Goal: Contribute content: Contribute content

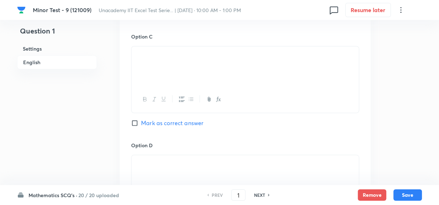
scroll to position [647, 0]
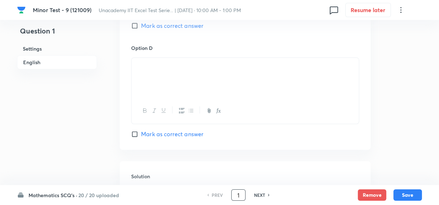
click at [238, 194] on input "1" at bounding box center [238, 195] width 14 height 12
type input "50"
click at [261, 192] on h6 "NEXT" at bounding box center [259, 195] width 11 height 6
checkbox input "false"
type input "2"
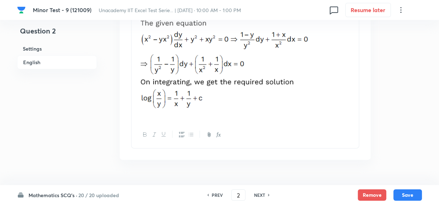
scroll to position [832, 0]
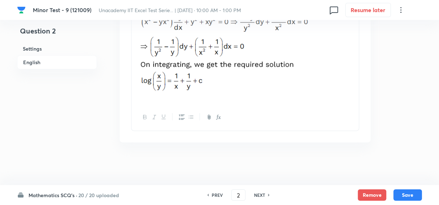
click at [258, 197] on h6 "NEXT" at bounding box center [259, 195] width 11 height 6
checkbox input "false"
type input "3"
checkbox input "true"
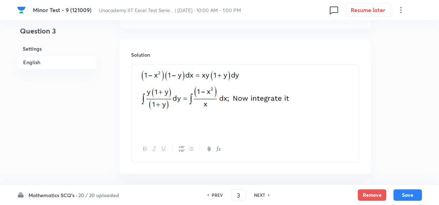
scroll to position [791, 0]
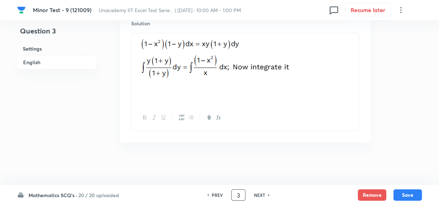
drag, startPoint x: 243, startPoint y: 193, endPoint x: 221, endPoint y: 197, distance: 22.1
click at [221, 197] on div "PREV 3 ​ NEXT" at bounding box center [238, 194] width 92 height 11
type input "50"
click at [260, 196] on h6 "NEXT" at bounding box center [259, 195] width 11 height 6
checkbox input "false"
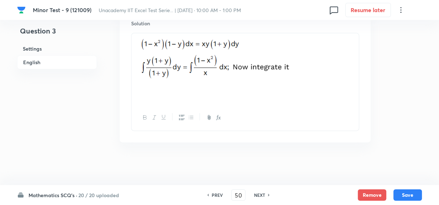
type input "4"
checkbox input "true"
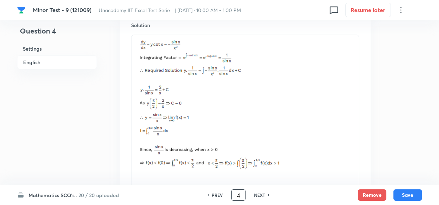
drag, startPoint x: 239, startPoint y: 197, endPoint x: 209, endPoint y: 195, distance: 30.3
click at [223, 197] on div "PREV 4 ​ NEXT" at bounding box center [238, 194] width 92 height 11
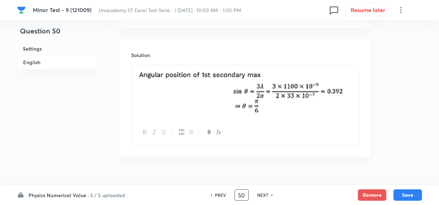
scroll to position [410, 0]
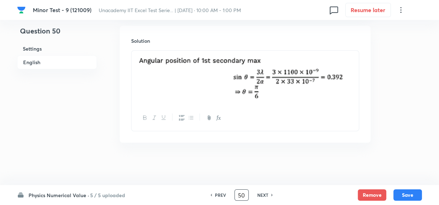
click at [264, 193] on h6 "NEXT" at bounding box center [262, 195] width 11 height 6
type input "51"
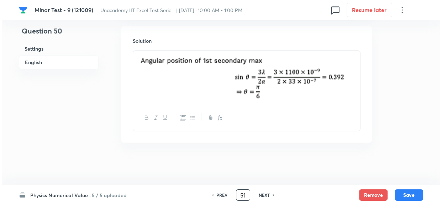
scroll to position [0, 0]
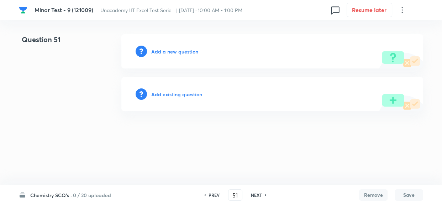
click at [182, 54] on h6 "Add a new question" at bounding box center [174, 51] width 47 height 7
click at [188, 48] on h6 "Choose a question type" at bounding box center [178, 51] width 55 height 7
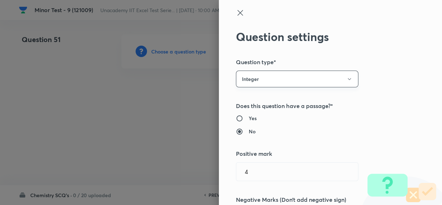
click at [289, 81] on button "Integer" at bounding box center [297, 79] width 123 height 17
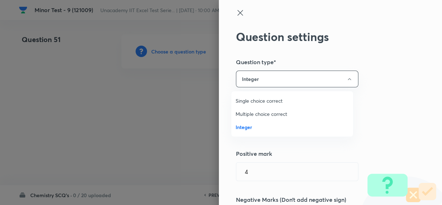
click at [278, 106] on li "Single choice correct" at bounding box center [292, 100] width 122 height 13
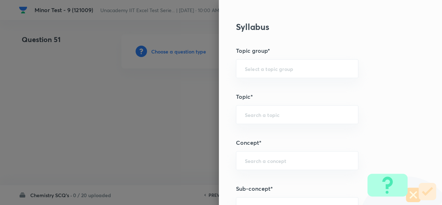
scroll to position [324, 0]
click at [283, 63] on div "​" at bounding box center [297, 68] width 123 height 19
click at [273, 69] on input "text" at bounding box center [297, 68] width 105 height 7
click at [253, 92] on li "Chemistry" at bounding box center [292, 88] width 122 height 13
type input "Chemistry"
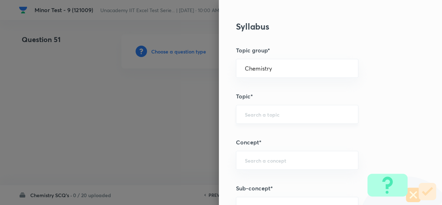
click at [274, 115] on input "text" at bounding box center [297, 114] width 105 height 7
click at [286, 151] on li "Organic Chemistry" at bounding box center [292, 146] width 122 height 13
type input "Organic Chemistry"
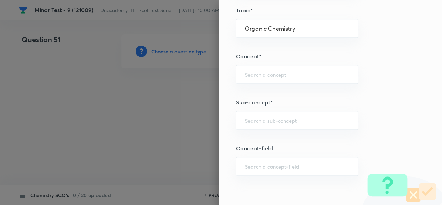
scroll to position [421, 0]
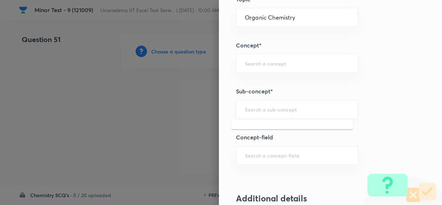
click at [297, 109] on input "text" at bounding box center [297, 109] width 105 height 7
paste input "Amines"
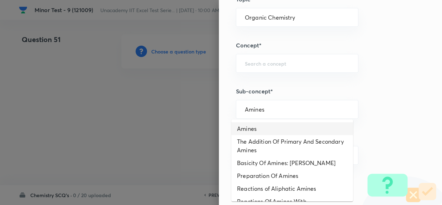
click at [280, 125] on li "Amines" at bounding box center [292, 128] width 122 height 13
type input "Amines"
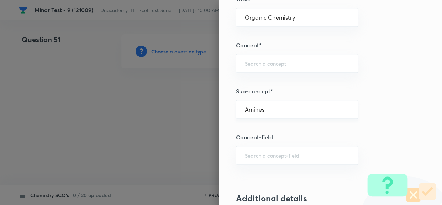
type input "General Organic Chemistry"
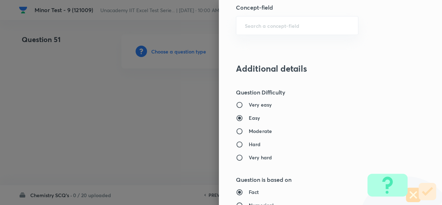
scroll to position [583, 0]
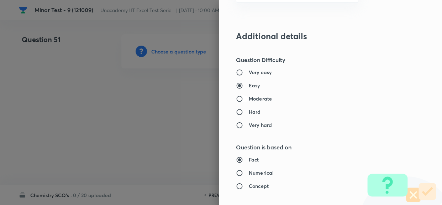
click at [243, 100] on input "Moderate" at bounding box center [242, 98] width 13 height 7
radio input "true"
radio input "false"
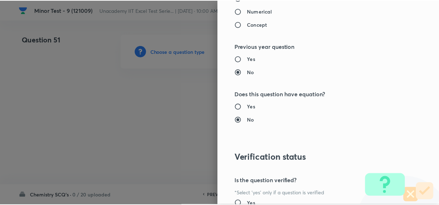
scroll to position [813, 0]
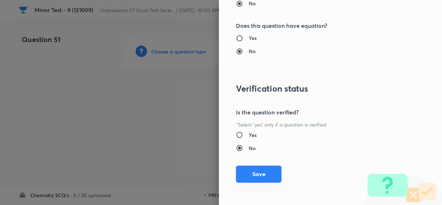
click at [257, 170] on button "Save" at bounding box center [259, 173] width 46 height 17
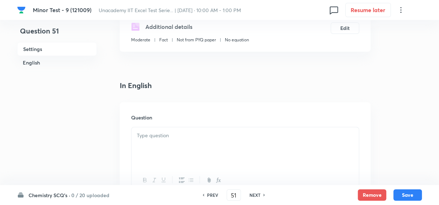
click at [191, 134] on p at bounding box center [245, 135] width 217 height 8
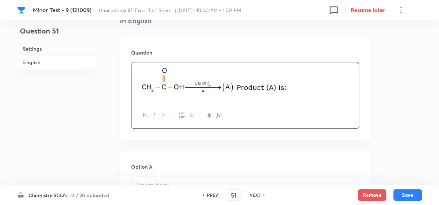
scroll to position [291, 0]
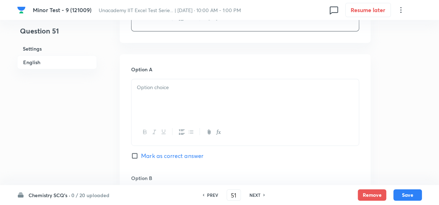
click at [157, 93] on div at bounding box center [244, 99] width 227 height 40
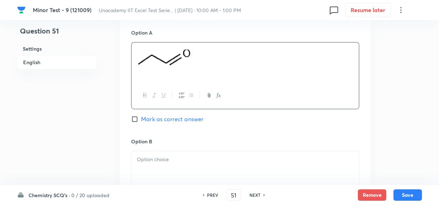
scroll to position [356, 0]
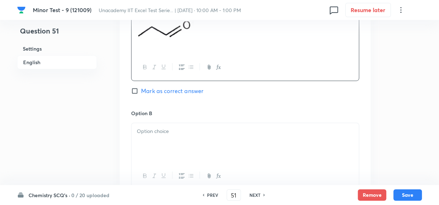
click at [154, 137] on div at bounding box center [244, 143] width 227 height 40
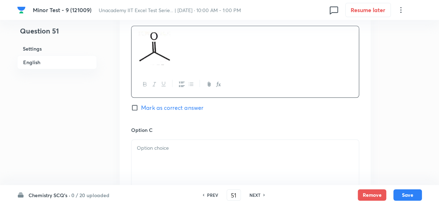
scroll to position [485, 0]
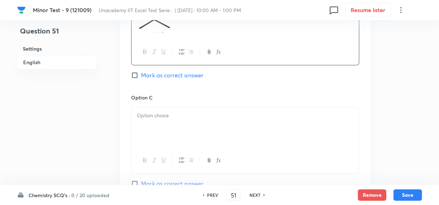
click at [185, 130] on div at bounding box center [244, 127] width 227 height 40
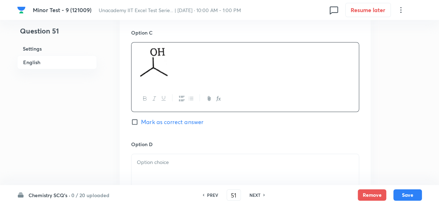
scroll to position [583, 0]
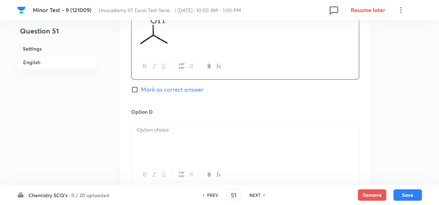
click at [180, 134] on div at bounding box center [244, 141] width 227 height 40
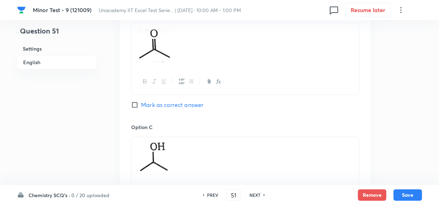
scroll to position [453, 0]
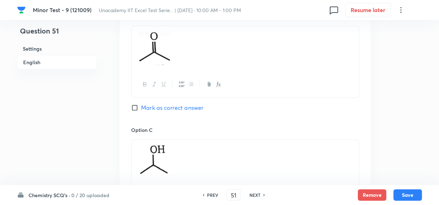
click at [132, 104] on input "Mark as correct answer" at bounding box center [136, 107] width 10 height 7
checkbox input "true"
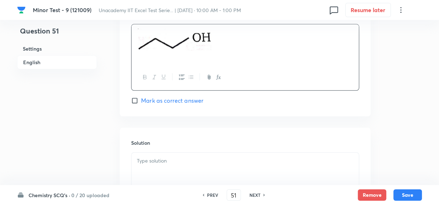
scroll to position [768, 0]
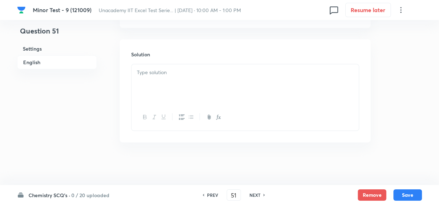
click at [162, 99] on div at bounding box center [244, 84] width 227 height 40
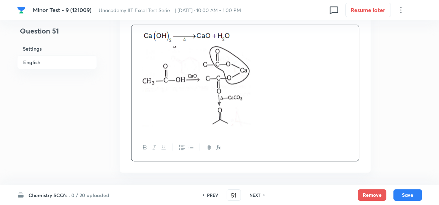
scroll to position [838, 0]
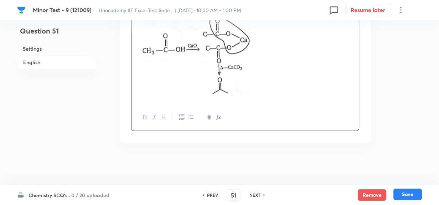
click at [403, 194] on button "Save" at bounding box center [407, 193] width 28 height 11
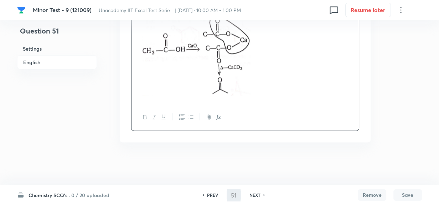
type input "52"
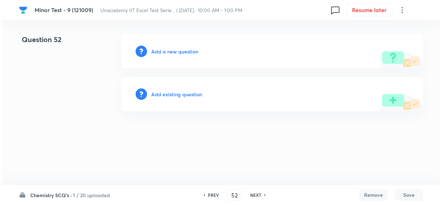
scroll to position [0, 0]
click at [177, 52] on h6 "Add a new question" at bounding box center [174, 51] width 47 height 7
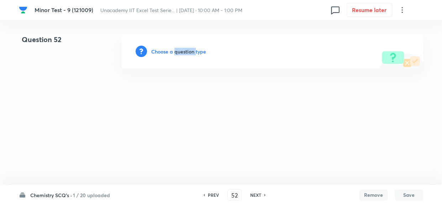
click at [177, 52] on h6 "Choose a question type" at bounding box center [178, 51] width 55 height 7
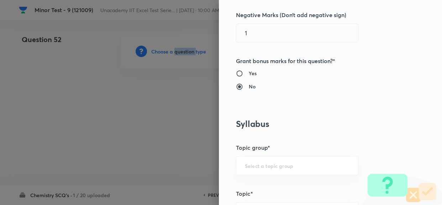
scroll to position [291, 0]
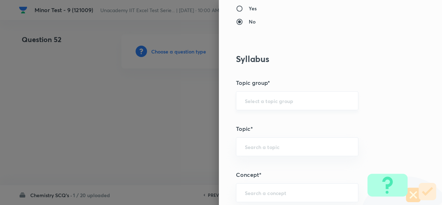
click at [297, 99] on input "text" at bounding box center [297, 100] width 105 height 7
click at [275, 120] on li "Chemistry" at bounding box center [292, 120] width 122 height 13
type input "Chemistry"
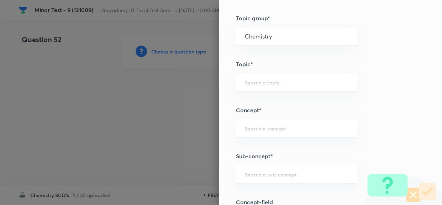
scroll to position [356, 0]
click at [275, 78] on div "​" at bounding box center [297, 81] width 123 height 19
type input "amines"
drag, startPoint x: 220, startPoint y: 79, endPoint x: 208, endPoint y: 81, distance: 12.6
click at [198, 81] on div "Question settings Question type* Single choice correct Number of options* 2 3 4…" at bounding box center [221, 102] width 442 height 205
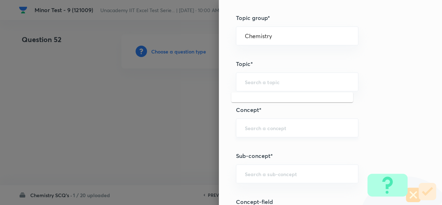
click at [284, 131] on div "​" at bounding box center [297, 127] width 123 height 19
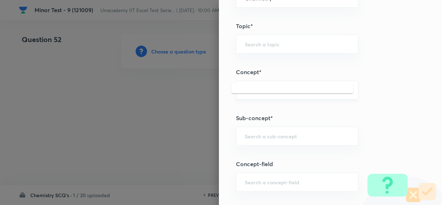
scroll to position [421, 0]
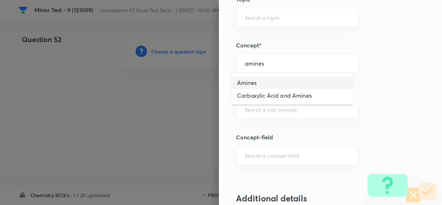
click at [281, 83] on li "Amines" at bounding box center [292, 82] width 122 height 13
type input "Amines"
type input "Organic Chemistry"
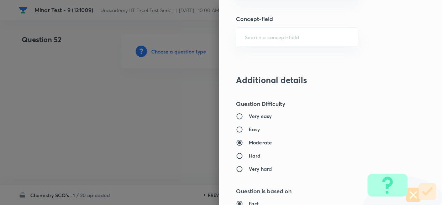
scroll to position [583, 0]
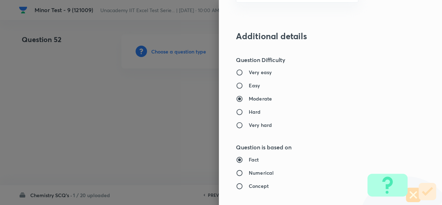
click at [249, 85] on h6 "Easy" at bounding box center [254, 85] width 11 height 7
click at [248, 85] on input "Easy" at bounding box center [242, 85] width 13 height 7
radio input "true"
radio input "false"
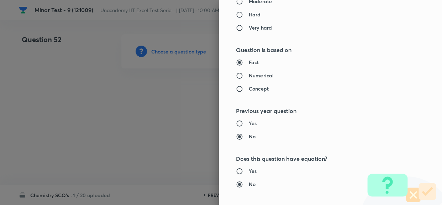
scroll to position [809, 0]
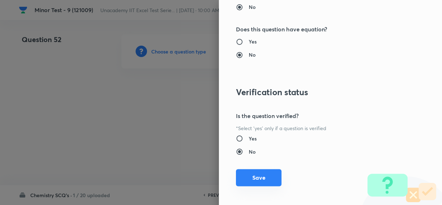
click at [255, 178] on button "Save" at bounding box center [259, 177] width 46 height 17
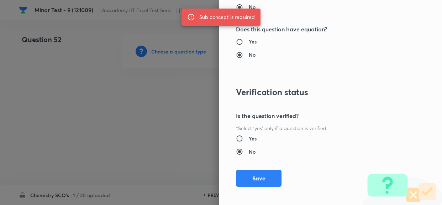
click at [329, 138] on label "Yes" at bounding box center [316, 138] width 160 height 7
click at [249, 138] on input "Yes" at bounding box center [242, 138] width 13 height 7
radio input "true"
radio input "false"
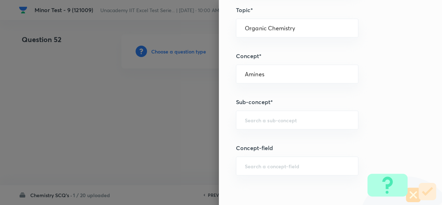
scroll to position [421, 0]
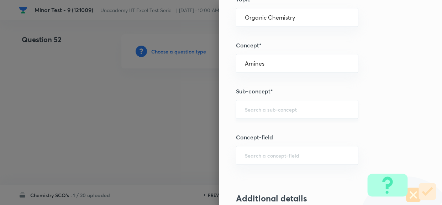
click at [278, 110] on input "text" at bounding box center [297, 109] width 105 height 7
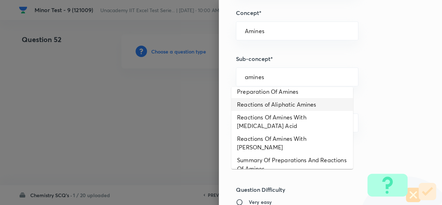
scroll to position [0, 0]
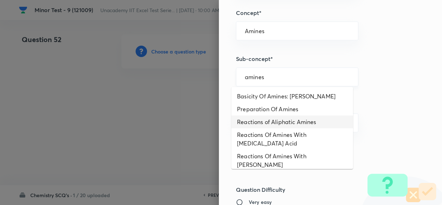
click at [263, 75] on input "amines" at bounding box center [297, 76] width 105 height 7
click at [133, 71] on div "Question settings Question type* Single choice correct Number of options* 2 3 4…" at bounding box center [221, 102] width 442 height 205
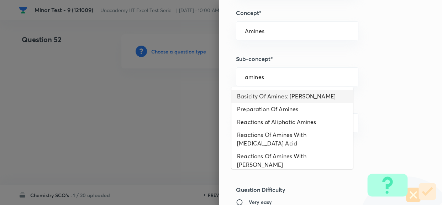
type input "a"
click at [315, 92] on li "Basicity Of Amines: [PERSON_NAME]" at bounding box center [292, 96] width 122 height 13
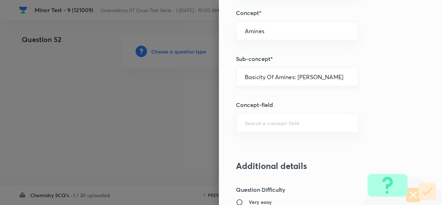
click at [309, 80] on div "Basicity Of Amines: [PERSON_NAME] ​" at bounding box center [297, 76] width 123 height 19
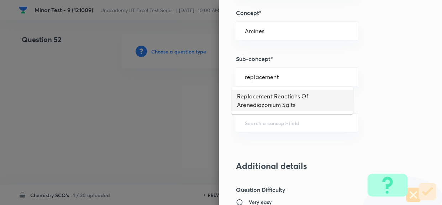
click at [314, 105] on li "Replacement Reactions Of Arenediazonium Salts" at bounding box center [292, 100] width 122 height 21
type input "Replacement Reactions Of Arenediazonium Salts"
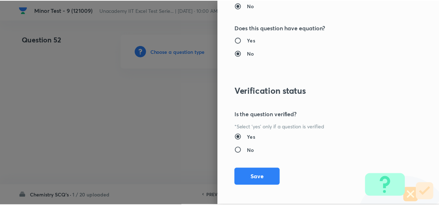
scroll to position [813, 0]
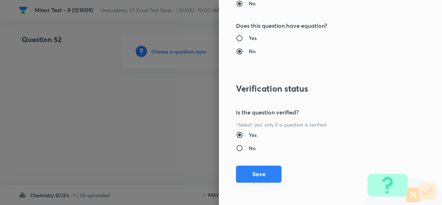
click at [247, 172] on button "Save" at bounding box center [259, 173] width 46 height 17
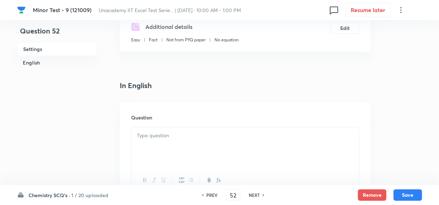
click at [163, 140] on div at bounding box center [244, 147] width 227 height 40
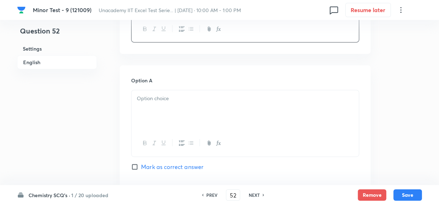
scroll to position [291, 0]
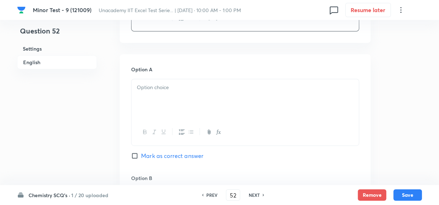
click at [236, 102] on div at bounding box center [244, 99] width 227 height 40
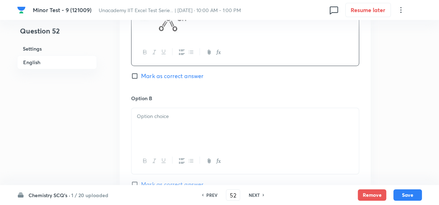
scroll to position [388, 0]
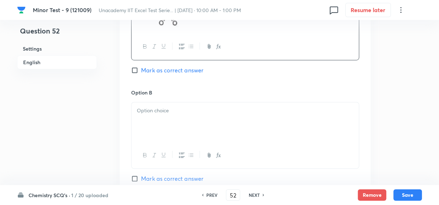
click at [192, 121] on div at bounding box center [244, 122] width 227 height 40
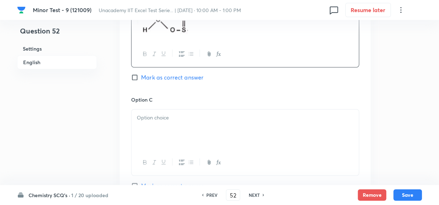
scroll to position [518, 0]
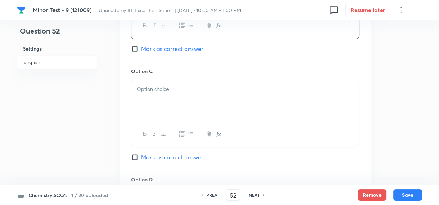
click at [162, 102] on div at bounding box center [244, 101] width 227 height 40
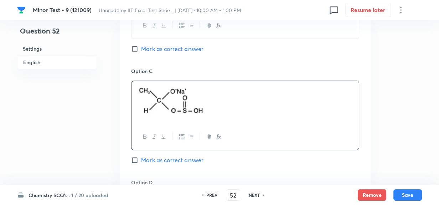
scroll to position [615, 0]
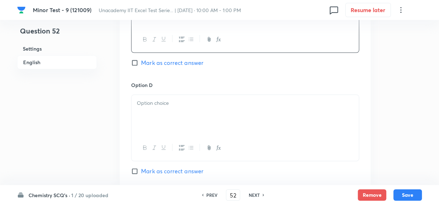
click at [165, 105] on p at bounding box center [245, 103] width 217 height 8
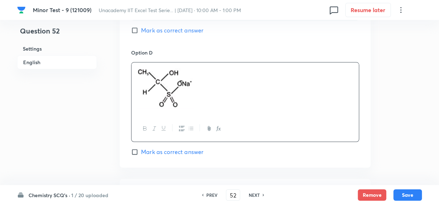
click at [135, 153] on input "Mark as correct answer" at bounding box center [136, 151] width 10 height 7
checkbox input "true"
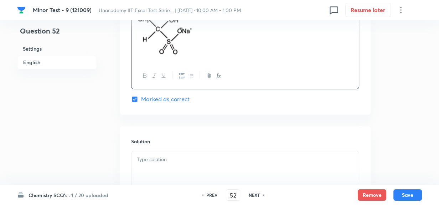
scroll to position [744, 0]
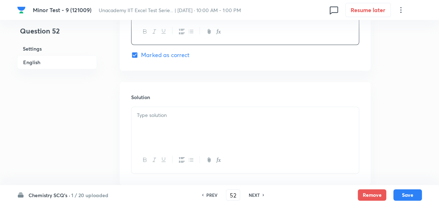
click at [199, 124] on div at bounding box center [244, 127] width 227 height 40
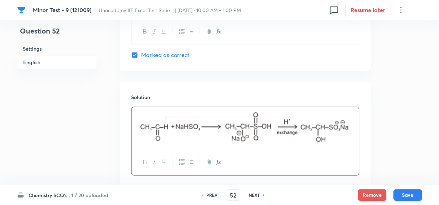
scroll to position [777, 0]
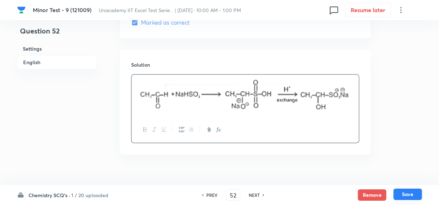
click at [401, 197] on button "Save" at bounding box center [407, 193] width 28 height 11
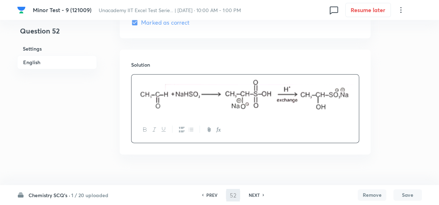
type input "53"
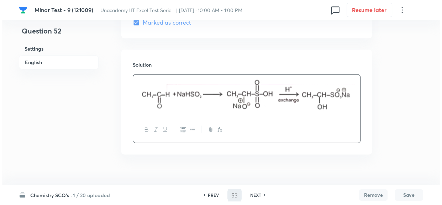
scroll to position [0, 0]
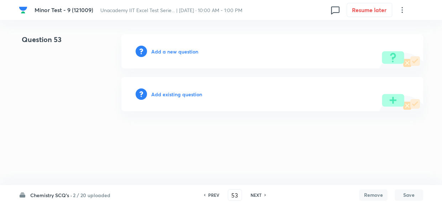
click at [174, 50] on h6 "Add a new question" at bounding box center [174, 51] width 47 height 7
click at [174, 50] on h6 "Choose a question type" at bounding box center [178, 51] width 55 height 7
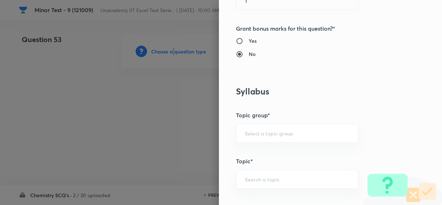
scroll to position [291, 0]
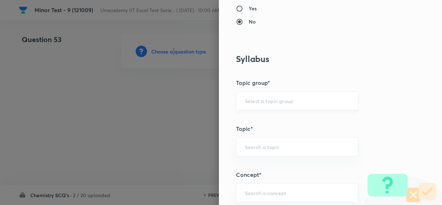
click at [282, 95] on div "​" at bounding box center [297, 100] width 123 height 19
click at [275, 102] on input "text" at bounding box center [297, 100] width 105 height 7
click at [256, 121] on li "Chemistry" at bounding box center [292, 120] width 122 height 13
type input "Chemistry"
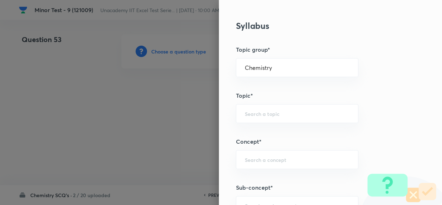
scroll to position [356, 0]
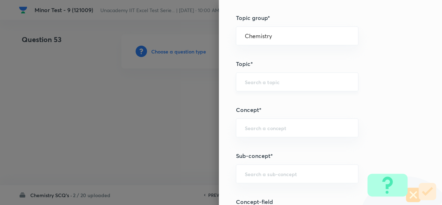
click at [285, 79] on input "text" at bounding box center [297, 81] width 105 height 7
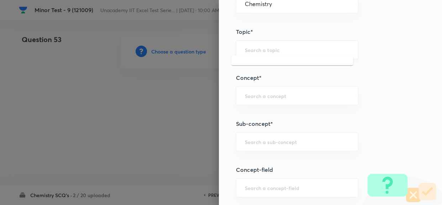
scroll to position [421, 0]
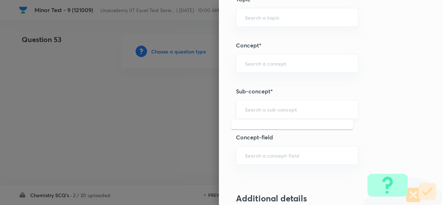
click at [271, 109] on input "text" at bounding box center [297, 109] width 105 height 7
click at [244, 113] on div "amines ​" at bounding box center [297, 109] width 123 height 19
click at [245, 109] on input "amines" at bounding box center [297, 109] width 105 height 7
click at [263, 110] on input "Amines" at bounding box center [297, 109] width 105 height 7
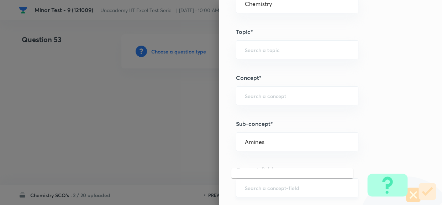
scroll to position [356, 0]
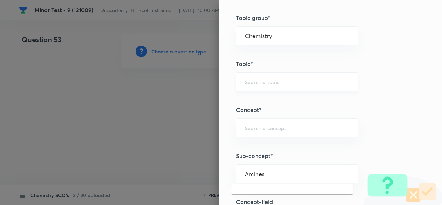
type input "Amines"
click at [258, 79] on input "text" at bounding box center [297, 81] width 105 height 7
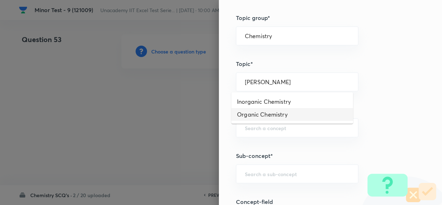
click at [267, 114] on li "Organic Chemistry" at bounding box center [292, 114] width 122 height 13
type input "Organic Chemistry"
click at [267, 128] on input "text" at bounding box center [297, 127] width 105 height 7
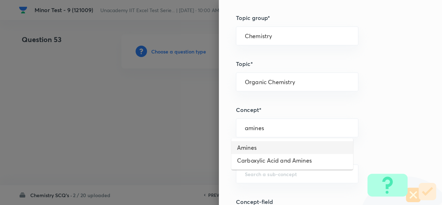
click at [253, 147] on li "Amines" at bounding box center [292, 147] width 122 height 13
type input "Amines"
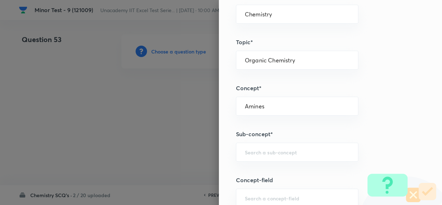
scroll to position [388, 0]
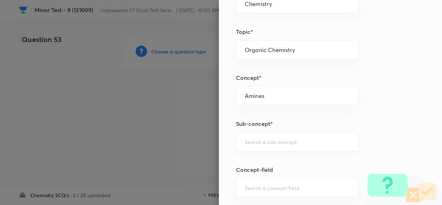
click at [266, 138] on input "text" at bounding box center [297, 141] width 105 height 7
paste input "Preparation Of Amines"
click at [283, 162] on li "Preparation Of Amines" at bounding box center [292, 161] width 122 height 13
type input "Preparation Of Amines"
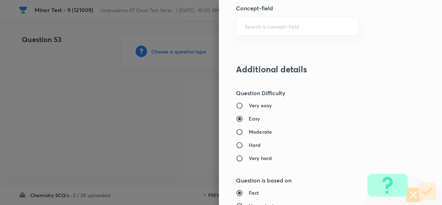
scroll to position [583, 0]
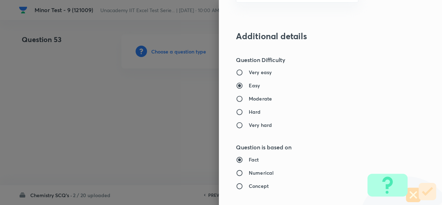
click at [249, 111] on h6 "Hard" at bounding box center [255, 111] width 12 height 7
click at [247, 111] on input "Hard" at bounding box center [242, 111] width 13 height 7
radio input "true"
radio input "false"
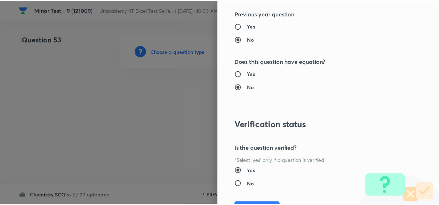
scroll to position [813, 0]
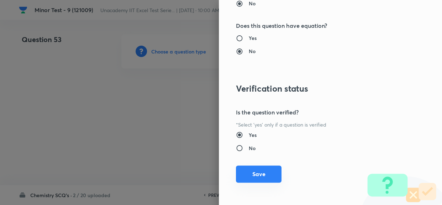
click at [260, 166] on div "Question settings Question type* Single choice correct Number of options* 2 3 4…" at bounding box center [330, 102] width 223 height 205
click at [259, 171] on button "Save" at bounding box center [259, 173] width 46 height 17
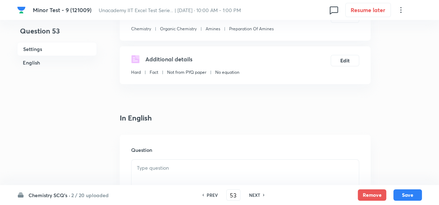
scroll to position [162, 0]
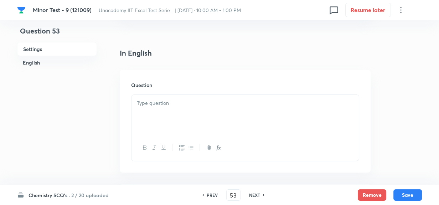
click at [186, 96] on div at bounding box center [244, 115] width 227 height 40
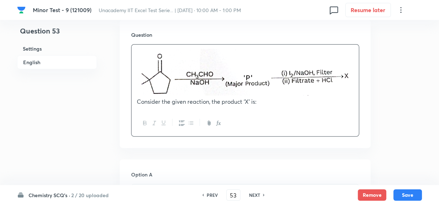
scroll to position [259, 0]
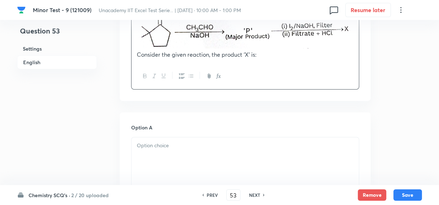
click at [171, 153] on div at bounding box center [244, 157] width 227 height 40
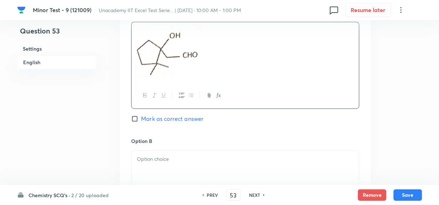
scroll to position [421, 0]
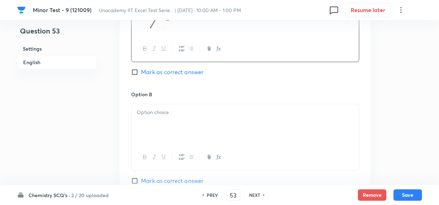
click at [181, 126] on div at bounding box center [244, 124] width 227 height 40
click at [189, 123] on div at bounding box center [244, 123] width 227 height 40
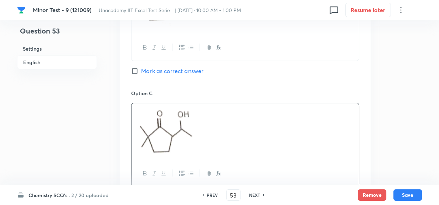
scroll to position [615, 0]
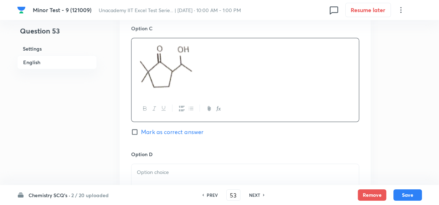
click at [176, 172] on p at bounding box center [245, 172] width 217 height 8
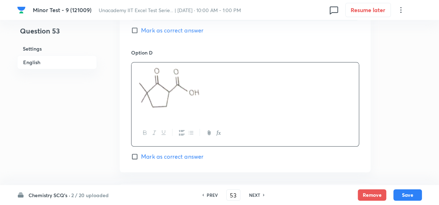
scroll to position [744, 0]
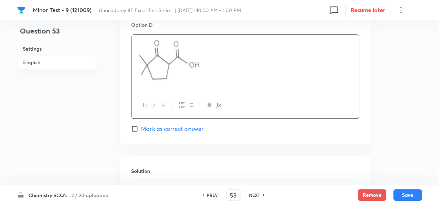
click at [188, 169] on h6 "Solution" at bounding box center [245, 170] width 228 height 7
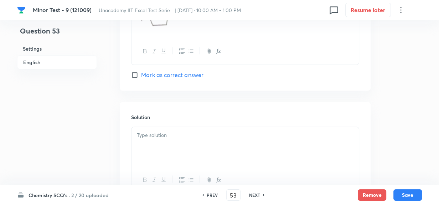
scroll to position [841, 0]
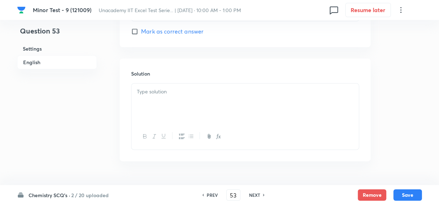
click at [177, 103] on div at bounding box center [244, 103] width 227 height 40
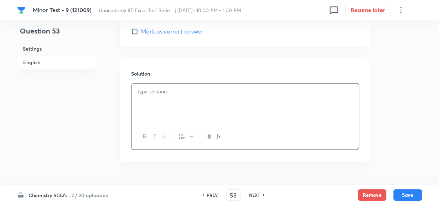
click at [137, 32] on input "Mark as correct answer" at bounding box center [136, 31] width 10 height 7
checkbox input "true"
click at [167, 110] on div at bounding box center [244, 103] width 227 height 40
click at [408, 191] on button "Save" at bounding box center [407, 193] width 28 height 11
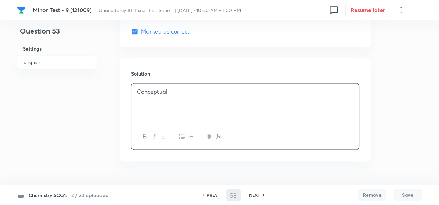
type input "54"
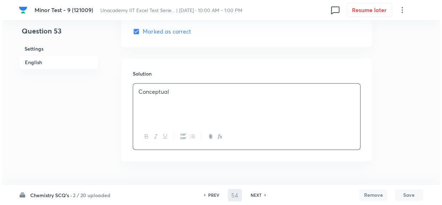
scroll to position [0, 0]
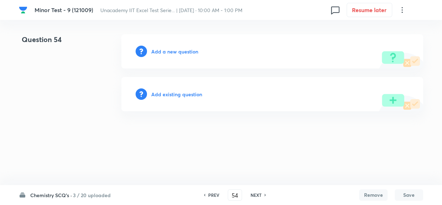
click at [178, 45] on div "Add a new question" at bounding box center [272, 51] width 302 height 34
click at [177, 51] on h6 "Add a new question" at bounding box center [174, 51] width 47 height 7
click at [171, 51] on h6 "Choose a question type" at bounding box center [178, 51] width 55 height 7
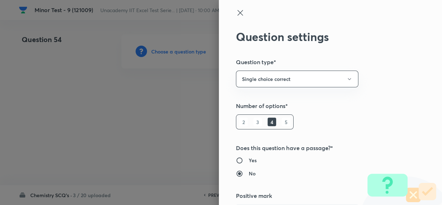
type input "Chemistry"
type input "Organic Chemistry"
type input "Amines"
type input "Preparation Of Amines"
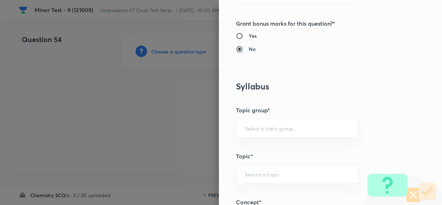
scroll to position [291, 0]
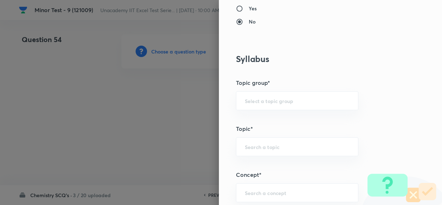
drag, startPoint x: 269, startPoint y: 82, endPoint x: 259, endPoint y: 96, distance: 17.4
click at [268, 82] on h5 "Topic group*" at bounding box center [318, 82] width 165 height 9
click at [257, 97] on input "text" at bounding box center [297, 100] width 105 height 7
click at [255, 119] on li "Chemistry" at bounding box center [292, 120] width 122 height 13
type input "Chemistry"
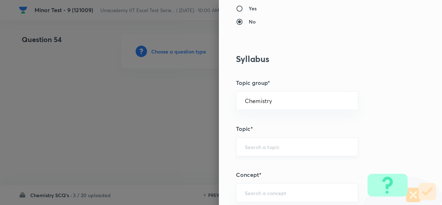
click at [268, 146] on input "text" at bounding box center [297, 146] width 105 height 7
type input "a"
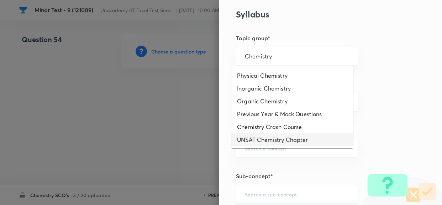
scroll to position [388, 0]
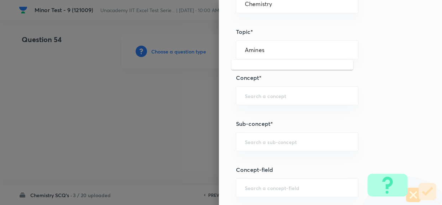
drag, startPoint x: 268, startPoint y: 52, endPoint x: 155, endPoint y: 37, distance: 113.8
click at [157, 37] on div "Question settings Question type* Single choice correct Number of options* 2 3 4…" at bounding box center [221, 102] width 442 height 205
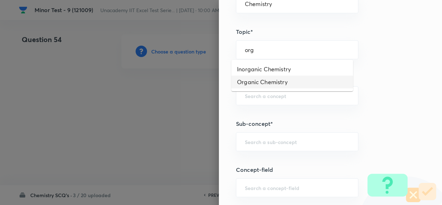
click at [265, 80] on li "Organic Chemistry" at bounding box center [292, 81] width 122 height 13
type input "Organic Chemistry"
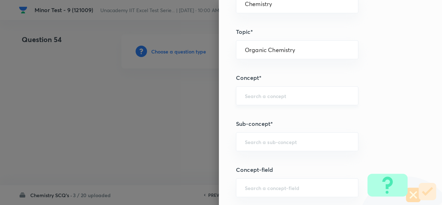
click at [262, 96] on input "text" at bounding box center [297, 95] width 105 height 7
click at [257, 114] on li "Amines" at bounding box center [292, 115] width 122 height 13
type input "Amines"
click at [261, 139] on input "text" at bounding box center [297, 141] width 105 height 7
paste input "Coupling Reactions Of Arenediazonium Salts"
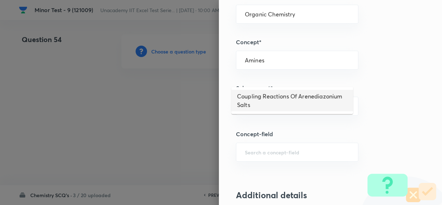
scroll to position [453, 0]
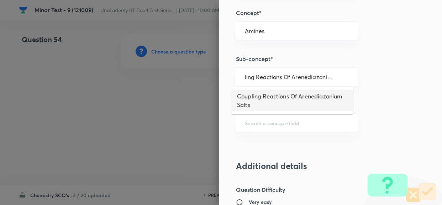
click at [260, 105] on li "Coupling Reactions Of Arenediazonium Salts" at bounding box center [292, 100] width 122 height 21
type input "Coupling Reactions Of Arenediazonium Salts"
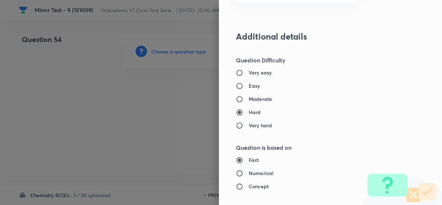
scroll to position [583, 0]
click at [249, 86] on h6 "Easy" at bounding box center [254, 85] width 11 height 7
click at [249, 86] on input "Easy" at bounding box center [242, 85] width 13 height 7
radio input "true"
radio input "false"
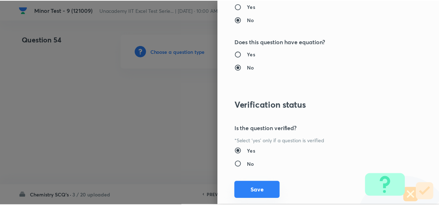
scroll to position [813, 0]
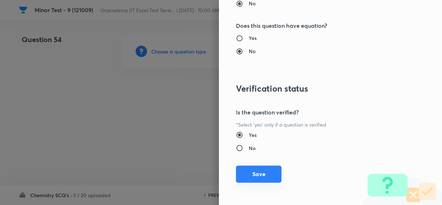
click at [257, 169] on button "Save" at bounding box center [259, 173] width 46 height 17
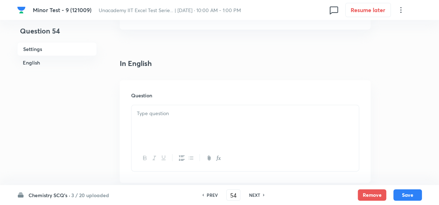
scroll to position [162, 0]
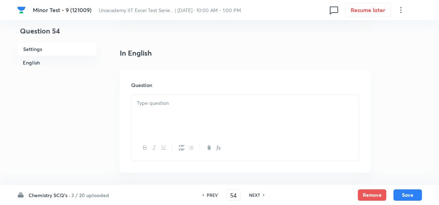
click at [191, 116] on div at bounding box center [244, 115] width 227 height 40
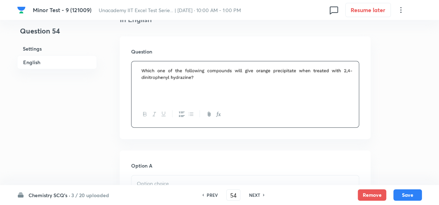
scroll to position [226, 0]
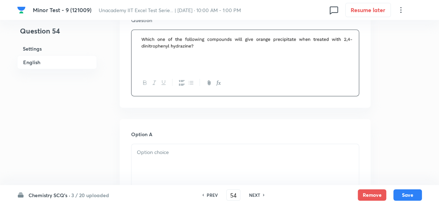
click at [180, 156] on p at bounding box center [245, 152] width 217 height 8
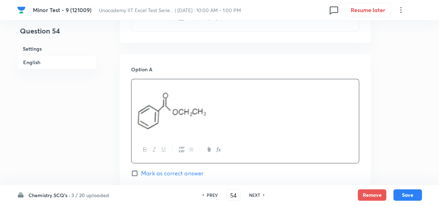
scroll to position [388, 0]
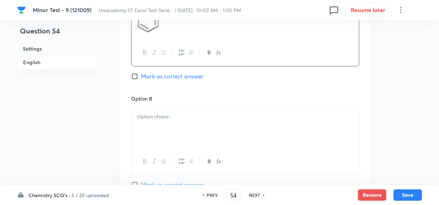
click at [186, 128] on div at bounding box center [244, 128] width 227 height 40
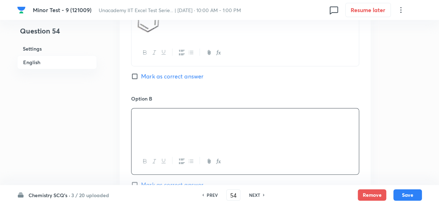
scroll to position [518, 0]
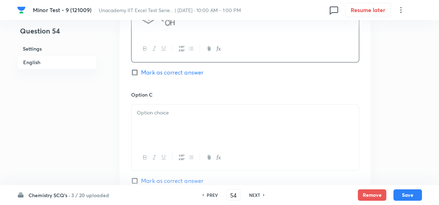
click at [172, 134] on div at bounding box center [244, 124] width 227 height 40
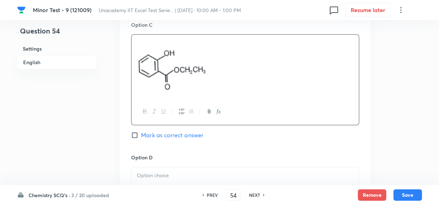
scroll to position [680, 0]
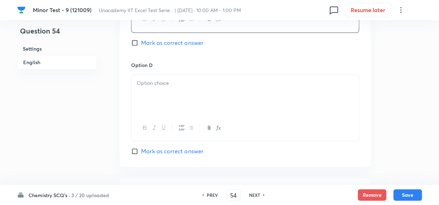
click at [162, 100] on div at bounding box center [244, 95] width 227 height 40
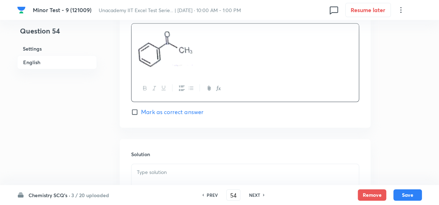
scroll to position [777, 0]
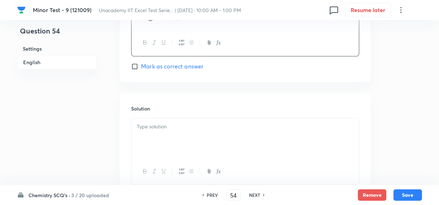
click at [133, 70] on input "Mark as correct answer" at bounding box center [136, 66] width 10 height 7
checkbox input "true"
click at [206, 120] on div at bounding box center [244, 138] width 227 height 40
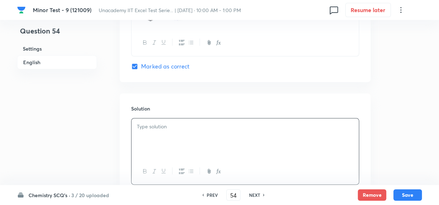
click at [217, 135] on div at bounding box center [244, 138] width 227 height 40
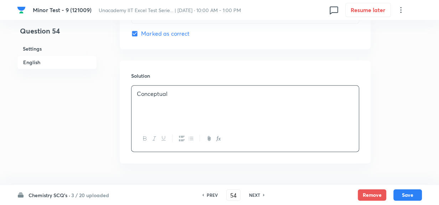
scroll to position [832, 0]
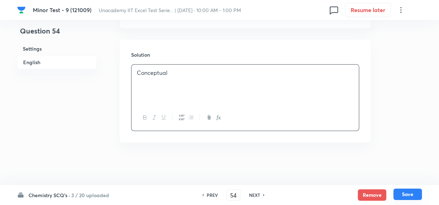
click at [407, 193] on button "Save" at bounding box center [407, 193] width 28 height 11
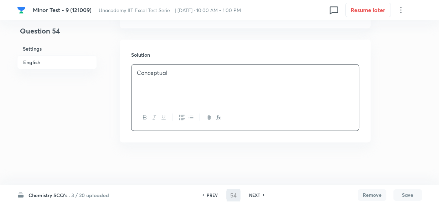
type input "55"
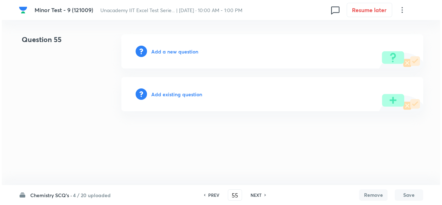
scroll to position [0, 0]
click at [178, 53] on h6 "Add a new question" at bounding box center [174, 51] width 47 height 7
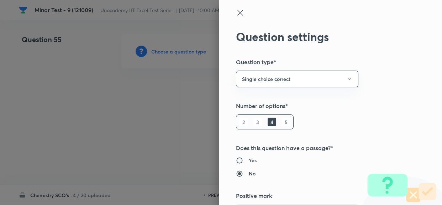
type input "Chemistry"
type input "Organic Chemistry"
type input "Amines"
type input "Coupling Reactions Of Arenediazonium Salts"
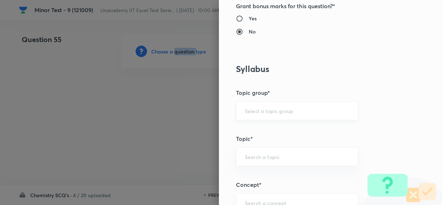
scroll to position [291, 0]
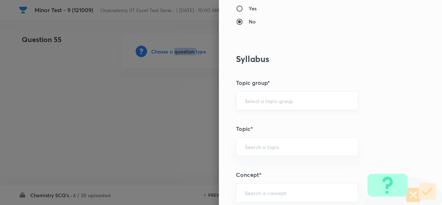
click at [299, 94] on div "​" at bounding box center [297, 100] width 123 height 19
click at [272, 95] on div "​" at bounding box center [297, 100] width 123 height 19
click at [260, 100] on input "text" at bounding box center [297, 100] width 105 height 7
click at [259, 115] on li "Chemistry" at bounding box center [292, 120] width 122 height 13
type input "Chemistry"
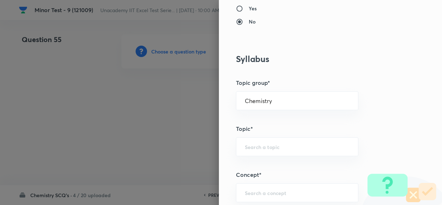
scroll to position [388, 0]
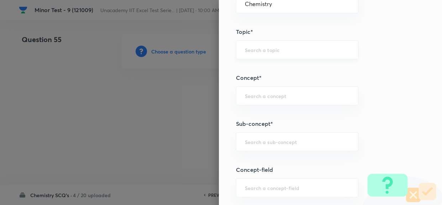
click at [280, 47] on input "text" at bounding box center [297, 49] width 105 height 7
type input "a"
click at [255, 51] on input "orga" at bounding box center [297, 49] width 105 height 7
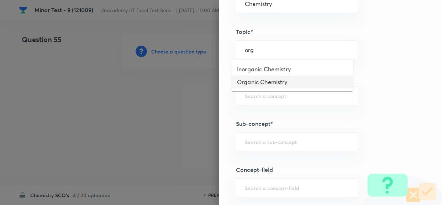
click at [259, 80] on li "Organic Chemistry" at bounding box center [292, 81] width 122 height 13
type input "Organic Chemistry"
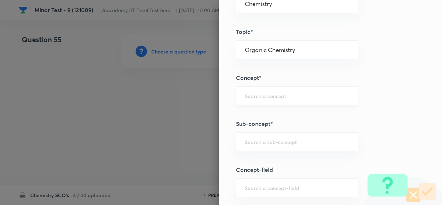
click at [259, 95] on input "text" at bounding box center [297, 95] width 105 height 7
paste input "Replacement Reactions Of Arenediazonium Salts"
click at [273, 96] on input "Replacement Reactions Of Arenediazonium Salts" at bounding box center [297, 95] width 105 height 7
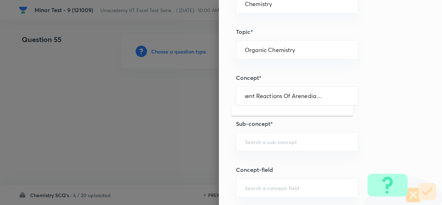
click at [273, 96] on input "Replacement Reactions Of Arenediazonium Salts" at bounding box center [297, 95] width 105 height 7
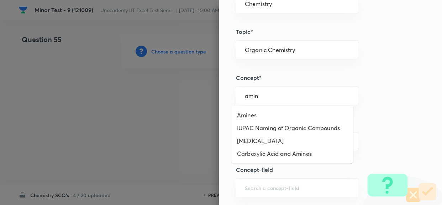
click at [261, 113] on li "Amines" at bounding box center [292, 115] width 122 height 13
type input "Amines"
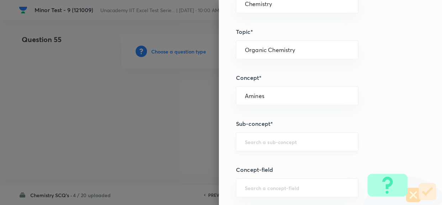
click at [260, 138] on input "text" at bounding box center [297, 141] width 105 height 7
paste input "Replacement Reactions Of Arenediazonium Salts"
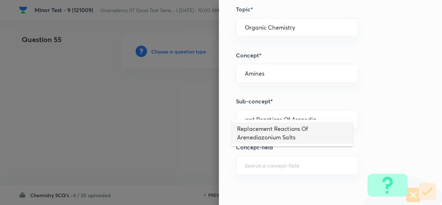
scroll to position [421, 0]
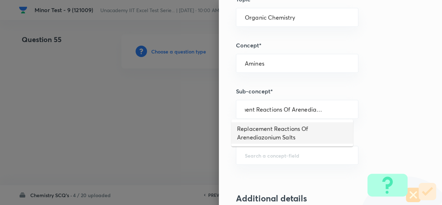
click at [279, 132] on li "Replacement Reactions Of Arenediazonium Salts" at bounding box center [292, 132] width 122 height 21
type input "Replacement Reactions Of Arenediazonium Salts"
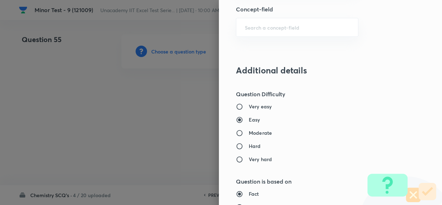
scroll to position [550, 0]
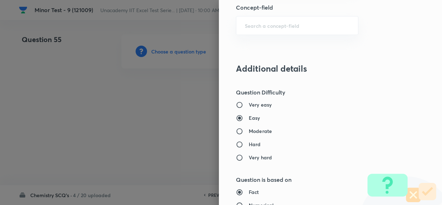
click at [256, 130] on h6 "Moderate" at bounding box center [260, 130] width 23 height 7
click at [249, 130] on input "Moderate" at bounding box center [242, 130] width 13 height 7
radio input "true"
radio input "false"
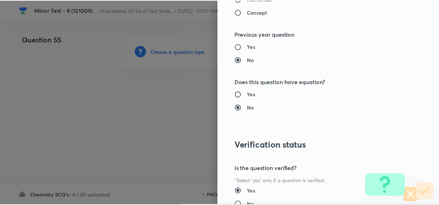
scroll to position [813, 0]
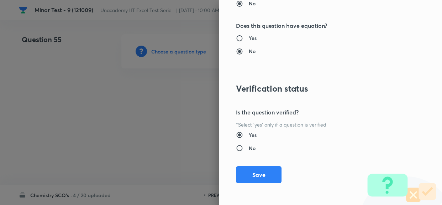
click at [256, 178] on button "Save" at bounding box center [259, 174] width 46 height 17
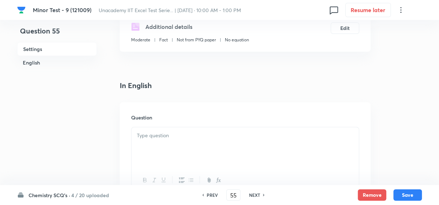
click at [185, 144] on div at bounding box center [244, 147] width 227 height 40
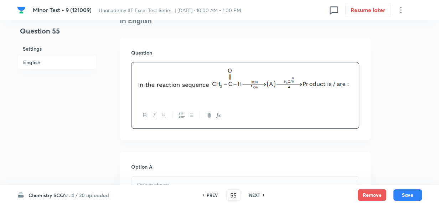
scroll to position [259, 0]
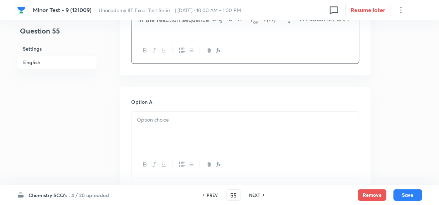
click at [211, 126] on div at bounding box center [244, 131] width 227 height 40
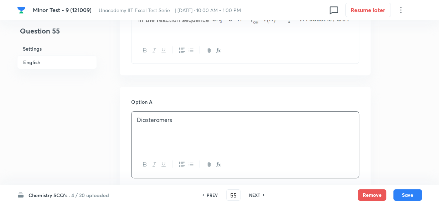
scroll to position [388, 0]
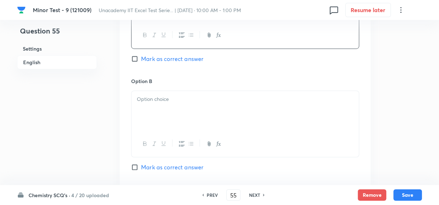
click at [160, 90] on div at bounding box center [245, 123] width 228 height 67
click at [169, 111] on div at bounding box center [244, 111] width 227 height 40
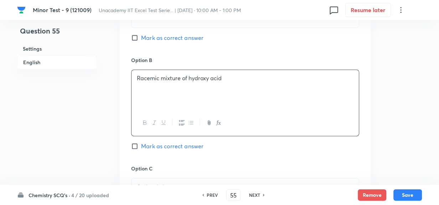
scroll to position [518, 0]
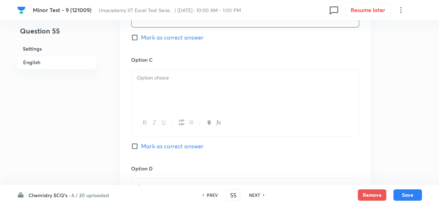
click at [156, 85] on div at bounding box center [244, 89] width 227 height 40
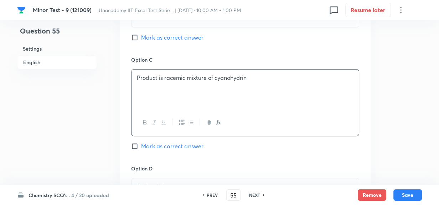
scroll to position [615, 0]
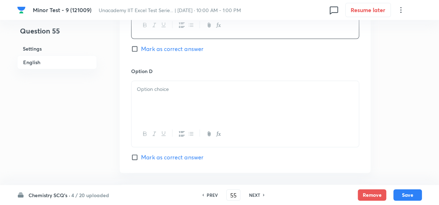
click at [165, 102] on div at bounding box center [244, 101] width 227 height 40
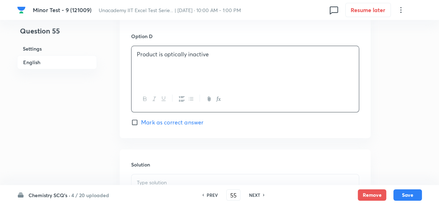
scroll to position [680, 0]
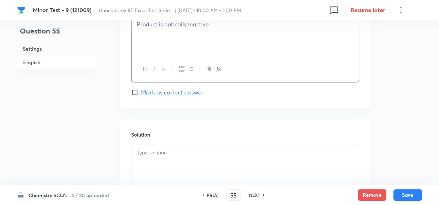
click at [187, 129] on div "Solution" at bounding box center [245, 170] width 251 height 103
click at [191, 142] on div "Solution" at bounding box center [245, 170] width 251 height 103
click at [207, 150] on p at bounding box center [245, 152] width 217 height 8
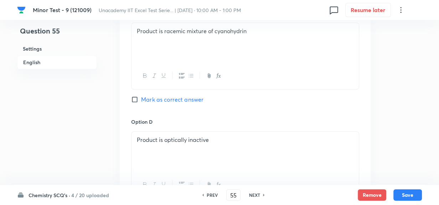
scroll to position [550, 0]
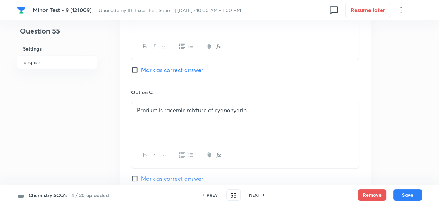
click at [132, 71] on input "Mark as correct answer" at bounding box center [136, 69] width 10 height 7
checkbox input "true"
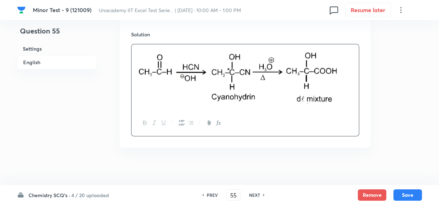
scroll to position [786, 0]
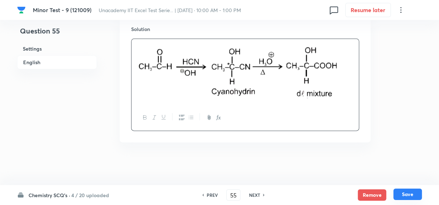
click at [411, 193] on button "Save" at bounding box center [407, 193] width 28 height 11
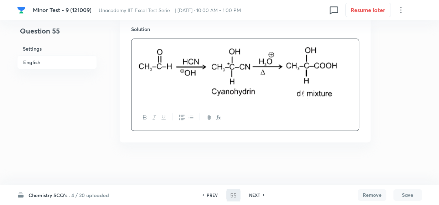
type input "56"
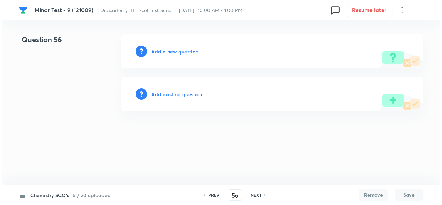
scroll to position [0, 0]
click at [173, 50] on h6 "Add a new question" at bounding box center [174, 51] width 47 height 7
click at [173, 50] on h6 "Choose a question type" at bounding box center [178, 51] width 55 height 7
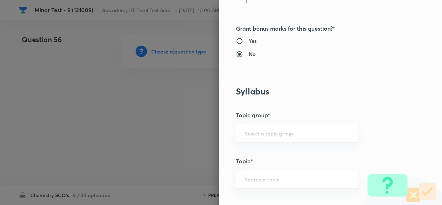
scroll to position [324, 0]
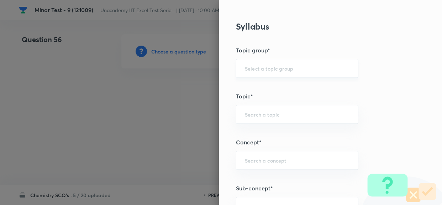
click at [269, 66] on input "text" at bounding box center [297, 68] width 105 height 7
click at [260, 89] on li "Chemistry" at bounding box center [292, 88] width 122 height 13
type input "Chemistry"
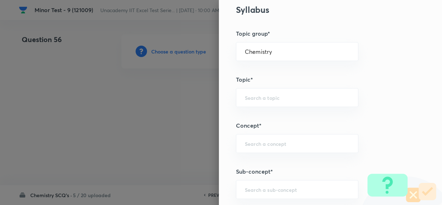
scroll to position [356, 0]
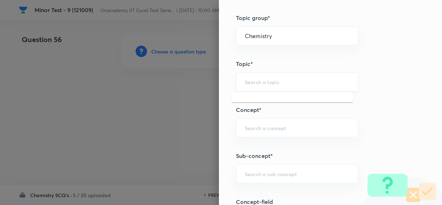
click at [279, 82] on input "text" at bounding box center [297, 81] width 105 height 7
click at [269, 117] on li "Organic Chemistry" at bounding box center [292, 114] width 122 height 13
type input "Organic Chemistry"
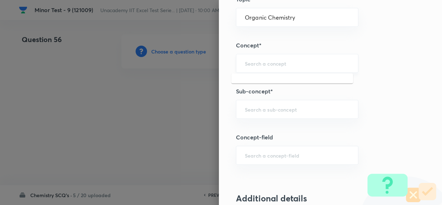
click at [260, 66] on input "text" at bounding box center [297, 63] width 105 height 7
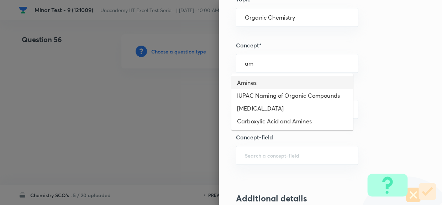
click at [254, 80] on li "Amines" at bounding box center [292, 82] width 122 height 13
type input "Amines"
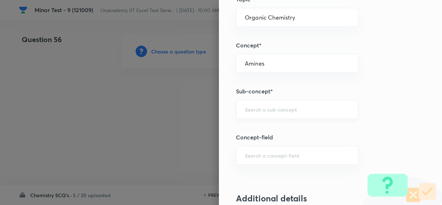
click at [261, 104] on div "​" at bounding box center [297, 109] width 123 height 19
click at [266, 109] on input "text" at bounding box center [297, 109] width 105 height 7
paste input "Chemical Reaction of Aniline"
drag, startPoint x: 316, startPoint y: 107, endPoint x: 161, endPoint y: 109, distance: 154.2
click at [172, 110] on div "Question settings Question type* Single choice correct Number of options* 2 3 4…" at bounding box center [221, 102] width 442 height 205
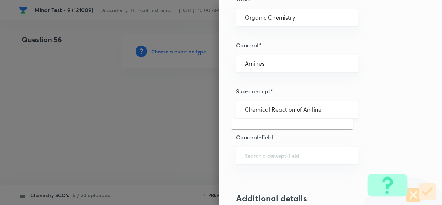
click at [287, 111] on input "Chemical Reaction of Aniline" at bounding box center [297, 109] width 105 height 7
drag, startPoint x: 294, startPoint y: 109, endPoint x: 410, endPoint y: 120, distance: 117.0
click at [369, 116] on div "Question settings Question type* Single choice correct Number of options* 2 3 4…" at bounding box center [330, 102] width 223 height 205
type input "C"
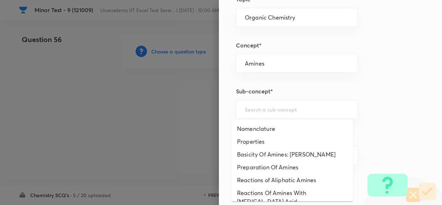
paste input "Chemical Reaction of Aniline"
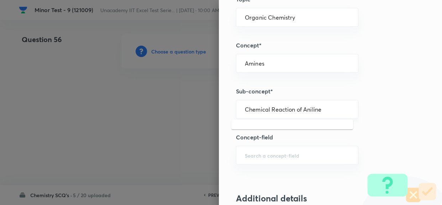
click at [339, 108] on input "Chemical Reaction of Aniline" at bounding box center [297, 109] width 105 height 7
drag, startPoint x: 323, startPoint y: 107, endPoint x: 302, endPoint y: 109, distance: 21.5
click at [302, 109] on input "Chemical Reaction of Aniline" at bounding box center [297, 109] width 105 height 7
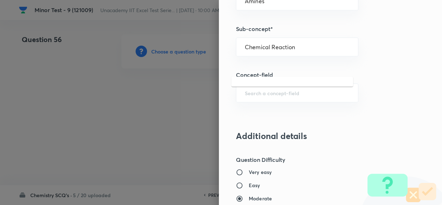
scroll to position [485, 0]
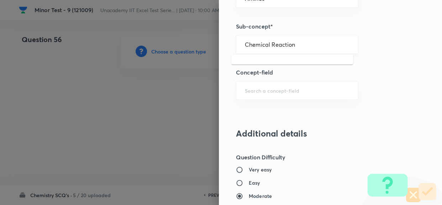
click at [285, 48] on div "Chemical Reaction ​" at bounding box center [297, 44] width 123 height 19
drag, startPoint x: 305, startPoint y: 44, endPoint x: 115, endPoint y: 35, distance: 190.0
click at [115, 35] on div "Question settings Question type* Single choice correct Number of options* 2 3 4…" at bounding box center [221, 102] width 442 height 205
paste input "of Aniline"
click at [343, 42] on input "Chemical Reaction of Aniline" at bounding box center [297, 44] width 105 height 7
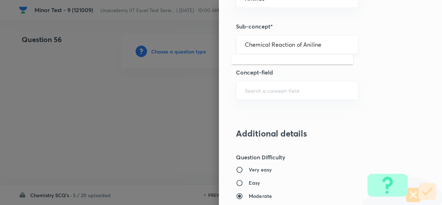
click at [343, 46] on input "Chemical Reaction of Aniline" at bounding box center [297, 44] width 105 height 7
click at [316, 46] on input "Chemical Reaction of Aniline" at bounding box center [297, 44] width 105 height 7
drag, startPoint x: 308, startPoint y: 46, endPoint x: 299, endPoint y: 48, distance: 8.7
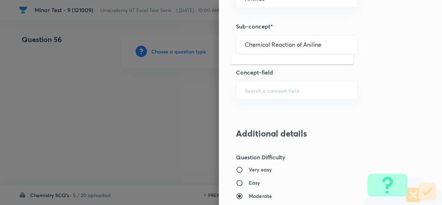
click at [299, 48] on div "Chemical Reaction of Aniline ​" at bounding box center [297, 44] width 123 height 19
type input "C"
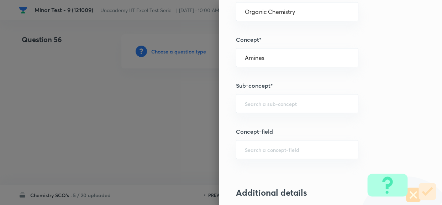
scroll to position [421, 0]
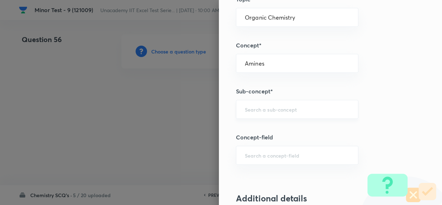
click at [323, 111] on input "text" at bounding box center [297, 109] width 105 height 7
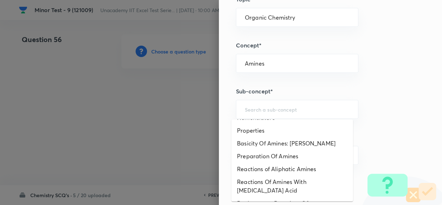
scroll to position [0, 0]
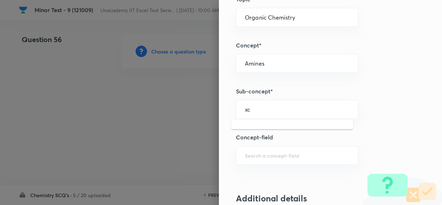
type input "x"
type input "c"
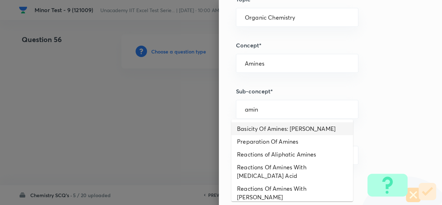
click at [308, 131] on li "Basicity Of Amines: [PERSON_NAME]" at bounding box center [292, 128] width 122 height 13
type input "Basicity Of Amines: [PERSON_NAME]"
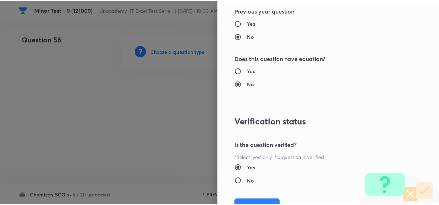
scroll to position [813, 0]
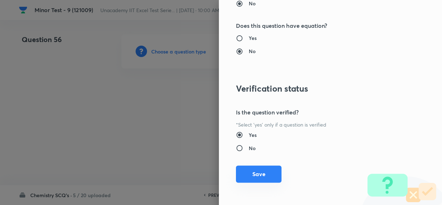
drag, startPoint x: 270, startPoint y: 167, endPoint x: 269, endPoint y: 171, distance: 4.1
click at [270, 167] on button "Save" at bounding box center [259, 173] width 46 height 17
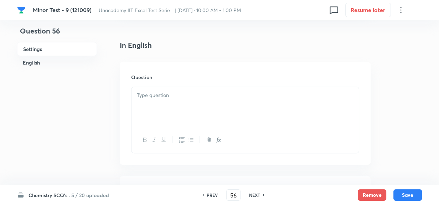
scroll to position [194, 0]
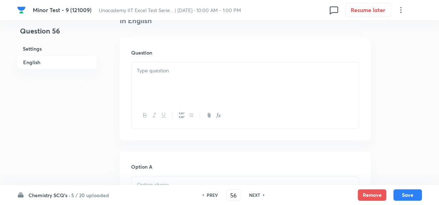
click at [155, 73] on p at bounding box center [245, 71] width 217 height 8
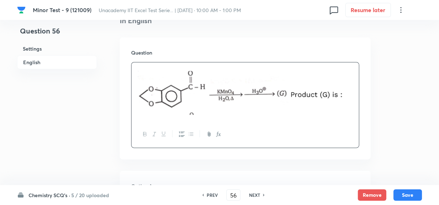
click at [244, 94] on img at bounding box center [245, 91] width 217 height 48
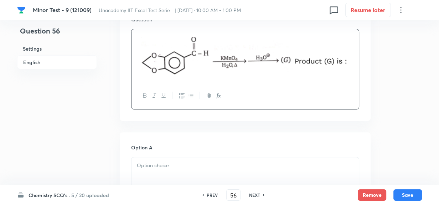
scroll to position [291, 0]
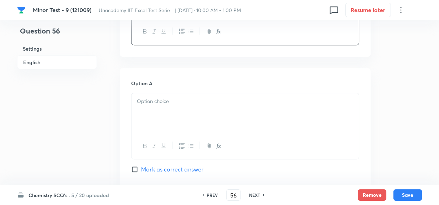
click at [153, 99] on p at bounding box center [245, 101] width 217 height 8
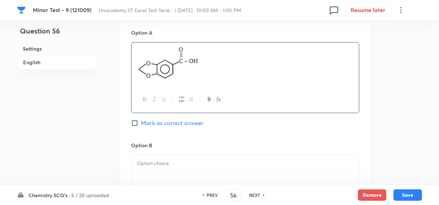
scroll to position [388, 0]
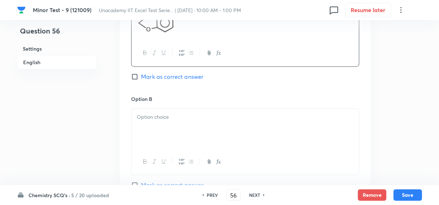
click at [164, 145] on div at bounding box center [244, 129] width 227 height 40
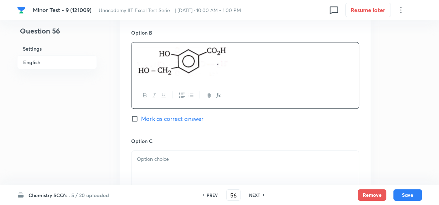
scroll to position [518, 0]
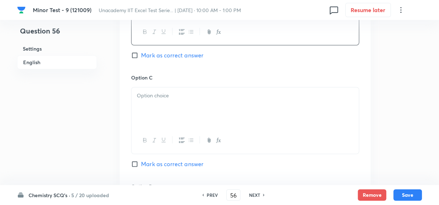
click at [149, 98] on p at bounding box center [245, 96] width 217 height 8
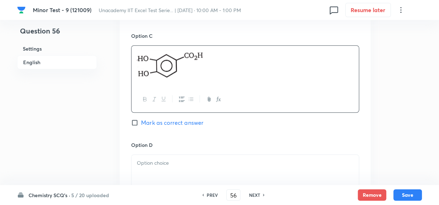
scroll to position [615, 0]
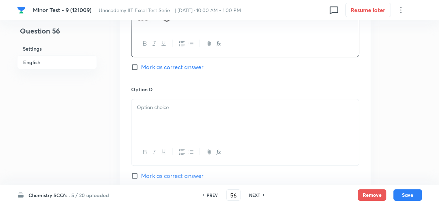
click at [171, 121] on div at bounding box center [244, 119] width 227 height 40
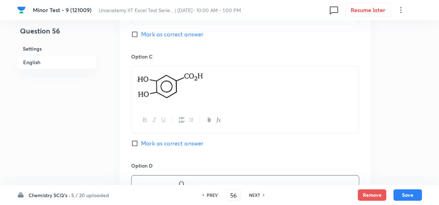
scroll to position [550, 0]
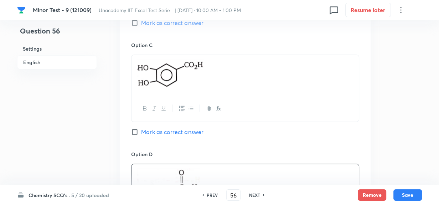
click at [137, 134] on input "Mark as correct answer" at bounding box center [136, 131] width 10 height 7
checkbox input "true"
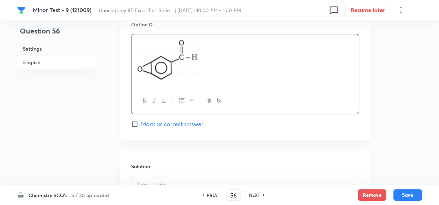
scroll to position [793, 0]
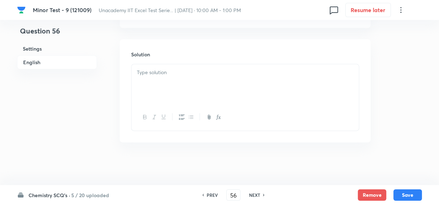
click at [198, 78] on div at bounding box center [244, 84] width 227 height 40
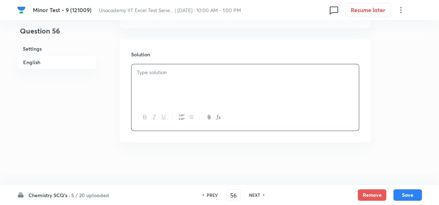
click at [183, 106] on div at bounding box center [244, 117] width 227 height 26
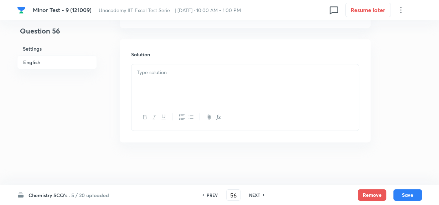
click at [188, 86] on div at bounding box center [244, 84] width 227 height 40
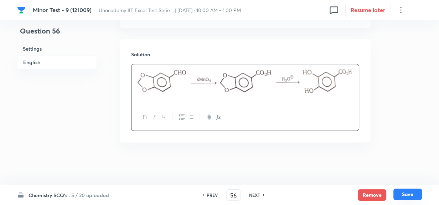
click at [413, 198] on button "Save" at bounding box center [407, 193] width 28 height 11
type input "57"
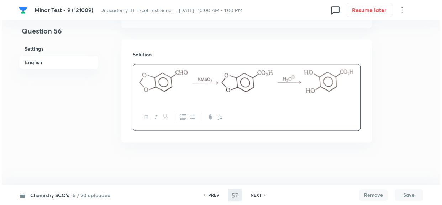
scroll to position [0, 0]
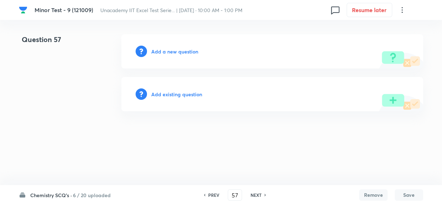
click at [179, 49] on h6 "Add a new question" at bounding box center [174, 51] width 47 height 7
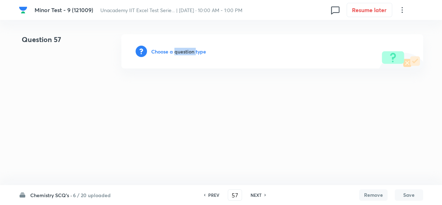
click at [179, 49] on h6 "Choose a question type" at bounding box center [178, 51] width 55 height 7
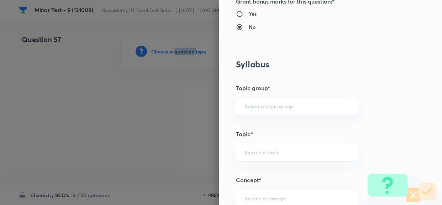
scroll to position [291, 0]
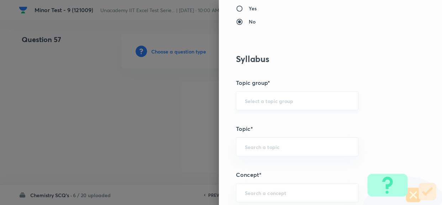
click at [291, 97] on input "text" at bounding box center [297, 100] width 105 height 7
click at [274, 121] on li "Chemistry" at bounding box center [292, 120] width 122 height 13
type input "Chemistry"
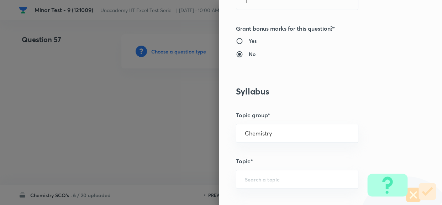
scroll to position [324, 0]
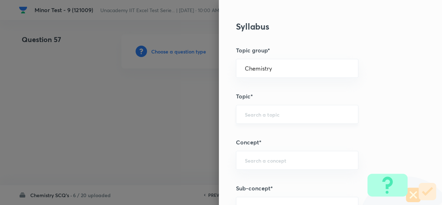
click at [267, 113] on input "text" at bounding box center [297, 114] width 105 height 7
click at [272, 142] on li "Organic Chemistry" at bounding box center [292, 146] width 122 height 13
type input "Organic Chemistry"
click at [266, 157] on input "text" at bounding box center [297, 160] width 105 height 7
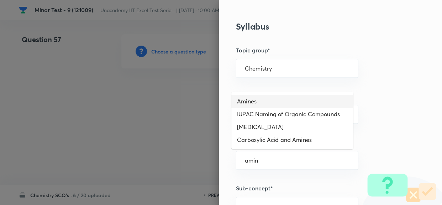
click at [265, 103] on li "Amines" at bounding box center [292, 101] width 122 height 13
type input "Amines"
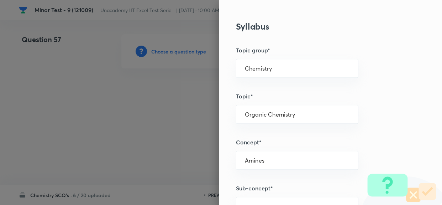
scroll to position [388, 0]
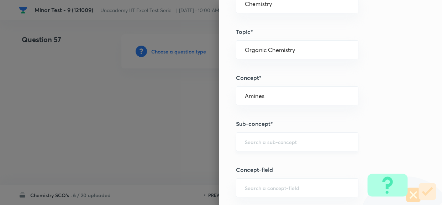
click at [271, 141] on input "text" at bounding box center [297, 141] width 105 height 7
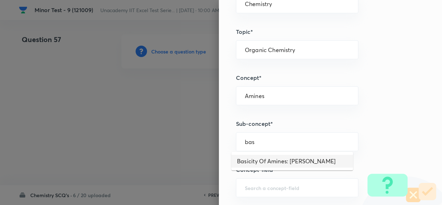
click at [288, 165] on li "Basicity Of Amines: [PERSON_NAME]" at bounding box center [292, 161] width 122 height 13
type input "Basicity Of Amines: [PERSON_NAME]"
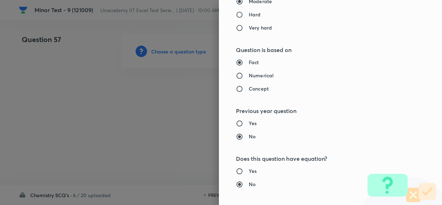
scroll to position [647, 0]
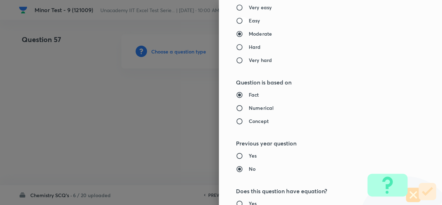
click at [236, 20] on input "Easy" at bounding box center [242, 20] width 13 height 7
radio input "true"
radio input "false"
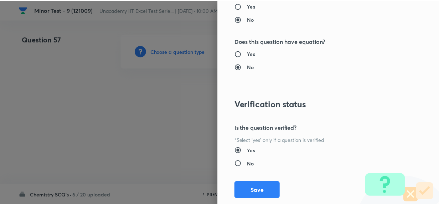
scroll to position [813, 0]
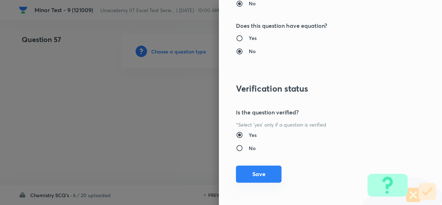
click at [267, 168] on button "Save" at bounding box center [259, 173] width 46 height 17
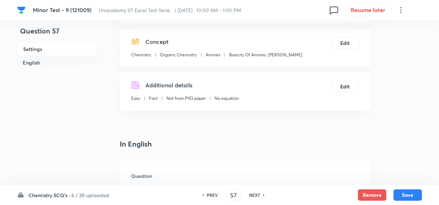
scroll to position [129, 0]
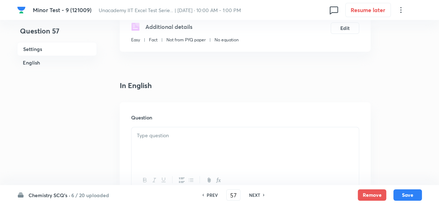
click at [171, 143] on div at bounding box center [244, 147] width 227 height 40
click at [222, 137] on p at bounding box center [245, 135] width 217 height 8
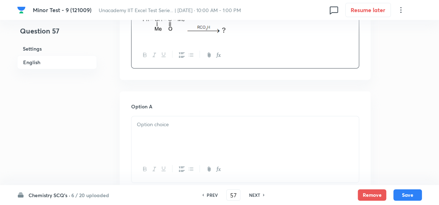
scroll to position [324, 0]
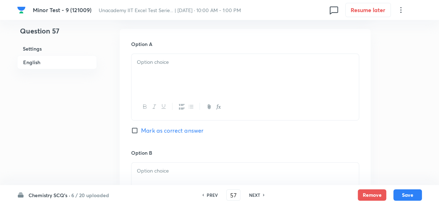
click at [167, 102] on div at bounding box center [244, 107] width 227 height 26
click at [171, 77] on div at bounding box center [244, 74] width 227 height 40
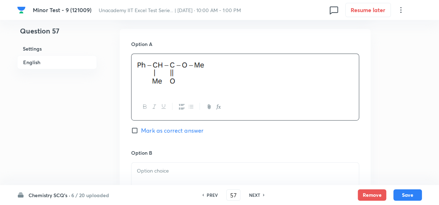
scroll to position [453, 0]
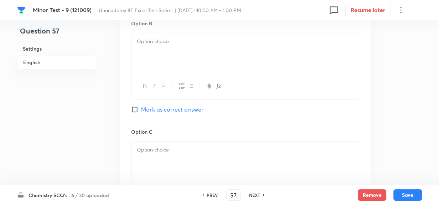
click at [174, 53] on div at bounding box center [244, 53] width 227 height 40
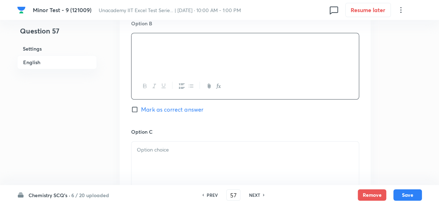
click at [164, 160] on div at bounding box center [244, 161] width 227 height 40
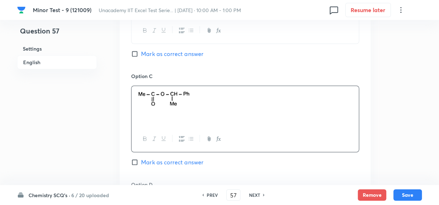
scroll to position [550, 0]
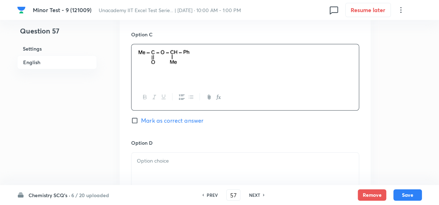
click at [183, 166] on div at bounding box center [244, 172] width 227 height 40
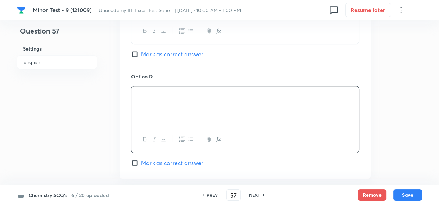
scroll to position [647, 0]
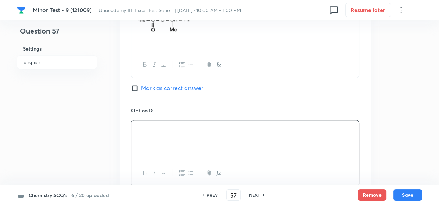
click at [132, 92] on label "Mark as correct answer" at bounding box center [167, 88] width 72 height 9
click at [132, 92] on input "Mark as correct answer" at bounding box center [136, 87] width 10 height 7
checkbox input "true"
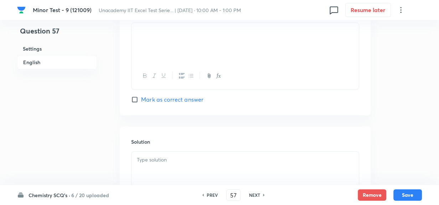
scroll to position [712, 0]
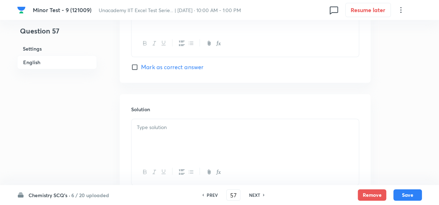
click at [165, 138] on div at bounding box center [244, 139] width 227 height 40
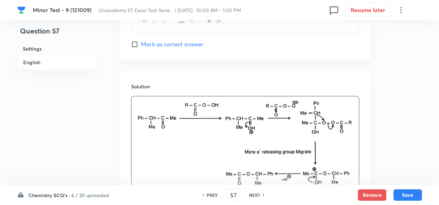
scroll to position [767, 0]
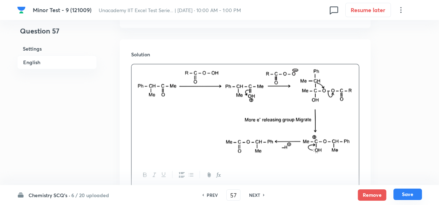
click at [410, 196] on button "Save" at bounding box center [407, 193] width 28 height 11
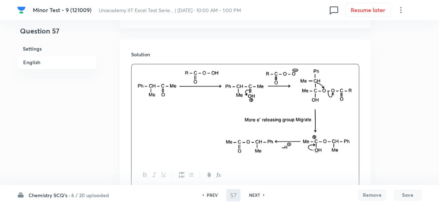
type input "58"
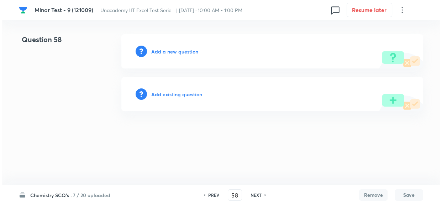
scroll to position [0, 0]
click at [177, 48] on h6 "Add a new question" at bounding box center [174, 51] width 47 height 7
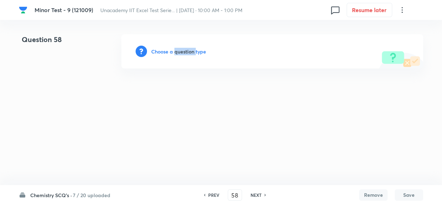
click at [177, 48] on h6 "Choose a question type" at bounding box center [178, 51] width 55 height 7
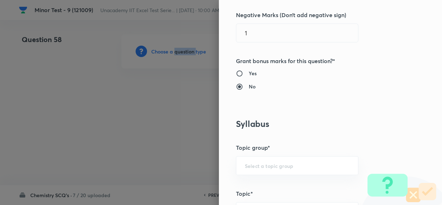
scroll to position [259, 0]
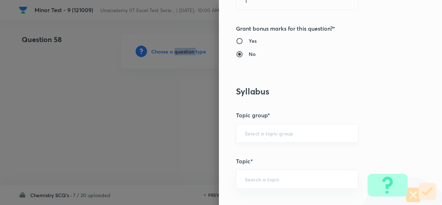
click at [253, 137] on div "​" at bounding box center [297, 133] width 123 height 19
click at [257, 134] on input "text" at bounding box center [297, 133] width 105 height 7
click at [255, 148] on li "Chemistry" at bounding box center [292, 152] width 122 height 13
type input "Chemistry"
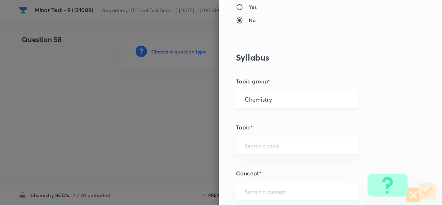
scroll to position [324, 0]
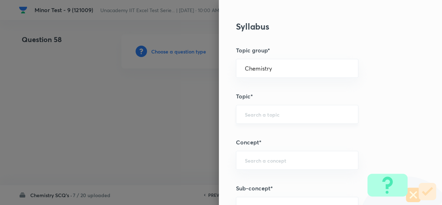
click at [271, 116] on input "text" at bounding box center [297, 114] width 105 height 7
click at [266, 146] on li "Organic Chemistry" at bounding box center [292, 146] width 122 height 13
type input "Organic Chemistry"
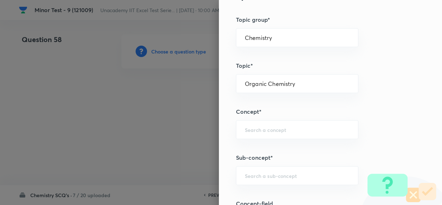
scroll to position [388, 0]
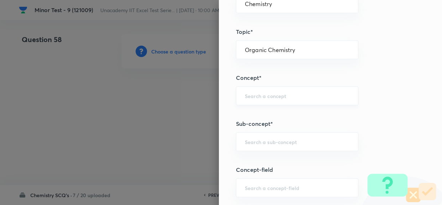
click at [267, 99] on div "​" at bounding box center [297, 95] width 123 height 19
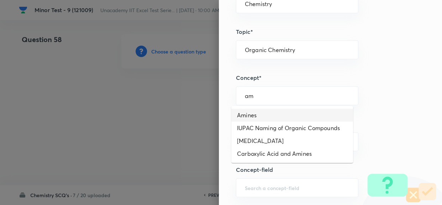
click at [260, 112] on li "Amines" at bounding box center [292, 115] width 122 height 13
type input "Amines"
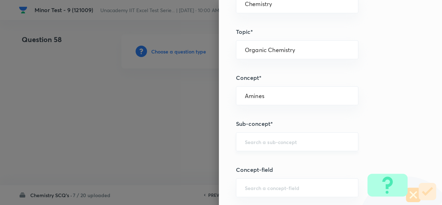
click at [266, 141] on input "text" at bounding box center [297, 141] width 105 height 7
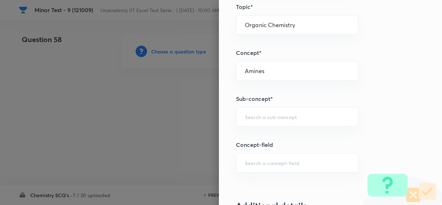
scroll to position [453, 0]
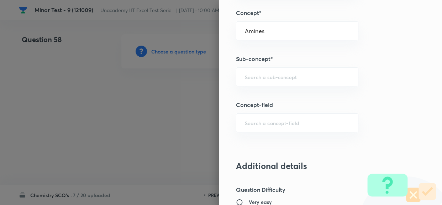
paste input "Eliminations Involving Ammonium Compounds"
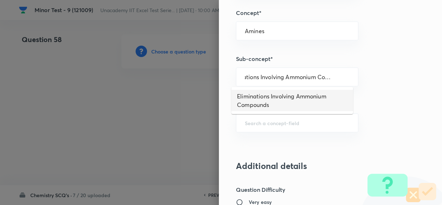
click at [291, 105] on li "Eliminations Involving Ammonium Compounds" at bounding box center [292, 100] width 122 height 21
type input "Eliminations Involving Ammonium Compounds"
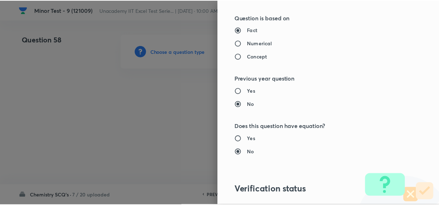
scroll to position [813, 0]
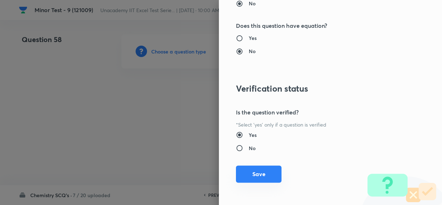
click at [254, 178] on button "Save" at bounding box center [259, 173] width 46 height 17
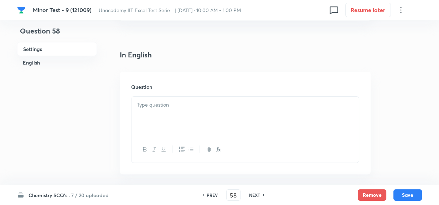
scroll to position [162, 0]
click at [172, 123] on div at bounding box center [244, 115] width 227 height 40
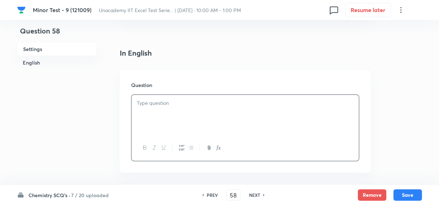
click at [221, 118] on div at bounding box center [244, 115] width 227 height 40
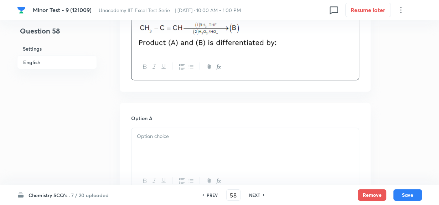
scroll to position [259, 0]
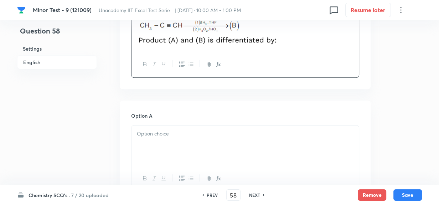
click at [178, 115] on h6 "Option A" at bounding box center [245, 115] width 228 height 7
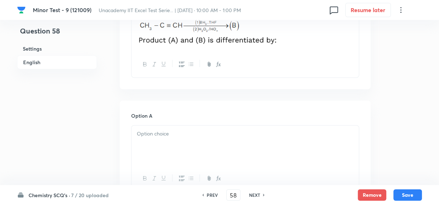
click at [183, 132] on p at bounding box center [245, 134] width 217 height 8
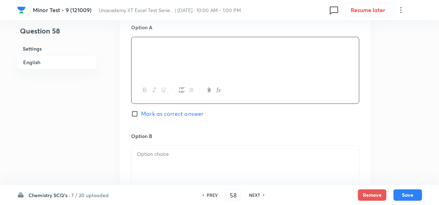
scroll to position [356, 0]
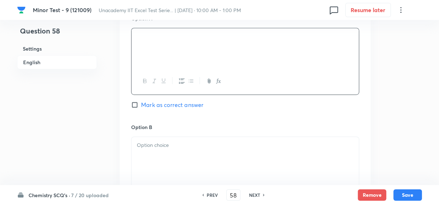
click at [188, 135] on div "Option B [PERSON_NAME] as correct answer" at bounding box center [245, 177] width 228 height 108
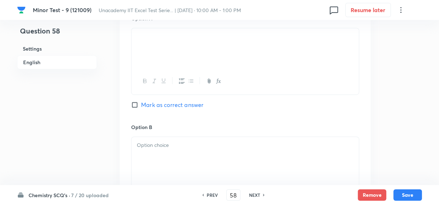
click at [189, 146] on p at bounding box center [245, 145] width 217 height 8
click at [202, 148] on p at bounding box center [245, 145] width 217 height 8
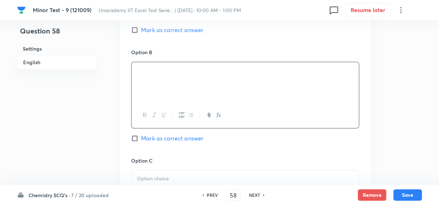
scroll to position [485, 0]
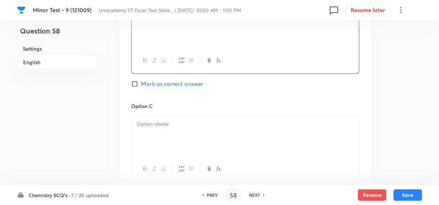
click at [189, 132] on div at bounding box center [244, 136] width 227 height 40
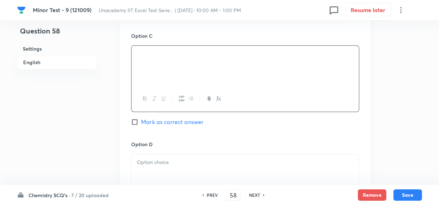
scroll to position [615, 0]
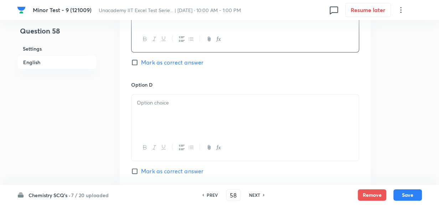
click at [179, 125] on div at bounding box center [244, 114] width 227 height 40
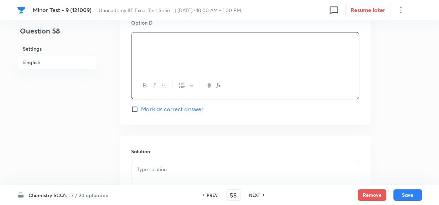
scroll to position [712, 0]
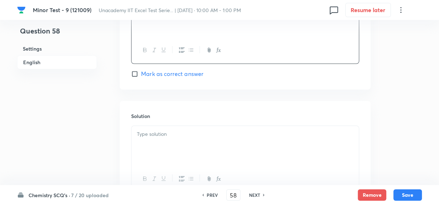
click at [176, 139] on div at bounding box center [244, 146] width 227 height 40
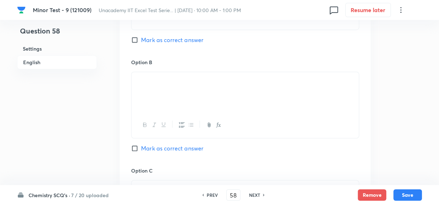
scroll to position [421, 0]
click at [137, 149] on input "Mark as correct answer" at bounding box center [136, 148] width 10 height 7
checkbox input "true"
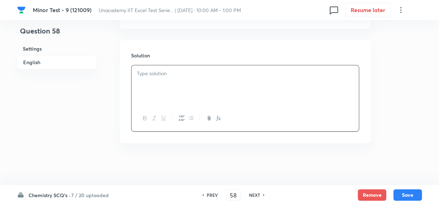
scroll to position [773, 0]
click at [214, 91] on div at bounding box center [244, 84] width 227 height 40
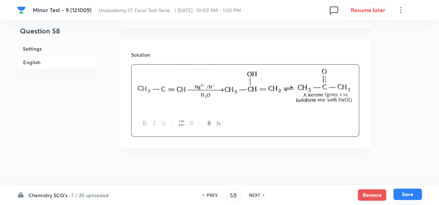
click at [408, 192] on button "Save" at bounding box center [407, 193] width 28 height 11
type input "59"
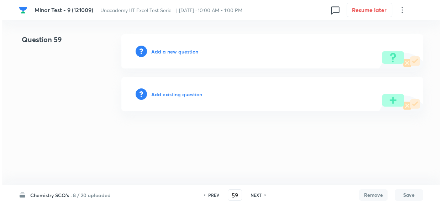
scroll to position [0, 0]
click at [179, 51] on h6 "Add a new question" at bounding box center [174, 51] width 47 height 7
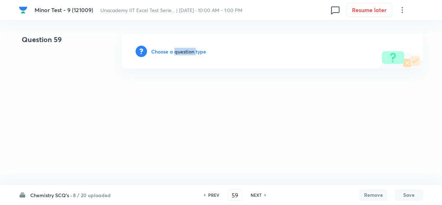
click at [179, 51] on h6 "Choose a question type" at bounding box center [178, 51] width 55 height 7
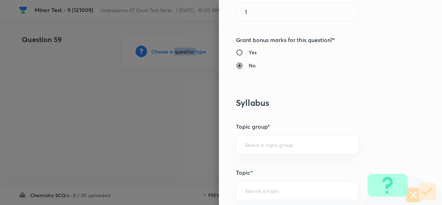
scroll to position [259, 0]
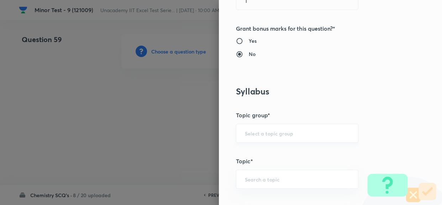
click at [292, 130] on input "text" at bounding box center [297, 133] width 105 height 7
click at [252, 157] on li "Chemistry" at bounding box center [292, 152] width 122 height 13
type input "Chemistry"
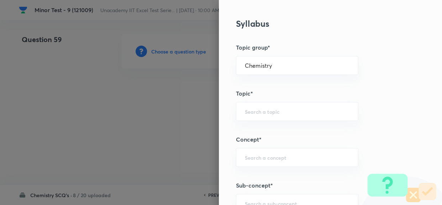
scroll to position [356, 0]
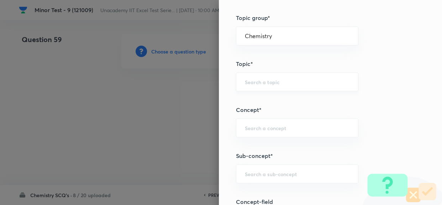
click at [264, 84] on input "text" at bounding box center [297, 81] width 105 height 7
click at [281, 74] on div "​" at bounding box center [297, 81] width 123 height 19
click at [271, 82] on input "text" at bounding box center [297, 81] width 105 height 7
click at [262, 116] on li "Organic Chemistry" at bounding box center [292, 114] width 122 height 13
type input "Organic Chemistry"
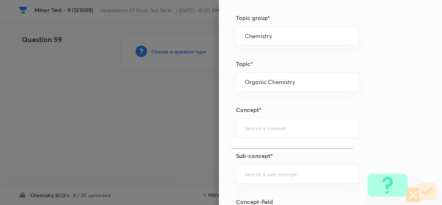
click at [258, 129] on input "text" at bounding box center [297, 127] width 105 height 7
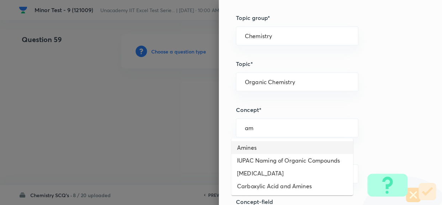
click at [251, 150] on li "Amines" at bounding box center [292, 147] width 122 height 13
type input "Amines"
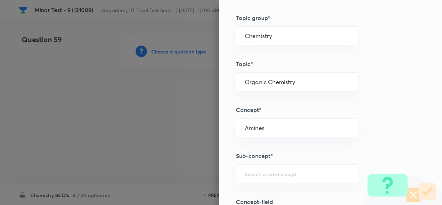
scroll to position [421, 0]
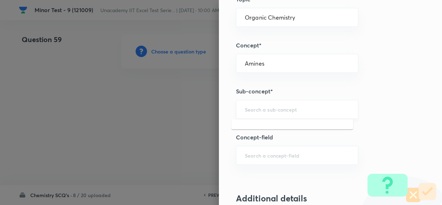
click at [259, 107] on input "text" at bounding box center [297, 109] width 105 height 7
paste input "Preparation Of Amines"
click at [261, 126] on li "Preparation Of Amines" at bounding box center [292, 128] width 122 height 13
type input "Preparation Of Amines"
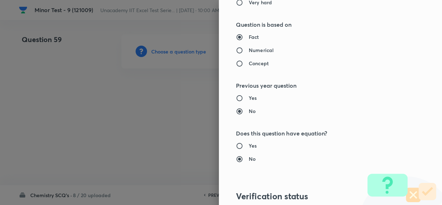
scroll to position [619, 0]
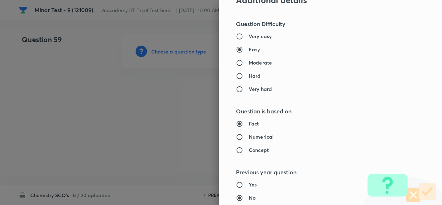
click at [236, 73] on input "Hard" at bounding box center [242, 75] width 13 height 7
radio input "true"
radio input "false"
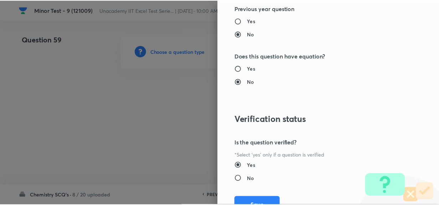
scroll to position [813, 0]
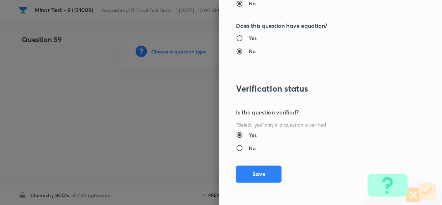
click at [271, 178] on button "Save" at bounding box center [259, 173] width 46 height 17
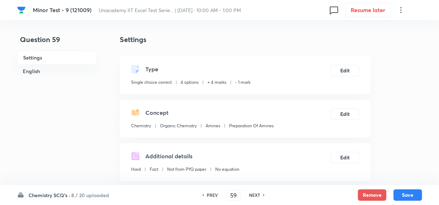
scroll to position [129, 0]
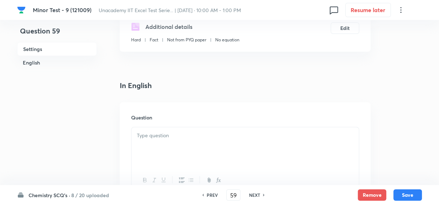
click at [182, 138] on p at bounding box center [245, 135] width 217 height 8
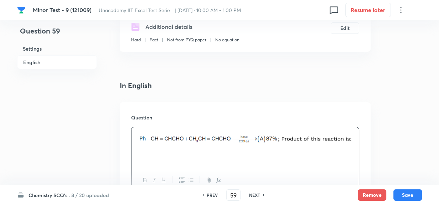
scroll to position [226, 0]
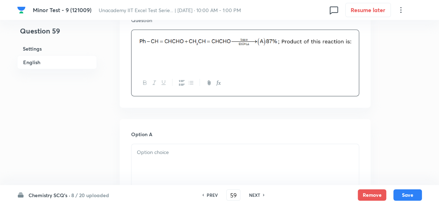
click at [248, 165] on div at bounding box center [244, 164] width 227 height 40
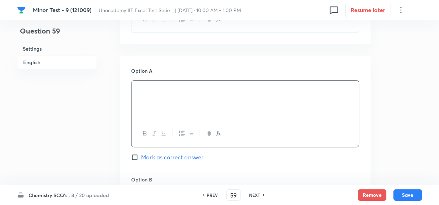
scroll to position [356, 0]
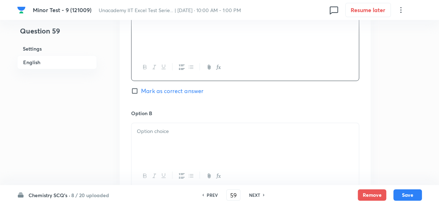
click at [185, 146] on div at bounding box center [244, 143] width 227 height 40
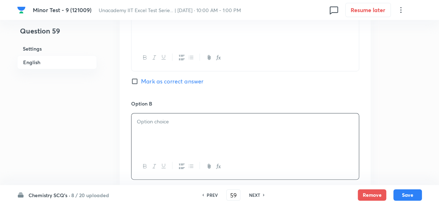
scroll to position [421, 0]
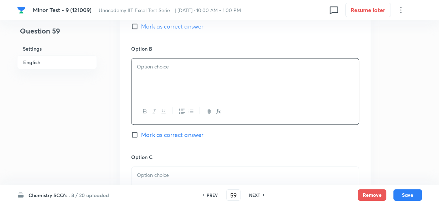
click at [185, 80] on div at bounding box center [244, 78] width 227 height 40
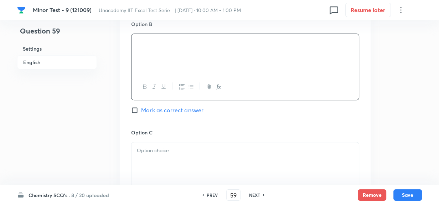
scroll to position [485, 0]
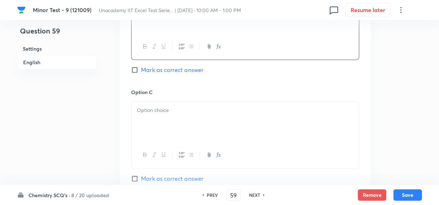
click at [161, 127] on div at bounding box center [244, 122] width 227 height 40
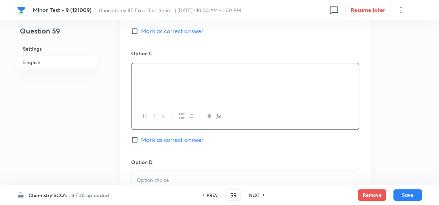
scroll to position [550, 0]
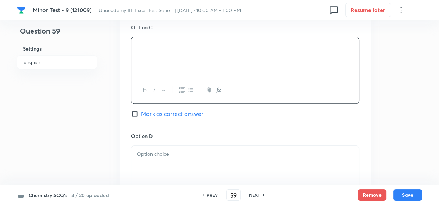
click at [165, 162] on div at bounding box center [244, 166] width 227 height 40
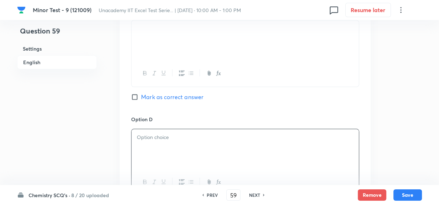
scroll to position [583, 0]
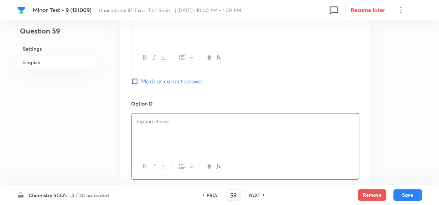
click at [181, 141] on div at bounding box center [244, 133] width 227 height 40
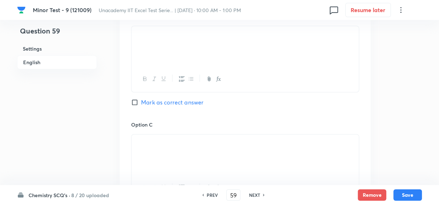
scroll to position [388, 0]
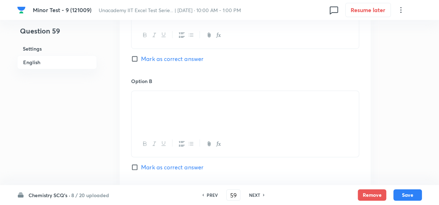
click at [134, 167] on input "Mark as correct answer" at bounding box center [136, 166] width 10 height 7
checkbox input "true"
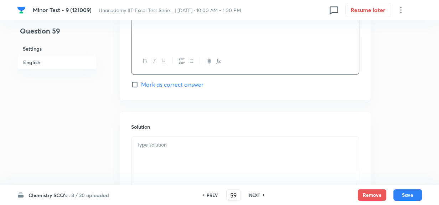
scroll to position [712, 0]
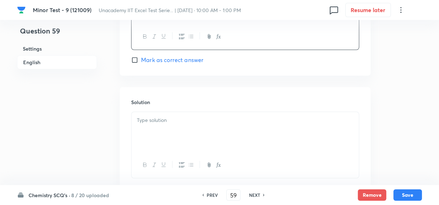
click at [203, 131] on div at bounding box center [244, 132] width 227 height 40
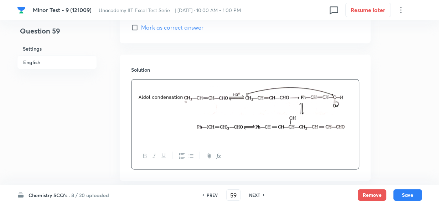
scroll to position [760, 0]
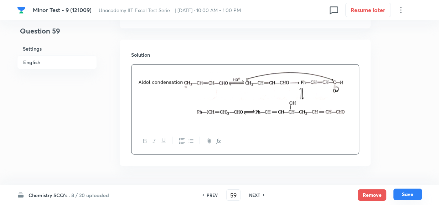
click at [405, 191] on button "Save" at bounding box center [407, 193] width 28 height 11
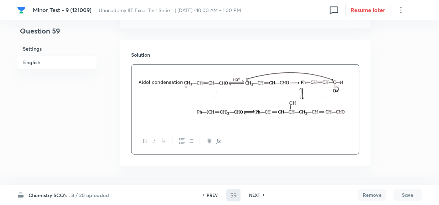
type input "60"
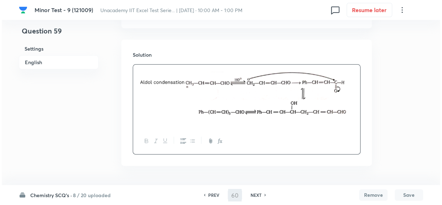
scroll to position [0, 0]
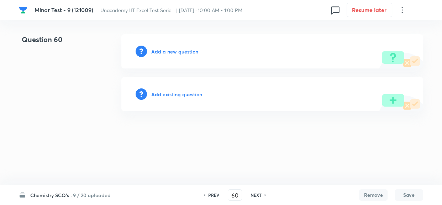
click at [189, 56] on div "Add a new question" at bounding box center [272, 51] width 302 height 34
click at [189, 50] on h6 "Add a new question" at bounding box center [174, 51] width 47 height 7
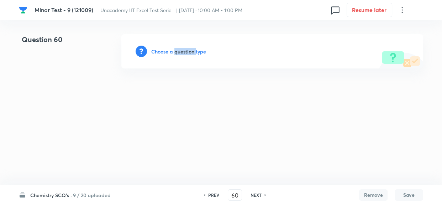
click at [189, 50] on h6 "Choose a question type" at bounding box center [178, 51] width 55 height 7
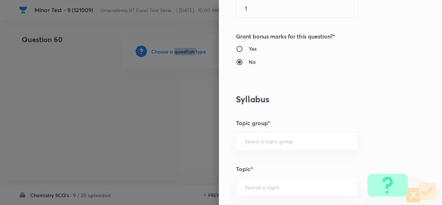
scroll to position [291, 0]
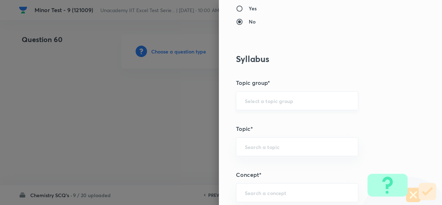
click at [297, 100] on input "text" at bounding box center [297, 100] width 105 height 7
click at [265, 123] on li "Chemistry" at bounding box center [292, 120] width 122 height 13
type input "Chemistry"
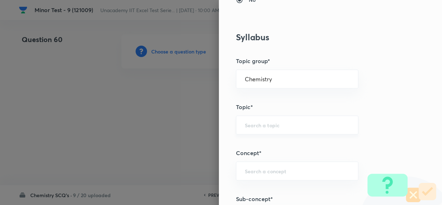
scroll to position [324, 0]
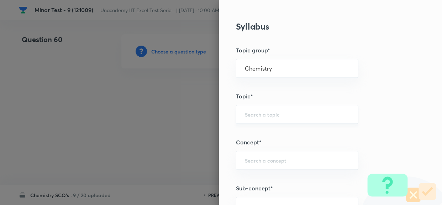
click at [266, 108] on div "​" at bounding box center [297, 114] width 123 height 19
click at [267, 142] on li "Organic Chemistry" at bounding box center [292, 146] width 122 height 13
type input "Organic Chemistry"
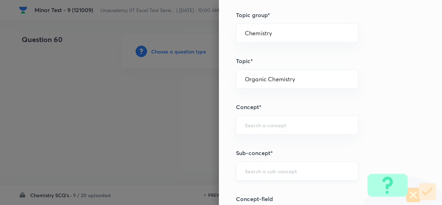
scroll to position [388, 0]
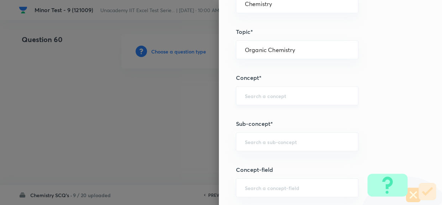
drag, startPoint x: 252, startPoint y: 100, endPoint x: 254, endPoint y: 97, distance: 3.9
click at [252, 100] on div "​" at bounding box center [297, 95] width 123 height 19
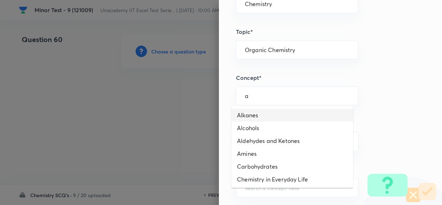
click at [254, 113] on li "Alkanes" at bounding box center [292, 115] width 122 height 13
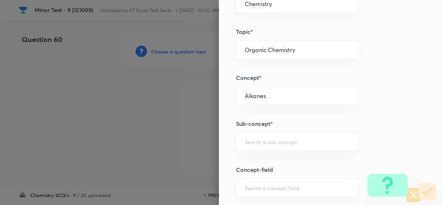
drag, startPoint x: 264, startPoint y: 97, endPoint x: 196, endPoint y: 97, distance: 68.0
click at [196, 97] on div "Question settings Question type* Single choice correct Number of options* 2 3 4…" at bounding box center [221, 102] width 442 height 205
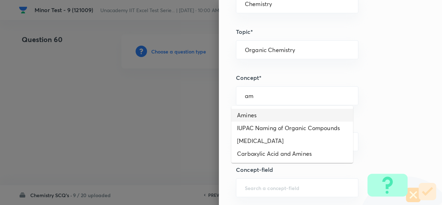
click at [251, 114] on li "Amines" at bounding box center [292, 115] width 122 height 13
type input "Amines"
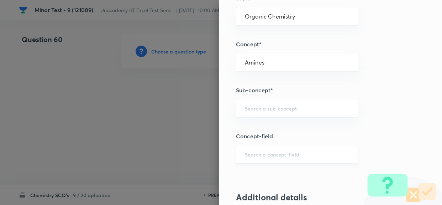
scroll to position [453, 0]
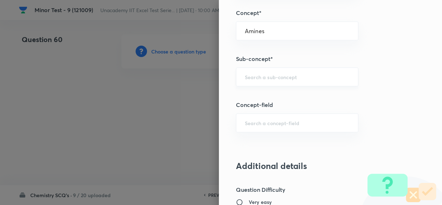
click at [260, 83] on div "​" at bounding box center [297, 76] width 123 height 19
click at [260, 76] on input "text" at bounding box center [297, 76] width 105 height 7
paste input "Coupling Reactions Of Arenediazonium Salts"
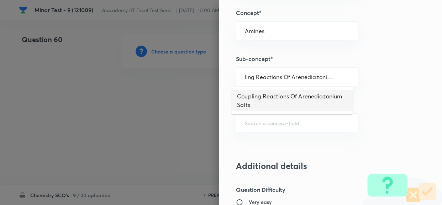
click at [288, 95] on li "Coupling Reactions Of Arenediazonium Salts" at bounding box center [292, 100] width 122 height 21
type input "Coupling Reactions Of Arenediazonium Salts"
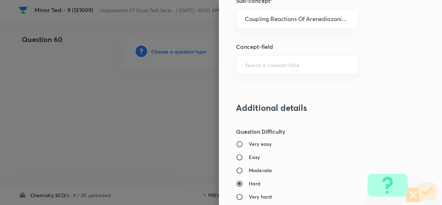
scroll to position [550, 0]
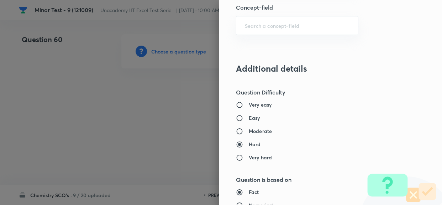
click at [249, 129] on h6 "Moderate" at bounding box center [260, 130] width 23 height 7
click at [244, 129] on input "Moderate" at bounding box center [242, 130] width 13 height 7
radio input "true"
radio input "false"
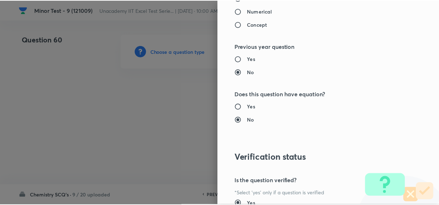
scroll to position [813, 0]
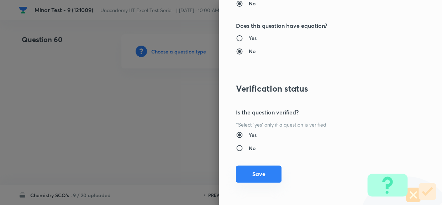
click at [259, 172] on button "Save" at bounding box center [259, 173] width 46 height 17
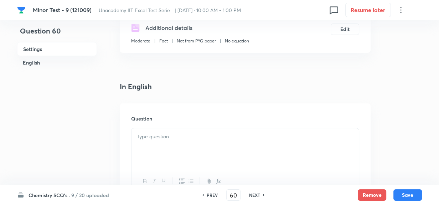
scroll to position [162, 0]
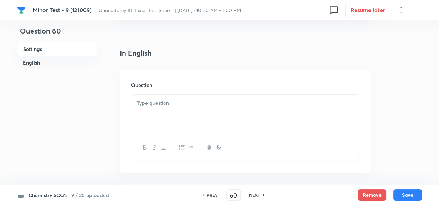
click at [191, 113] on div at bounding box center [244, 115] width 227 height 40
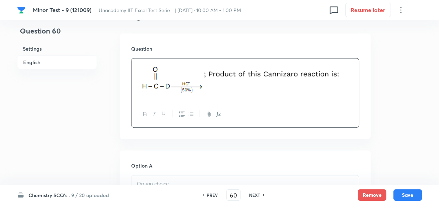
scroll to position [226, 0]
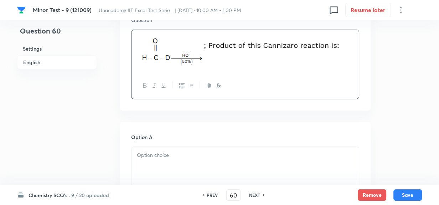
click at [212, 149] on div at bounding box center [244, 167] width 227 height 40
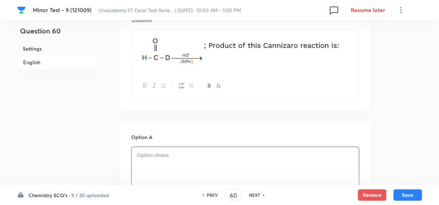
click at [191, 165] on div at bounding box center [244, 167] width 227 height 40
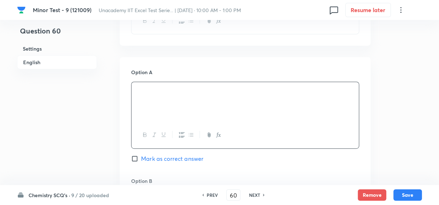
scroll to position [324, 0]
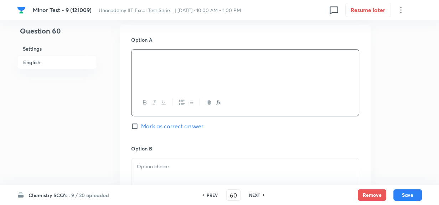
click at [178, 164] on p at bounding box center [245, 166] width 217 height 8
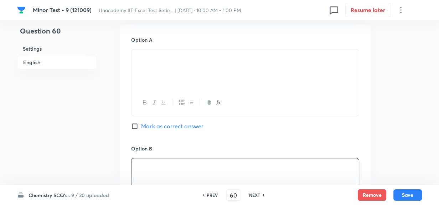
scroll to position [453, 0]
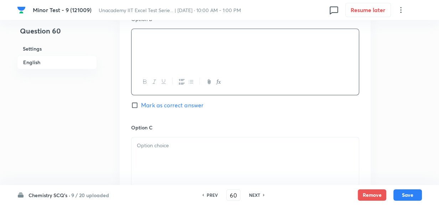
click at [165, 146] on p at bounding box center [245, 145] width 217 height 8
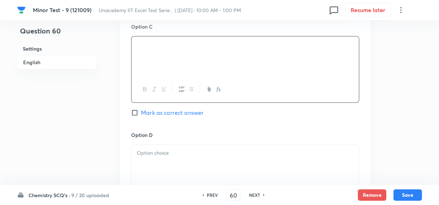
scroll to position [583, 0]
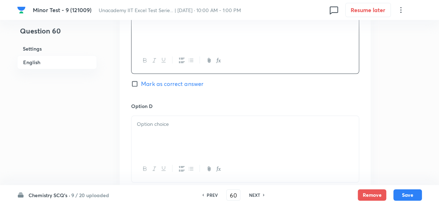
click at [164, 135] on div at bounding box center [244, 136] width 227 height 40
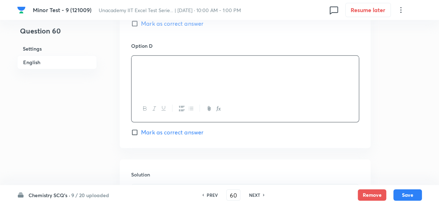
scroll to position [680, 0]
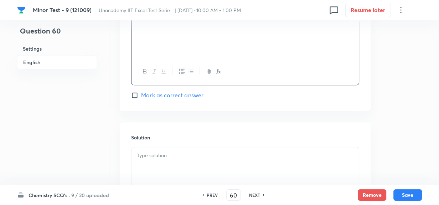
click at [180, 154] on p at bounding box center [245, 155] width 217 height 8
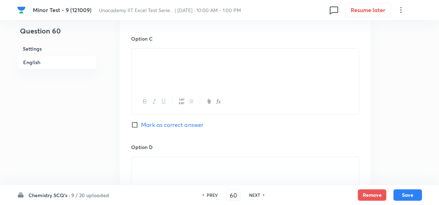
scroll to position [518, 0]
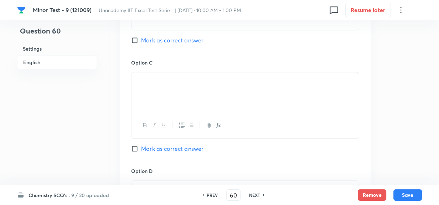
click at [132, 149] on input "Mark as correct answer" at bounding box center [136, 148] width 10 height 7
checkbox input "true"
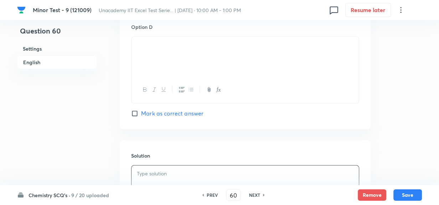
scroll to position [712, 0]
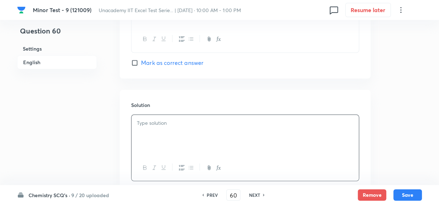
click at [192, 140] on div at bounding box center [244, 135] width 227 height 40
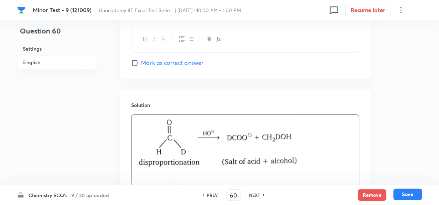
click at [411, 196] on button "Save" at bounding box center [407, 193] width 28 height 11
type input "61"
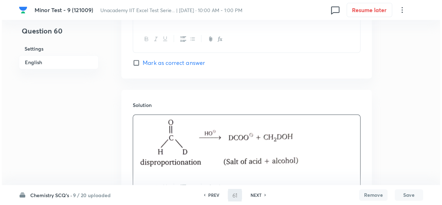
scroll to position [0, 0]
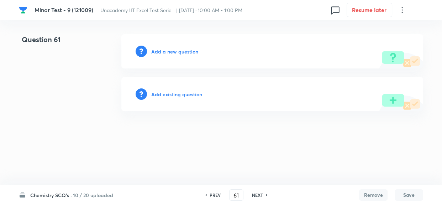
click at [177, 50] on h6 "Add a new question" at bounding box center [174, 51] width 47 height 7
click at [177, 50] on h6 "Choose a question type" at bounding box center [178, 51] width 55 height 7
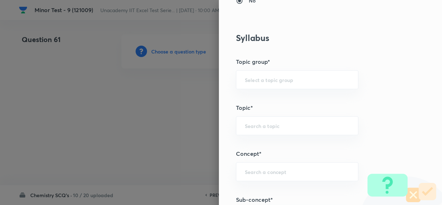
scroll to position [324, 0]
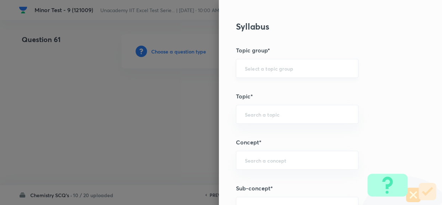
click at [283, 70] on input "text" at bounding box center [297, 68] width 105 height 7
click at [269, 91] on li "Chemistry" at bounding box center [292, 88] width 122 height 13
type input "Chemistry"
click at [263, 111] on input "text" at bounding box center [297, 114] width 105 height 7
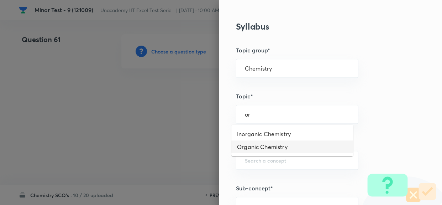
click at [259, 143] on li "Organic Chemistry" at bounding box center [292, 146] width 122 height 13
type input "Organic Chemistry"
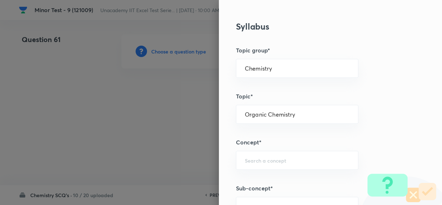
drag, startPoint x: 257, startPoint y: 148, endPoint x: 256, endPoint y: 154, distance: 5.7
click at [257, 148] on div "Question settings Question type* Single choice correct Number of options* 2 3 4…" at bounding box center [330, 102] width 223 height 205
click at [256, 156] on div "​" at bounding box center [297, 160] width 123 height 19
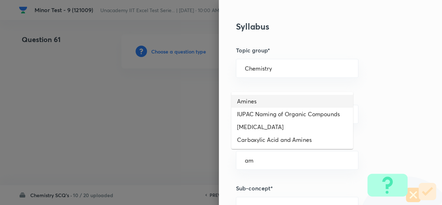
click at [259, 100] on li "Amines" at bounding box center [292, 101] width 122 height 13
type input "Amines"
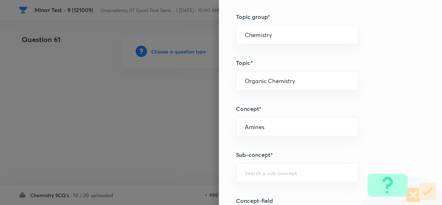
scroll to position [388, 0]
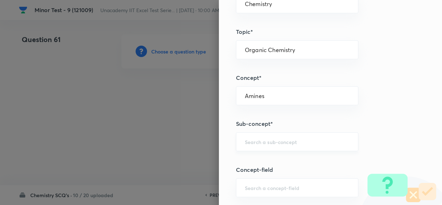
click at [280, 140] on input "text" at bounding box center [297, 141] width 105 height 7
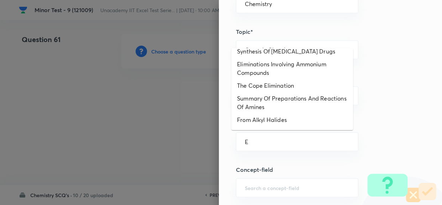
scroll to position [162, 0]
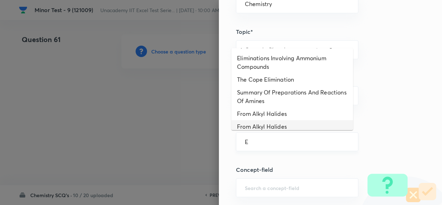
click at [249, 139] on input "E" at bounding box center [297, 141] width 105 height 7
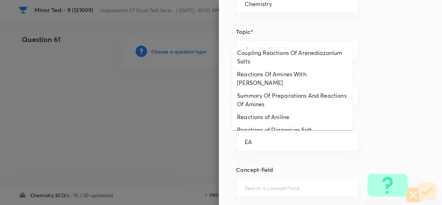
scroll to position [0, 0]
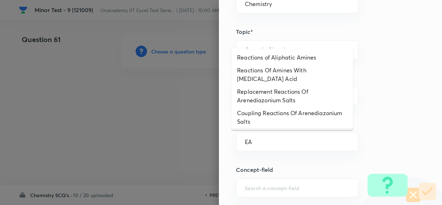
drag, startPoint x: 248, startPoint y: 141, endPoint x: 204, endPoint y: 139, distance: 44.2
click at [212, 139] on div "Question settings Question type* Single choice correct Number of options* 2 3 4…" at bounding box center [221, 102] width 442 height 205
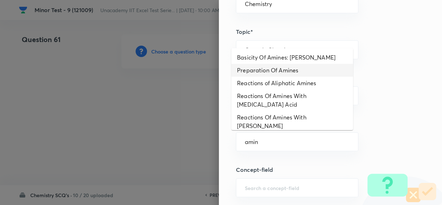
drag, startPoint x: 285, startPoint y: 61, endPoint x: 285, endPoint y: 69, distance: 8.9
click at [285, 69] on ul "Basicity Of Amines: Amine Salts Preparation Of Amines Reactions of Aliphatic Am…" at bounding box center [292, 89] width 122 height 82
click at [285, 69] on li "Preparation Of Amines" at bounding box center [292, 70] width 122 height 13
type input "Preparation Of Amines"
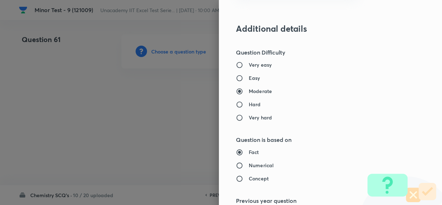
scroll to position [615, 0]
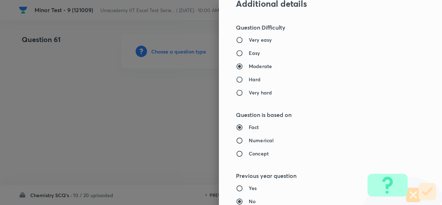
click at [249, 51] on h6 "Easy" at bounding box center [254, 52] width 11 height 7
click at [246, 51] on input "Easy" at bounding box center [242, 52] width 13 height 7
radio input "true"
radio input "false"
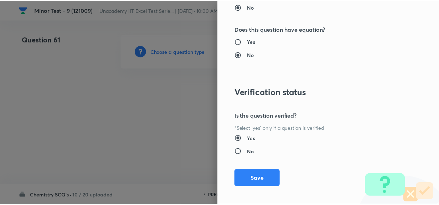
scroll to position [813, 0]
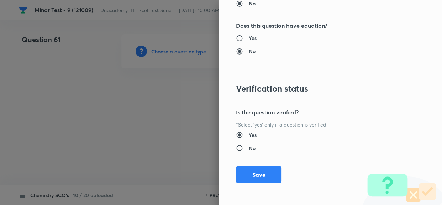
click at [252, 183] on div "Question settings Question type* Single choice correct Number of options* 2 3 4…" at bounding box center [330, 102] width 223 height 205
click at [254, 178] on button "Save" at bounding box center [259, 173] width 46 height 17
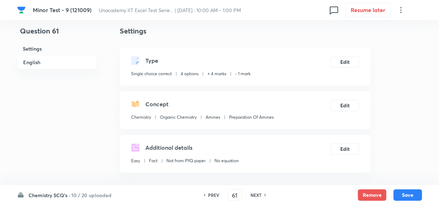
scroll to position [129, 0]
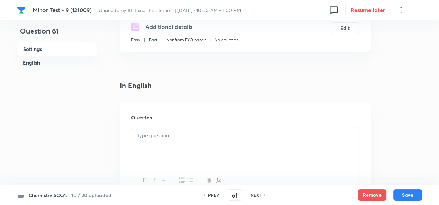
click at [159, 145] on div at bounding box center [244, 147] width 227 height 40
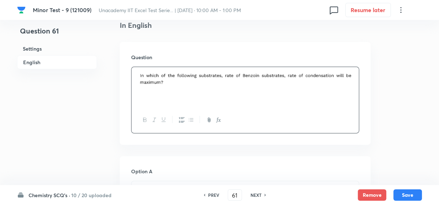
scroll to position [226, 0]
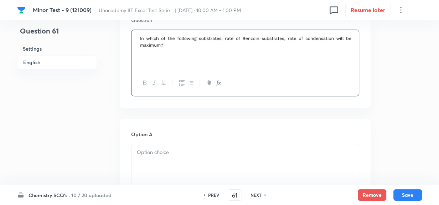
click at [189, 157] on div at bounding box center [244, 164] width 227 height 40
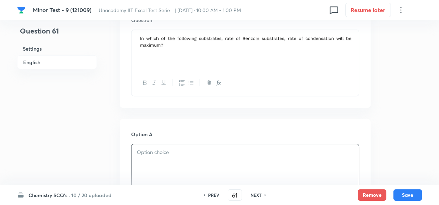
click at [203, 163] on div at bounding box center [244, 164] width 227 height 40
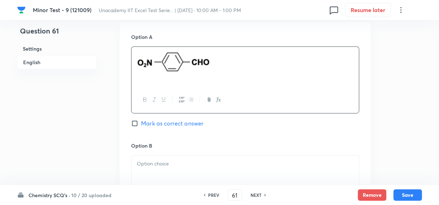
click at [184, 164] on p at bounding box center [245, 164] width 217 height 8
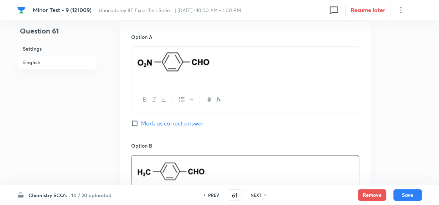
scroll to position [453, 0]
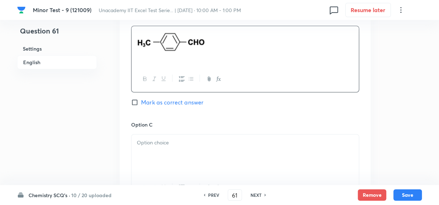
click at [185, 153] on div at bounding box center [244, 154] width 227 height 40
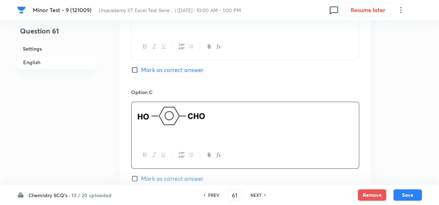
scroll to position [518, 0]
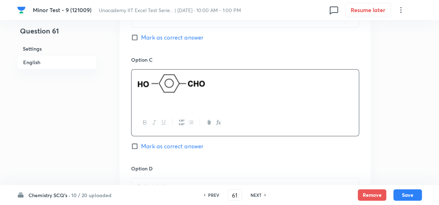
click at [168, 167] on h6 "Option D" at bounding box center [245, 168] width 228 height 7
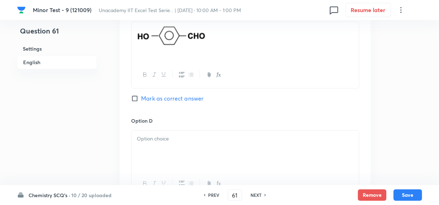
scroll to position [615, 0]
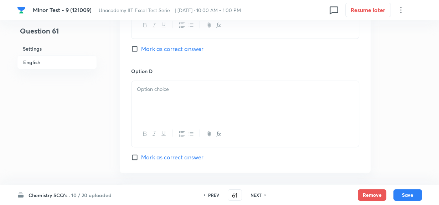
click at [161, 103] on div at bounding box center [244, 101] width 227 height 40
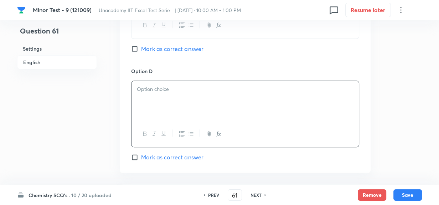
click at [187, 102] on div at bounding box center [244, 101] width 227 height 40
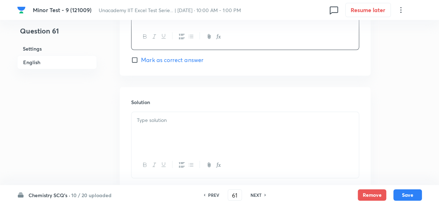
click at [172, 125] on div at bounding box center [244, 132] width 227 height 40
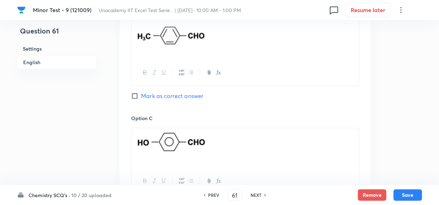
scroll to position [388, 0]
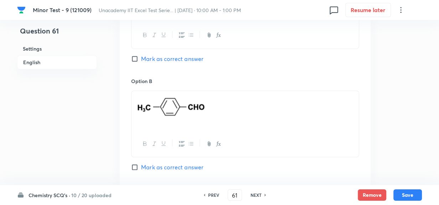
click at [135, 57] on input "Mark as correct answer" at bounding box center [136, 58] width 10 height 7
checkbox input "true"
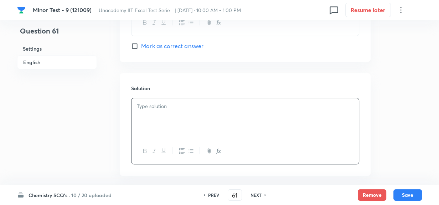
scroll to position [760, 0]
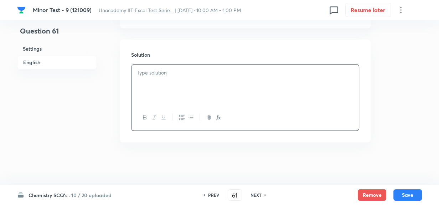
click at [218, 98] on div at bounding box center [244, 84] width 227 height 40
click at [205, 93] on div at bounding box center [244, 84] width 227 height 40
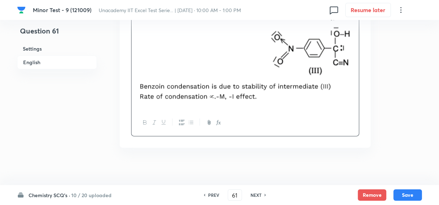
scroll to position [891, 0]
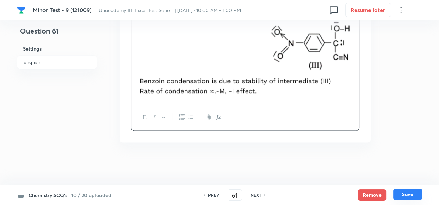
click at [406, 196] on button "Save" at bounding box center [407, 193] width 28 height 11
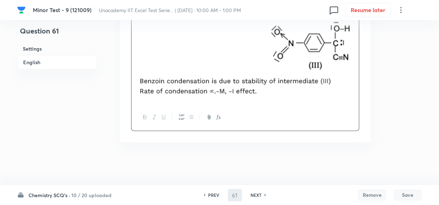
type input "62"
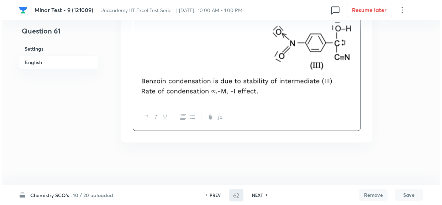
scroll to position [0, 0]
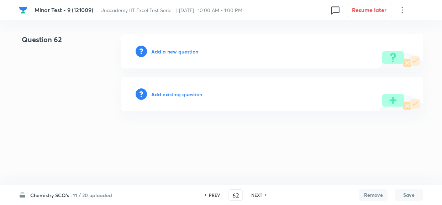
click at [171, 51] on h6 "Add a new question" at bounding box center [174, 51] width 47 height 7
click at [171, 51] on h6 "Choose a question type" at bounding box center [178, 51] width 55 height 7
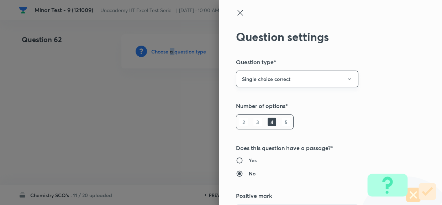
click at [307, 82] on button "Single choice correct" at bounding box center [297, 79] width 123 height 17
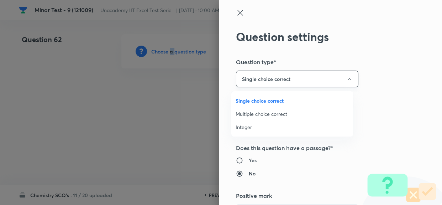
click at [307, 82] on div at bounding box center [221, 102] width 442 height 205
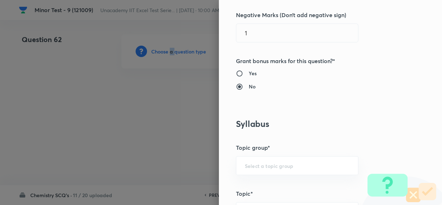
scroll to position [291, 0]
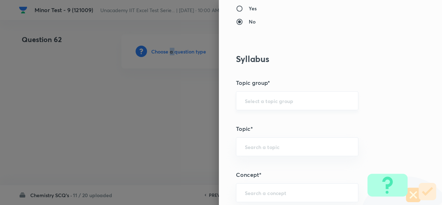
click at [282, 105] on div "​" at bounding box center [297, 100] width 123 height 19
click at [255, 100] on input "text" at bounding box center [297, 100] width 105 height 7
click at [249, 119] on li "Chemistry" at bounding box center [292, 120] width 122 height 13
type input "Chemistry"
click at [271, 144] on input "text" at bounding box center [297, 146] width 105 height 7
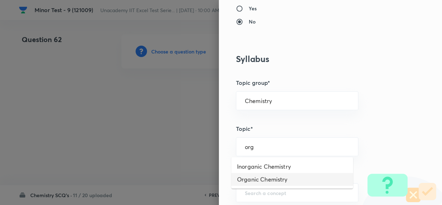
click at [270, 182] on li "Organic Chemistry" at bounding box center [292, 179] width 122 height 13
type input "Organic Chemistry"
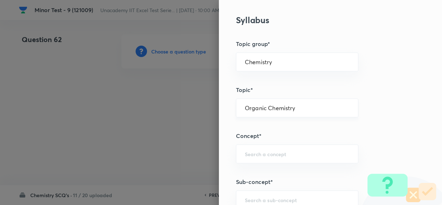
scroll to position [388, 0]
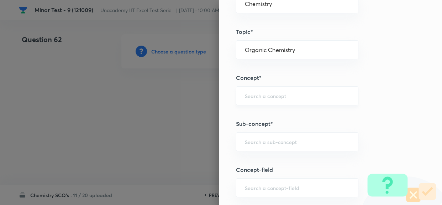
click at [270, 94] on input "text" at bounding box center [297, 95] width 105 height 7
click at [251, 116] on li "Biomolecules" at bounding box center [292, 115] width 122 height 13
type input "Biomolecules"
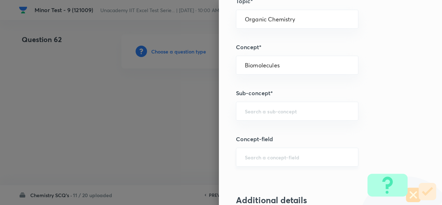
scroll to position [453, 0]
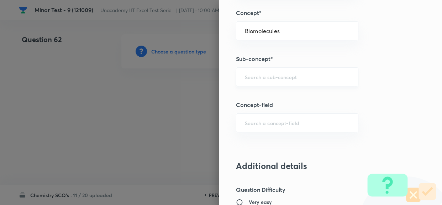
click at [253, 78] on input "text" at bounding box center [297, 76] width 105 height 7
paste input "[PERSON_NAME] degradation"
drag, startPoint x: 239, startPoint y: 75, endPoint x: 210, endPoint y: 78, distance: 29.0
click at [210, 78] on div "Question settings Question type* Single choice correct Number of options* 2 3 4…" at bounding box center [221, 102] width 442 height 205
drag, startPoint x: 253, startPoint y: 76, endPoint x: 387, endPoint y: 92, distance: 134.9
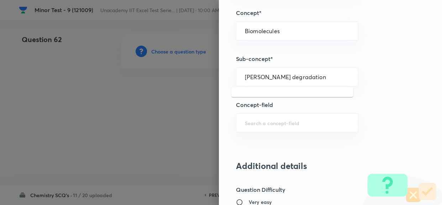
click at [368, 90] on div "Question settings Question type* Single choice correct Number of options* 2 3 4…" at bounding box center [330, 102] width 223 height 205
type input "R"
click at [247, 98] on li "Biomolecules" at bounding box center [292, 96] width 122 height 13
type input "Biomolecules"
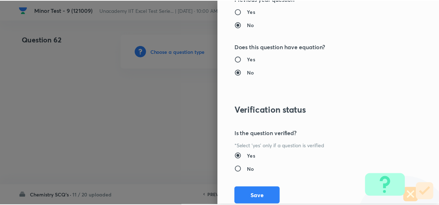
scroll to position [813, 0]
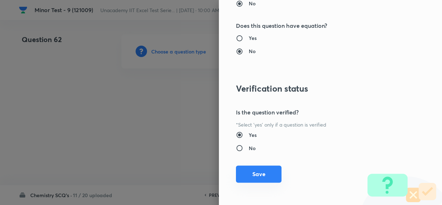
click at [264, 178] on button "Save" at bounding box center [259, 173] width 46 height 17
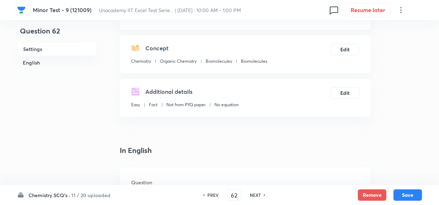
scroll to position [162, 0]
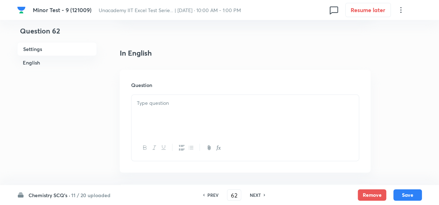
click at [180, 111] on div at bounding box center [244, 115] width 227 height 40
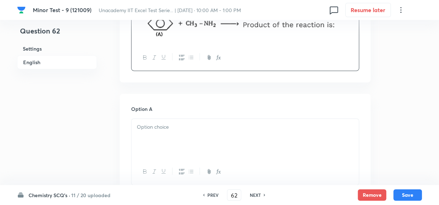
scroll to position [291, 0]
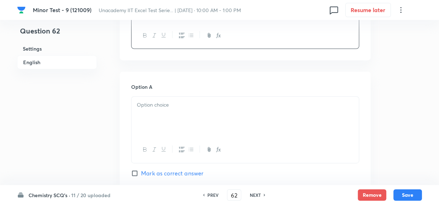
click at [204, 123] on div at bounding box center [244, 117] width 227 height 40
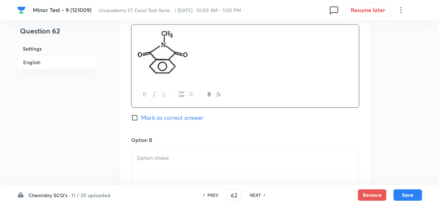
scroll to position [388, 0]
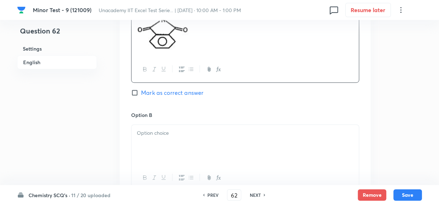
click at [183, 138] on div at bounding box center [244, 145] width 227 height 40
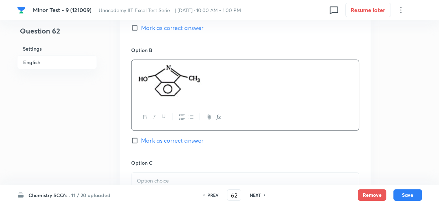
scroll to position [518, 0]
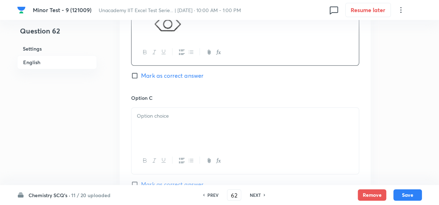
click at [169, 132] on div at bounding box center [244, 128] width 227 height 40
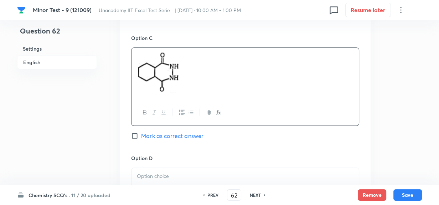
scroll to position [615, 0]
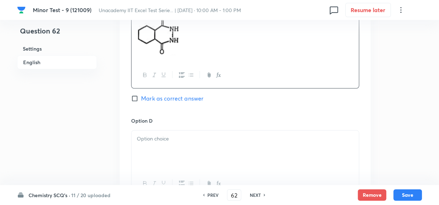
click at [180, 140] on p at bounding box center [245, 139] width 217 height 8
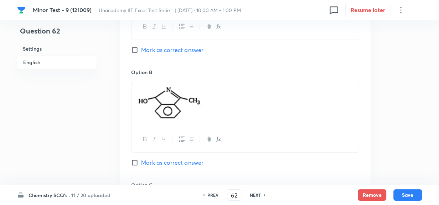
scroll to position [421, 0]
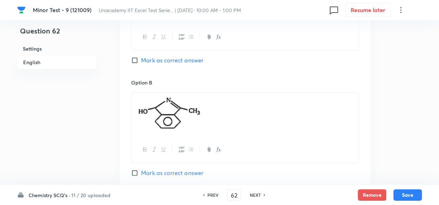
click at [137, 62] on input "Mark as correct answer" at bounding box center [136, 60] width 10 height 7
checkbox input "true"
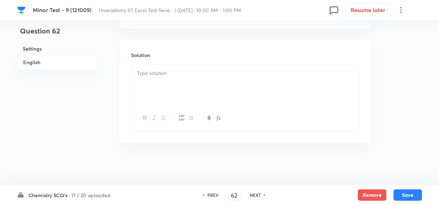
scroll to position [817, 0]
click at [177, 92] on div at bounding box center [244, 84] width 227 height 40
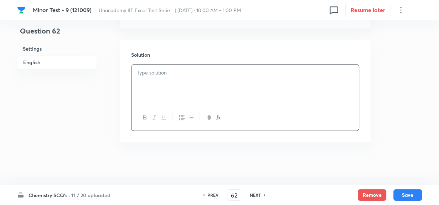
click at [202, 86] on div at bounding box center [244, 84] width 227 height 40
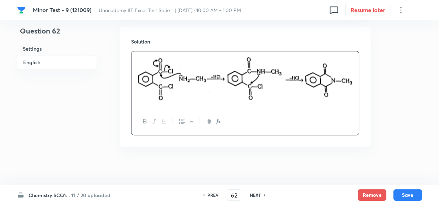
scroll to position [834, 0]
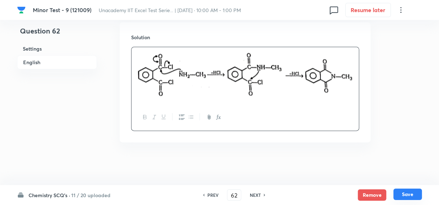
click at [410, 196] on button "Save" at bounding box center [407, 193] width 28 height 11
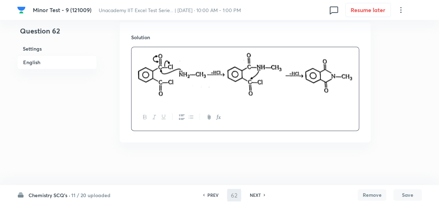
type input "63"
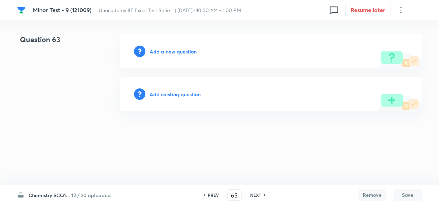
scroll to position [0, 0]
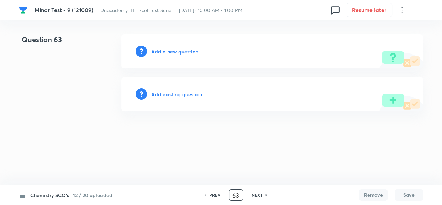
drag, startPoint x: 236, startPoint y: 193, endPoint x: 224, endPoint y: 194, distance: 12.8
click at [224, 194] on div "PREV 63 ​ NEXT" at bounding box center [236, 194] width 92 height 11
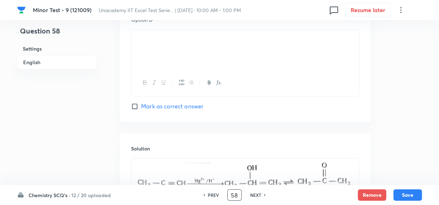
scroll to position [780, 0]
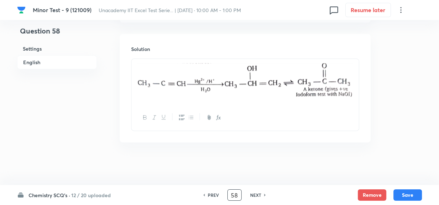
click at [298, 87] on img at bounding box center [245, 80] width 217 height 35
click at [347, 85] on img at bounding box center [245, 80] width 217 height 35
drag, startPoint x: 339, startPoint y: 83, endPoint x: 253, endPoint y: 75, distance: 86.5
click at [253, 75] on img at bounding box center [245, 80] width 217 height 35
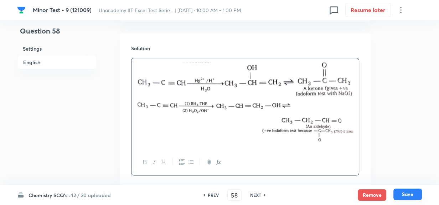
click at [409, 191] on button "Save" at bounding box center [407, 193] width 28 height 11
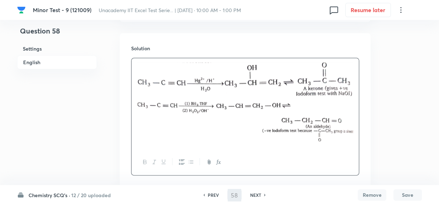
type input "59"
checkbox input "true"
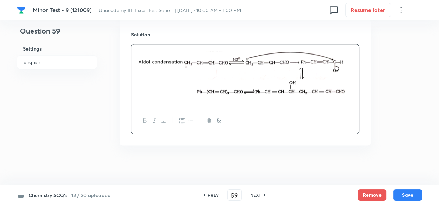
click at [268, 197] on div "PREV 59 ​ NEXT" at bounding box center [234, 194] width 92 height 11
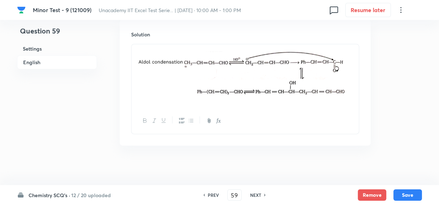
click at [255, 196] on h6 "NEXT" at bounding box center [255, 195] width 11 height 6
type input "60"
checkbox input "false"
checkbox input "true"
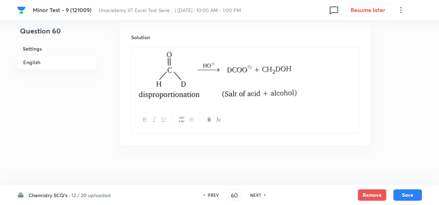
click at [255, 196] on h6 "NEXT" at bounding box center [255, 195] width 11 height 6
type input "61"
checkbox input "true"
checkbox input "false"
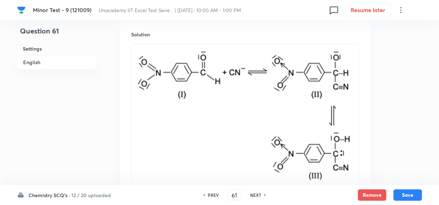
click at [255, 196] on h6 "NEXT" at bounding box center [255, 195] width 11 height 6
type input "62"
checkbox input "true"
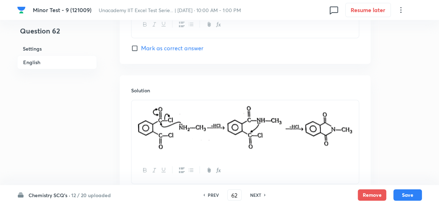
click at [255, 196] on h6 "NEXT" at bounding box center [255, 195] width 11 height 6
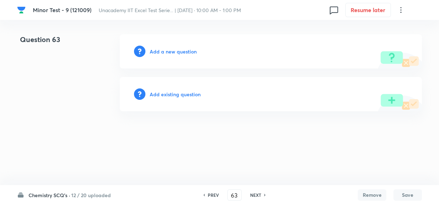
scroll to position [0, 0]
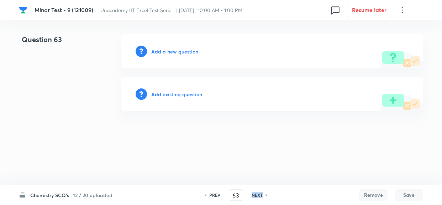
click at [255, 196] on h6 "NEXT" at bounding box center [257, 195] width 11 height 6
click at [214, 195] on h6 "PREV" at bounding box center [214, 195] width 11 height 6
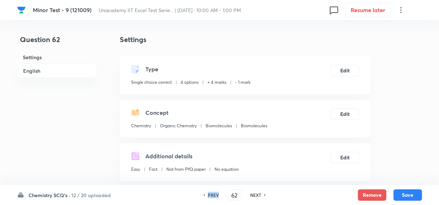
click at [214, 195] on h6 "PREV" at bounding box center [213, 195] width 11 height 6
type input "61"
checkbox input "true"
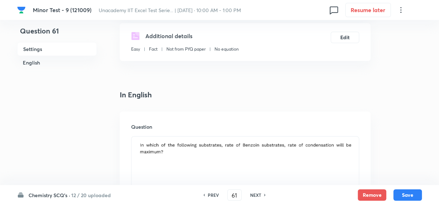
scroll to position [162, 0]
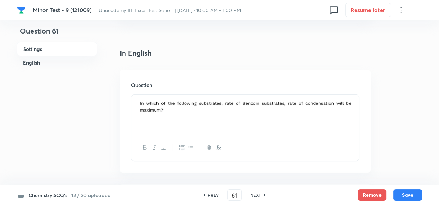
click at [256, 192] on h6 "NEXT" at bounding box center [255, 195] width 11 height 6
type input "62"
checkbox input "true"
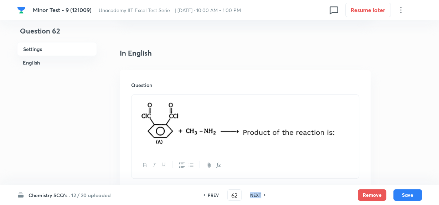
click at [256, 192] on h6 "NEXT" at bounding box center [255, 195] width 11 height 6
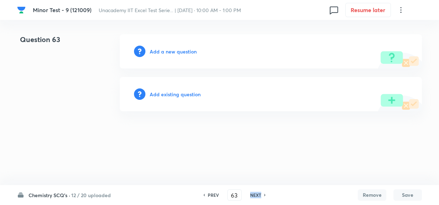
scroll to position [0, 0]
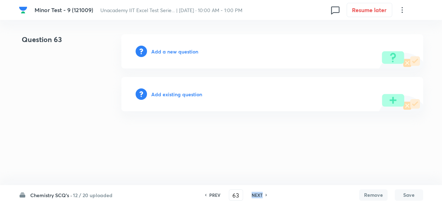
click at [256, 192] on h6 "NEXT" at bounding box center [257, 195] width 11 height 6
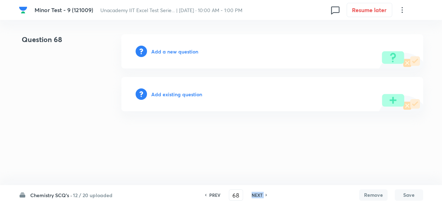
click at [256, 192] on h6 "NEXT" at bounding box center [257, 195] width 11 height 6
click at [217, 194] on h6 "PREV" at bounding box center [214, 195] width 11 height 6
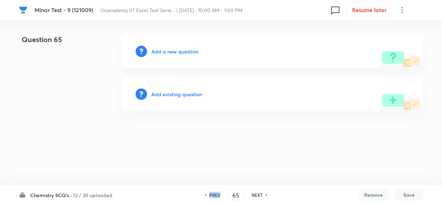
click at [217, 194] on h6 "PREV" at bounding box center [214, 195] width 11 height 6
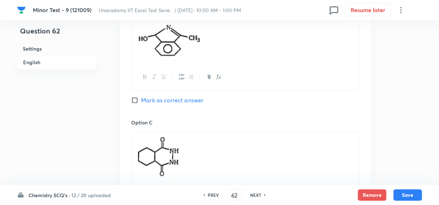
scroll to position [550, 0]
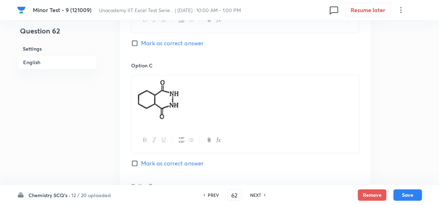
click at [256, 193] on h6 "NEXT" at bounding box center [255, 195] width 11 height 6
type input "63"
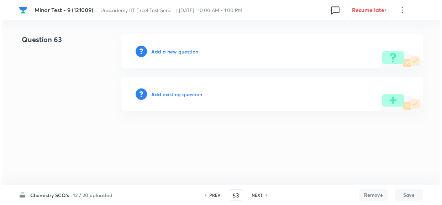
scroll to position [0, 0]
click at [177, 48] on h6 "Add a new question" at bounding box center [174, 51] width 47 height 7
click at [177, 48] on h6 "Choose a question type" at bounding box center [178, 51] width 55 height 7
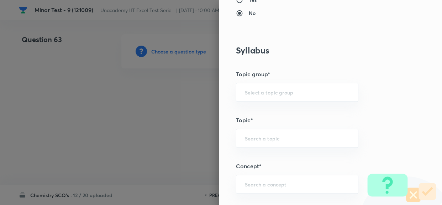
scroll to position [324, 0]
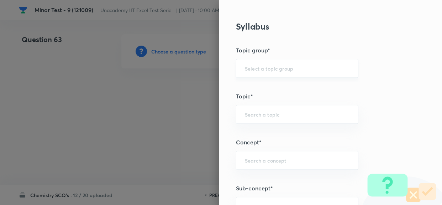
click at [290, 73] on div "​" at bounding box center [297, 68] width 123 height 19
click at [271, 71] on div "​" at bounding box center [297, 68] width 123 height 19
click at [277, 67] on input "text" at bounding box center [297, 68] width 105 height 7
click at [262, 91] on li "Chemistry" at bounding box center [292, 88] width 122 height 13
type input "Chemistry"
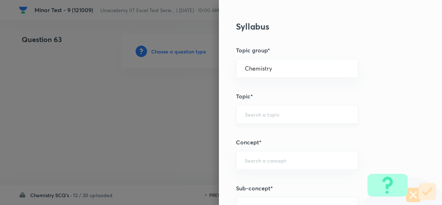
click at [262, 113] on input "text" at bounding box center [297, 114] width 105 height 7
click at [219, 115] on div "Question settings Question type* Single choice correct Number of options* 2 3 4…" at bounding box center [330, 102] width 223 height 205
click at [260, 149] on li "Organic Chemistry" at bounding box center [292, 146] width 122 height 13
type input "Organic Chemistry"
click at [260, 160] on input "text" at bounding box center [297, 160] width 105 height 7
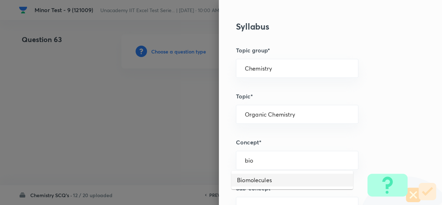
click at [256, 181] on li "Biomolecules" at bounding box center [292, 179] width 122 height 13
type input "Biomolecules"
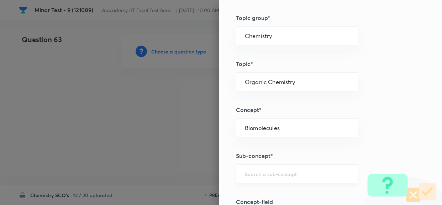
click at [260, 173] on input "text" at bounding box center [297, 173] width 105 height 7
paste input "Galactose"
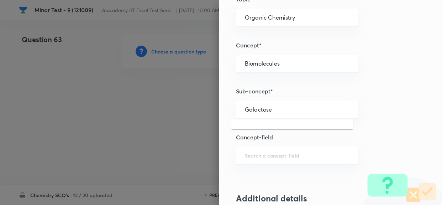
drag, startPoint x: 275, startPoint y: 114, endPoint x: 192, endPoint y: 104, distance: 84.0
click at [192, 104] on div "Question settings Question type* Single choice correct Number of options* 2 3 4…" at bounding box center [221, 102] width 442 height 205
drag, startPoint x: 273, startPoint y: 112, endPoint x: 188, endPoint y: 106, distance: 84.9
click at [187, 106] on div "Question settings Question type* Single choice correct Number of options* 2 3 4…" at bounding box center [221, 102] width 442 height 205
drag, startPoint x: 268, startPoint y: 108, endPoint x: 223, endPoint y: 107, distance: 44.9
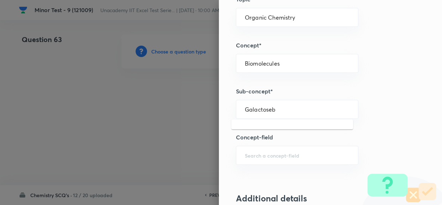
click at [223, 107] on div "Question settings Question type* Single choice correct Number of options* 2 3 4…" at bounding box center [330, 102] width 223 height 205
click at [251, 124] on li "Biomolecules" at bounding box center [292, 128] width 122 height 13
type input "Biomolecules"
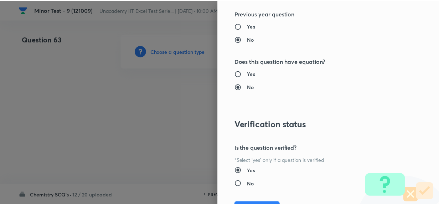
scroll to position [813, 0]
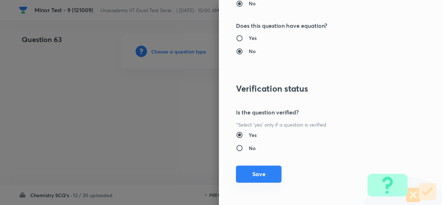
click at [256, 172] on button "Save" at bounding box center [259, 173] width 46 height 17
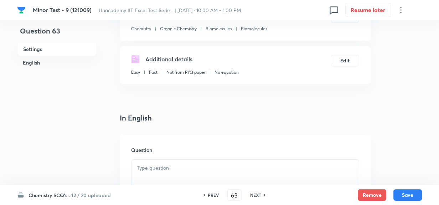
scroll to position [162, 0]
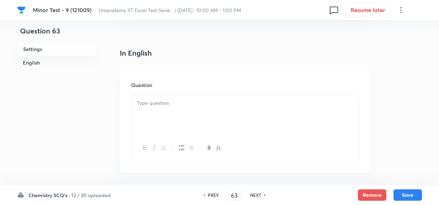
click at [189, 109] on div at bounding box center [244, 115] width 227 height 40
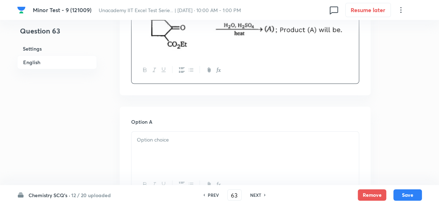
scroll to position [259, 0]
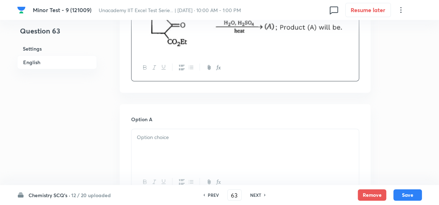
click at [170, 148] on div at bounding box center [244, 149] width 227 height 40
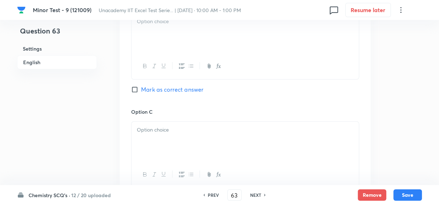
scroll to position [453, 0]
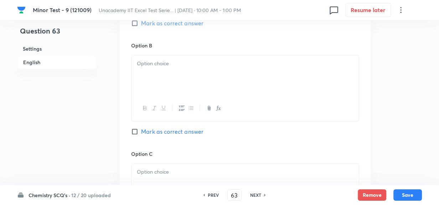
click at [166, 77] on div at bounding box center [244, 75] width 227 height 40
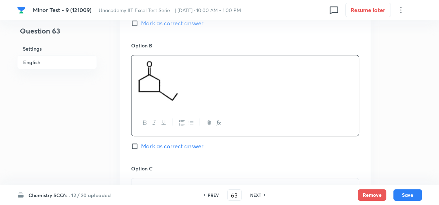
scroll to position [518, 0]
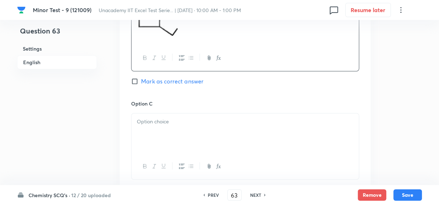
click at [171, 125] on p at bounding box center [245, 122] width 217 height 8
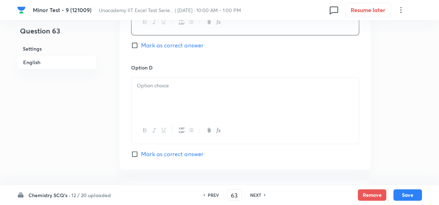
scroll to position [680, 0]
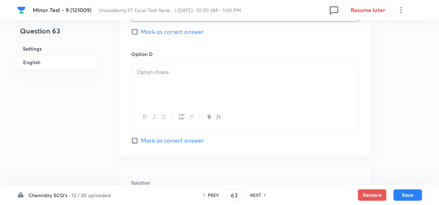
click at [185, 91] on div at bounding box center [244, 84] width 227 height 40
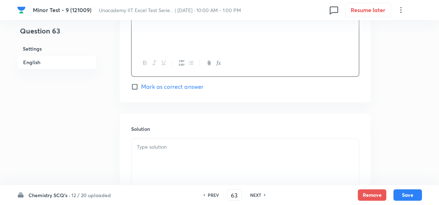
scroll to position [744, 0]
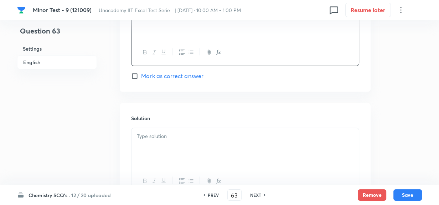
click at [181, 140] on p at bounding box center [245, 136] width 217 height 8
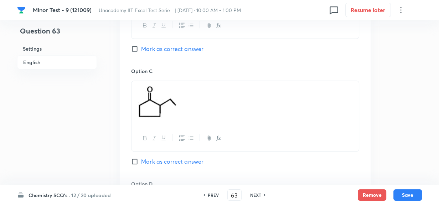
scroll to position [485, 0]
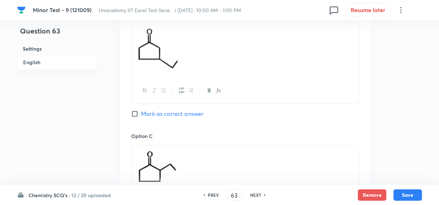
click at [136, 114] on input "Mark as correct answer" at bounding box center [136, 113] width 10 height 7
checkbox input "true"
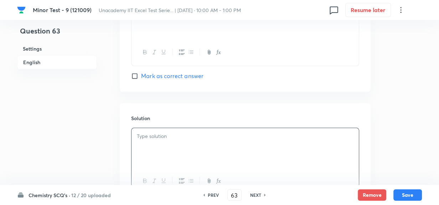
scroll to position [814, 0]
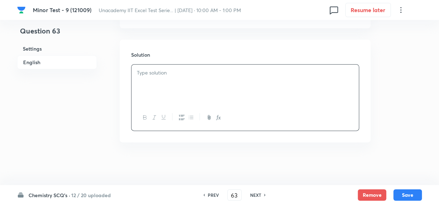
click at [194, 87] on div at bounding box center [244, 84] width 227 height 40
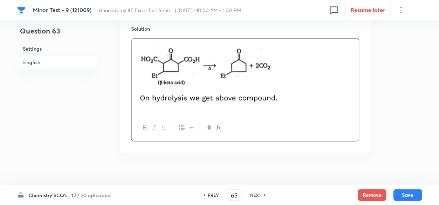
scroll to position [850, 0]
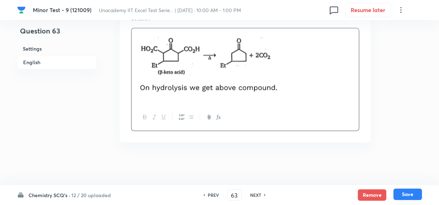
click at [414, 194] on button "Save" at bounding box center [407, 193] width 28 height 11
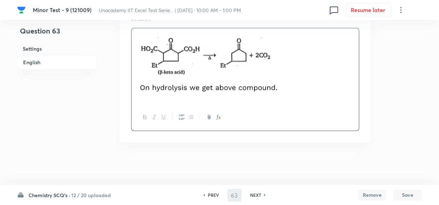
type input "64"
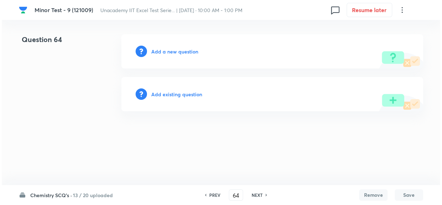
scroll to position [0, 0]
click at [167, 53] on h6 "Add a new question" at bounding box center [174, 51] width 47 height 7
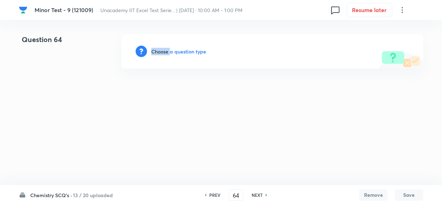
click at [167, 53] on h6 "Choose a question type" at bounding box center [178, 51] width 55 height 7
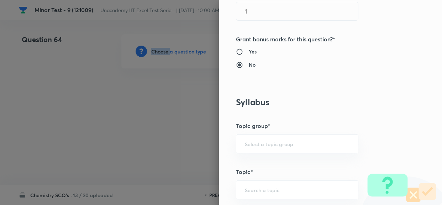
scroll to position [259, 0]
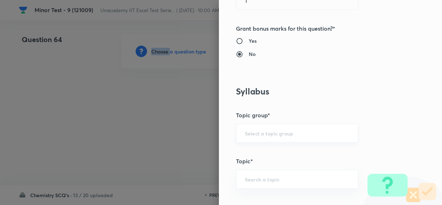
click at [301, 136] on div "​" at bounding box center [297, 133] width 123 height 19
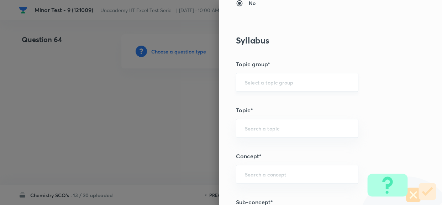
scroll to position [356, 0]
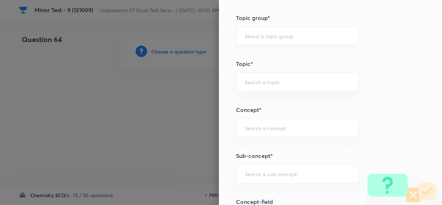
click at [274, 31] on div "​" at bounding box center [297, 35] width 123 height 19
click at [265, 51] on li "Chemistry" at bounding box center [292, 55] width 122 height 13
type input "Chemistry"
click at [260, 80] on input "text" at bounding box center [297, 81] width 105 height 7
type input "bio"
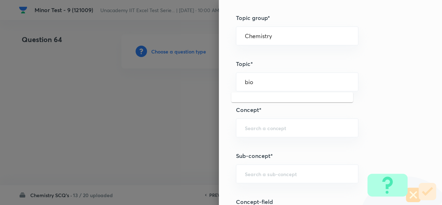
drag, startPoint x: 260, startPoint y: 80, endPoint x: 200, endPoint y: 88, distance: 60.3
click at [200, 88] on div "Question settings Question type* Single choice correct Number of options* 2 3 4…" at bounding box center [221, 102] width 442 height 205
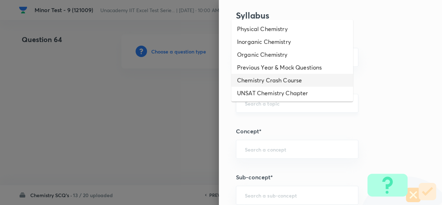
scroll to position [324, 0]
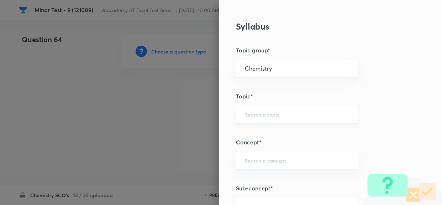
click at [263, 116] on input "text" at bounding box center [297, 114] width 105 height 7
click at [256, 146] on li "Organic Chemistry" at bounding box center [292, 146] width 122 height 13
type input "Organic Chemistry"
click at [256, 155] on div "​" at bounding box center [297, 160] width 123 height 19
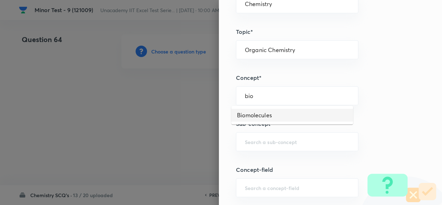
click at [269, 115] on li "Biomolecules" at bounding box center [292, 115] width 122 height 13
type input "Biomolecules"
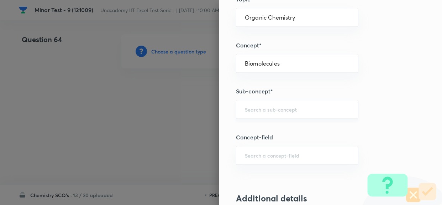
click at [266, 110] on input "text" at bounding box center [297, 109] width 105 height 7
paste input "[MEDICAL_DATA]"
type input "[MEDICAL_DATA]"
drag, startPoint x: 270, startPoint y: 107, endPoint x: 253, endPoint y: 125, distance: 24.9
click at [119, 102] on div "Question settings Question type* Single choice correct Number of options* 2 3 4…" at bounding box center [221, 102] width 442 height 205
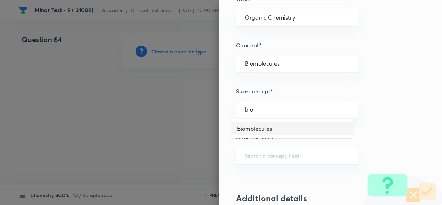
click at [301, 130] on li "Biomolecules" at bounding box center [292, 128] width 122 height 13
type input "Biomolecules"
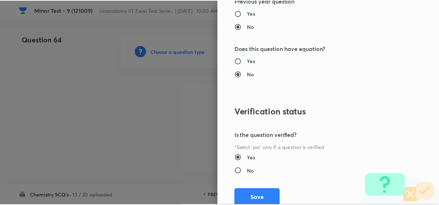
scroll to position [813, 0]
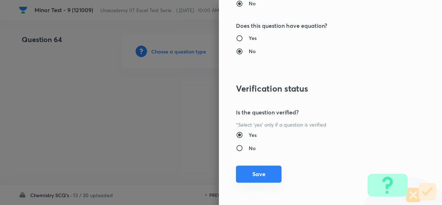
click at [254, 173] on button "Save" at bounding box center [259, 173] width 46 height 17
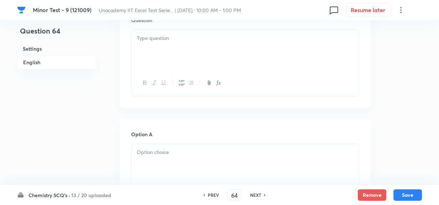
click at [167, 44] on div at bounding box center [244, 50] width 227 height 40
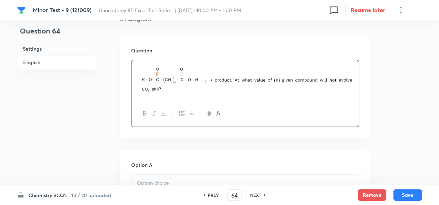
scroll to position [226, 0]
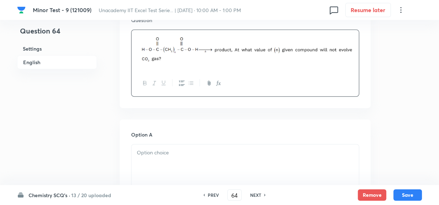
click at [218, 162] on div at bounding box center [244, 164] width 227 height 40
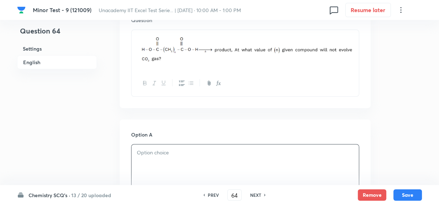
click at [181, 158] on div at bounding box center [244, 164] width 227 height 40
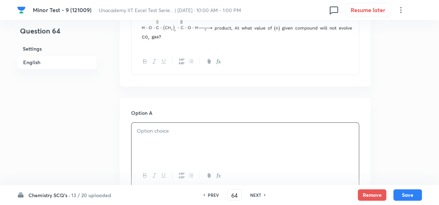
scroll to position [259, 0]
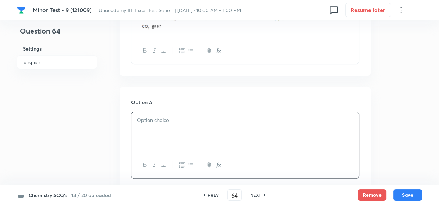
click at [181, 120] on p at bounding box center [245, 120] width 217 height 8
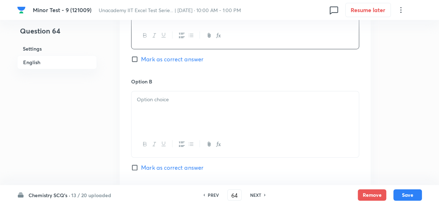
click at [157, 113] on div at bounding box center [244, 111] width 227 height 40
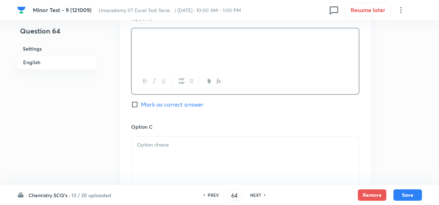
scroll to position [453, 0]
click at [161, 141] on p at bounding box center [245, 143] width 217 height 8
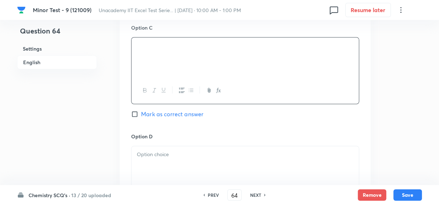
scroll to position [647, 0]
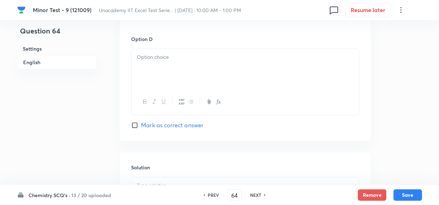
click at [162, 76] on div at bounding box center [244, 69] width 227 height 40
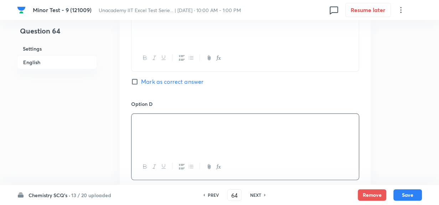
click at [135, 83] on input "Mark as correct answer" at bounding box center [136, 81] width 10 height 7
checkbox input "true"
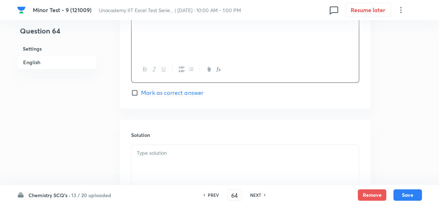
click at [153, 156] on p at bounding box center [245, 153] width 217 height 8
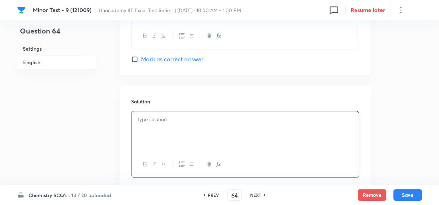
scroll to position [744, 0]
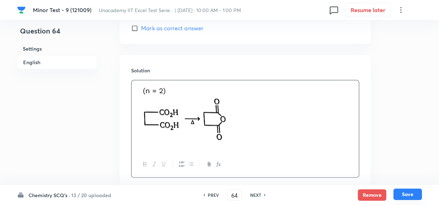
click at [419, 199] on button "Save" at bounding box center [407, 193] width 28 height 11
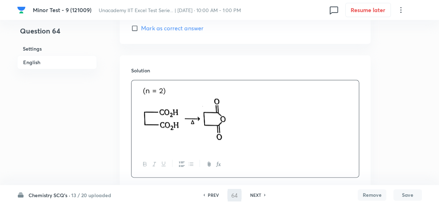
type input "65"
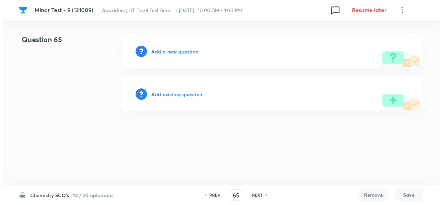
scroll to position [0, 0]
click at [183, 50] on h6 "Add a new question" at bounding box center [174, 51] width 47 height 7
click at [183, 50] on h6 "Choose a question type" at bounding box center [174, 51] width 47 height 7
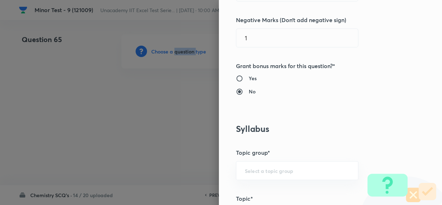
scroll to position [259, 0]
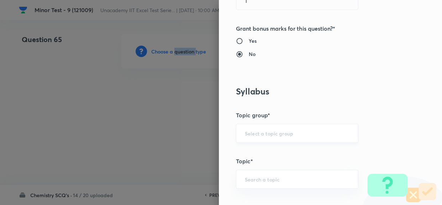
click at [276, 138] on div "​" at bounding box center [297, 133] width 123 height 19
click at [283, 135] on input "text" at bounding box center [297, 133] width 105 height 7
click at [269, 148] on li "Chemistry" at bounding box center [292, 152] width 122 height 13
type input "Chemistry"
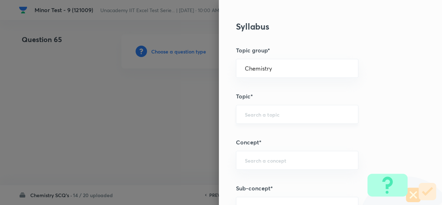
click at [266, 111] on input "text" at bounding box center [297, 114] width 105 height 7
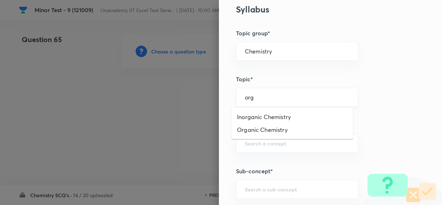
scroll to position [356, 0]
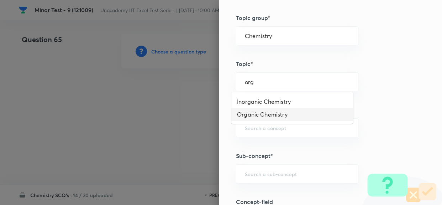
click at [262, 114] on li "Organic Chemistry" at bounding box center [292, 114] width 122 height 13
type input "Organic Chemistry"
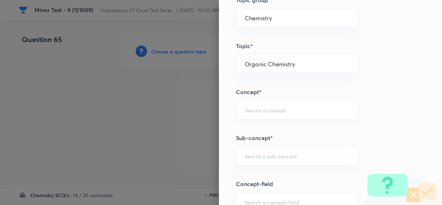
scroll to position [388, 0]
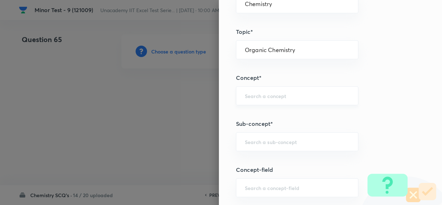
click at [251, 99] on div "​" at bounding box center [297, 95] width 123 height 19
click at [248, 120] on li "Biomolecules" at bounding box center [292, 115] width 122 height 13
type input "Biomolecules"
click at [259, 150] on div "Question settings Question type* Single choice correct Number of options* 2 3 4…" at bounding box center [330, 102] width 223 height 205
click at [262, 140] on input "text" at bounding box center [297, 141] width 105 height 7
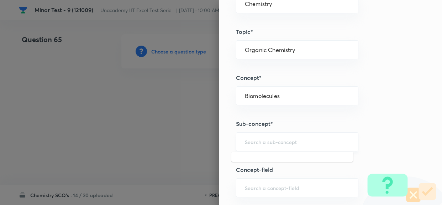
paste input "[MEDICAL_DATA]"
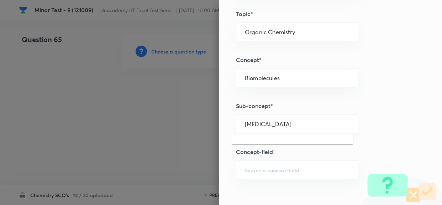
scroll to position [421, 0]
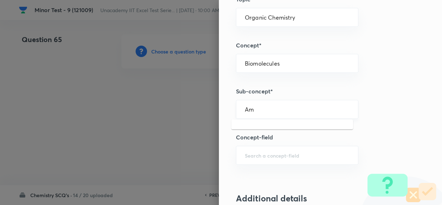
type input "A"
click at [257, 131] on li "Biomolecules" at bounding box center [292, 128] width 122 height 13
type input "Biomolecules"
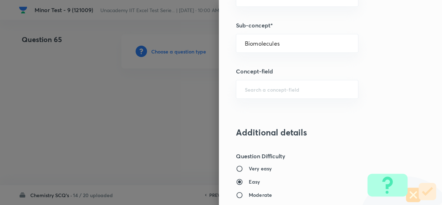
scroll to position [518, 0]
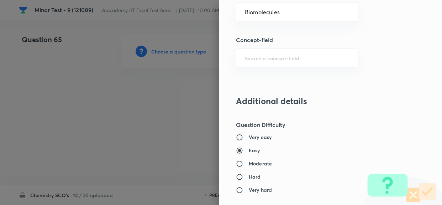
click at [254, 163] on h6 "Moderate" at bounding box center [260, 163] width 23 height 7
click at [249, 163] on input "Moderate" at bounding box center [242, 163] width 13 height 7
radio input "true"
radio input "false"
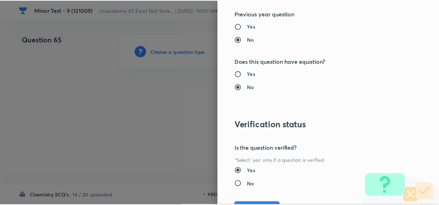
scroll to position [813, 0]
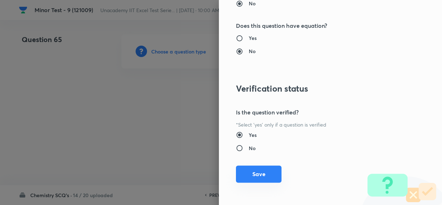
click at [256, 178] on button "Save" at bounding box center [259, 173] width 46 height 17
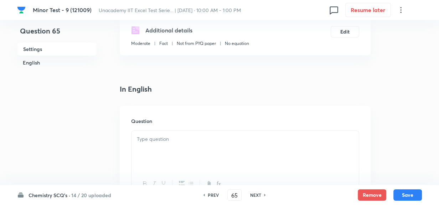
scroll to position [162, 0]
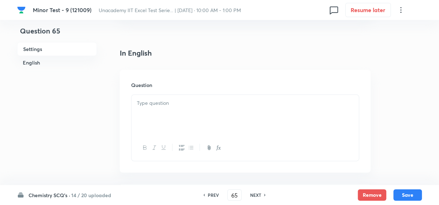
click at [172, 110] on div at bounding box center [244, 115] width 227 height 40
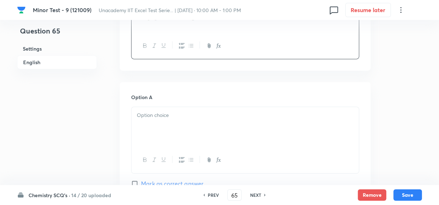
scroll to position [324, 0]
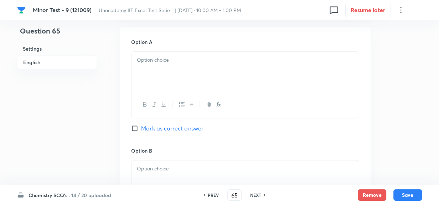
click at [171, 79] on div at bounding box center [244, 72] width 227 height 40
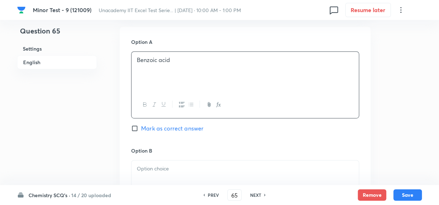
drag, startPoint x: 157, startPoint y: 165, endPoint x: 162, endPoint y: 167, distance: 5.1
click at [157, 165] on p at bounding box center [245, 169] width 217 height 8
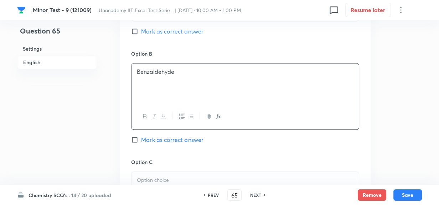
scroll to position [453, 0]
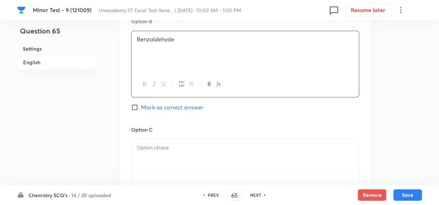
click at [167, 148] on p at bounding box center [245, 148] width 217 height 8
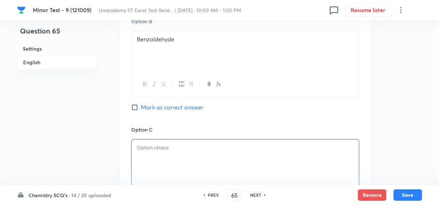
click at [170, 150] on p at bounding box center [245, 148] width 217 height 8
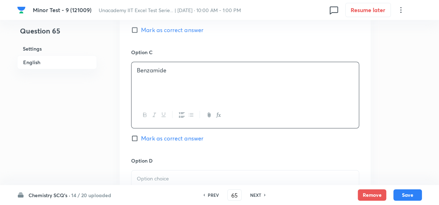
scroll to position [550, 0]
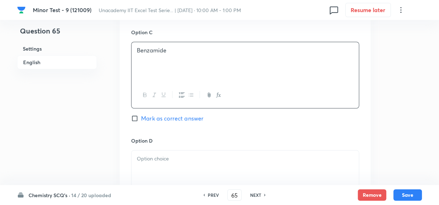
click at [161, 163] on p at bounding box center [245, 159] width 217 height 8
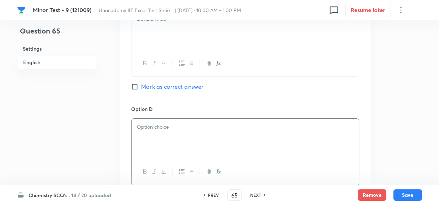
scroll to position [647, 0]
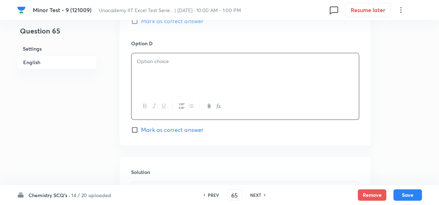
click at [163, 76] on div at bounding box center [244, 73] width 227 height 40
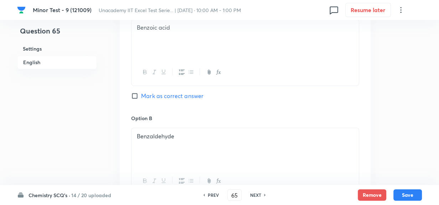
click at [137, 98] on input "Mark as correct answer" at bounding box center [136, 95] width 10 height 7
checkbox input "true"
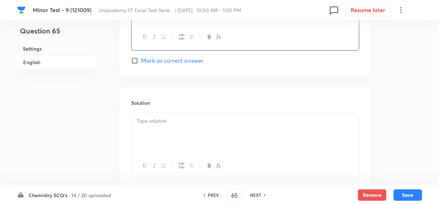
scroll to position [765, 0]
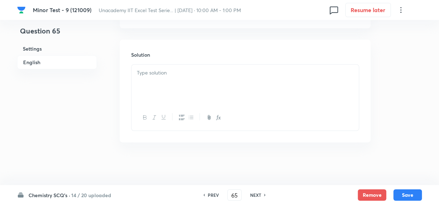
click at [155, 91] on div at bounding box center [244, 84] width 227 height 40
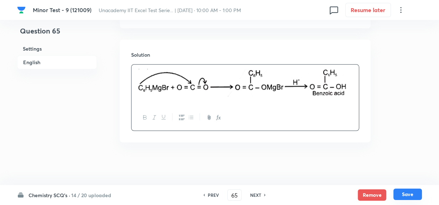
click at [400, 198] on button "Save" at bounding box center [407, 193] width 28 height 11
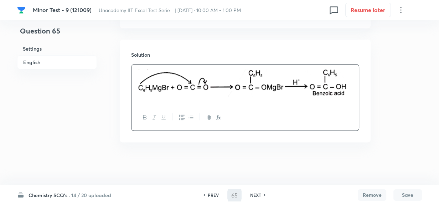
type input "66"
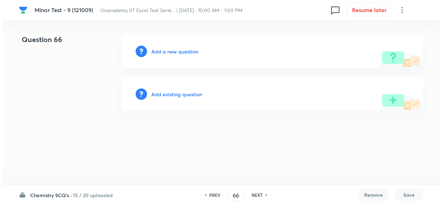
scroll to position [0, 0]
click at [186, 54] on h6 "Add a new question" at bounding box center [174, 51] width 47 height 7
click at [183, 53] on h6 "Choose a question type" at bounding box center [178, 51] width 55 height 7
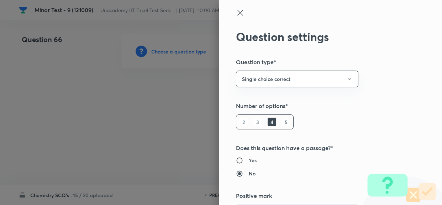
click at [183, 53] on div at bounding box center [221, 102] width 442 height 205
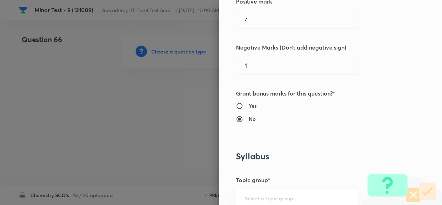
scroll to position [291, 0]
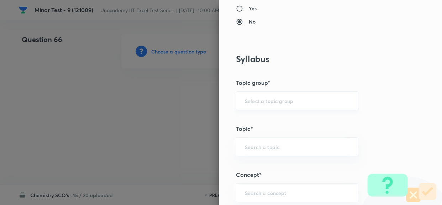
click at [302, 103] on input "text" at bounding box center [297, 100] width 105 height 7
click at [281, 121] on li "Chemistry" at bounding box center [292, 120] width 122 height 13
type input "Chemistry"
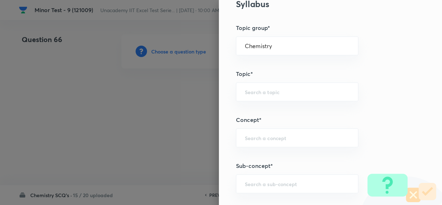
scroll to position [356, 0]
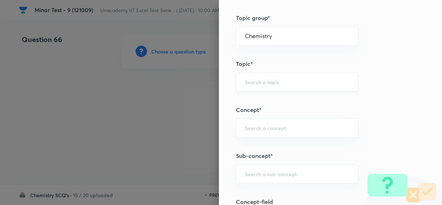
click at [272, 79] on input "text" at bounding box center [297, 81] width 105 height 7
click at [261, 115] on li "Organic Chemistry" at bounding box center [292, 114] width 122 height 13
type input "Organic Chemistry"
click at [259, 128] on input "text" at bounding box center [297, 127] width 105 height 7
click at [252, 148] on li "Biomolecules" at bounding box center [292, 147] width 122 height 13
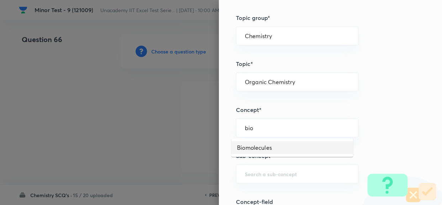
type input "Biomolecules"
click at [253, 173] on input "text" at bounding box center [297, 173] width 105 height 7
paste input "Isoelectric point"
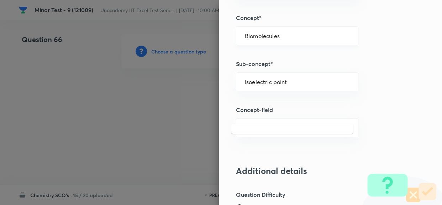
scroll to position [453, 0]
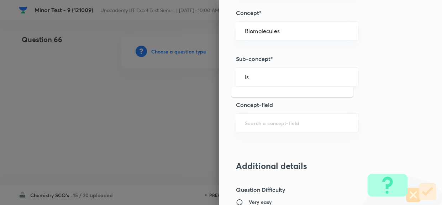
type input "I"
click at [280, 95] on li "Biomolecules" at bounding box center [292, 96] width 122 height 13
type input "Biomolecules"
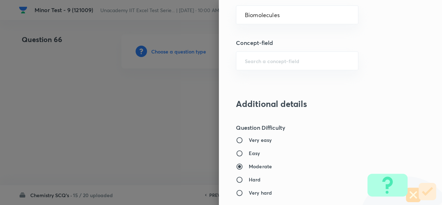
scroll to position [550, 0]
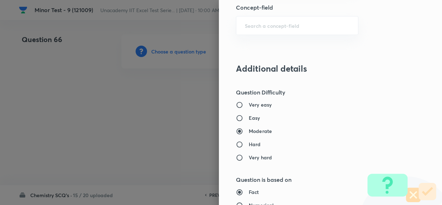
click at [250, 121] on div "Very easy Easy Moderate Hard Very hard" at bounding box center [318, 131] width 165 height 60
click at [255, 119] on label "Easy" at bounding box center [316, 117] width 160 height 7
click at [249, 119] on input "Easy" at bounding box center [242, 117] width 13 height 7
radio input "true"
radio input "false"
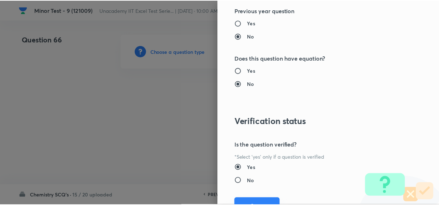
scroll to position [813, 0]
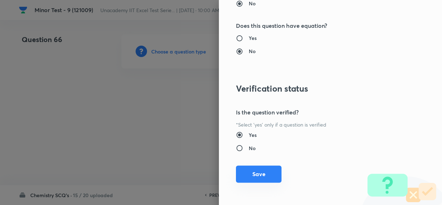
click at [267, 167] on button "Save" at bounding box center [259, 173] width 46 height 17
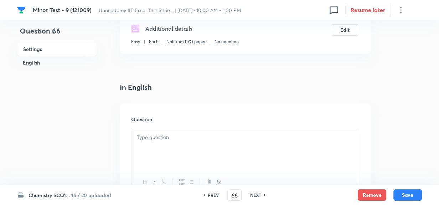
scroll to position [162, 0]
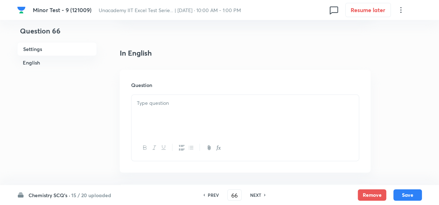
click at [164, 112] on div at bounding box center [244, 115] width 227 height 40
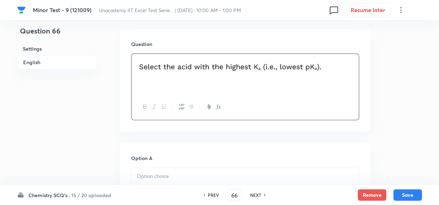
scroll to position [226, 0]
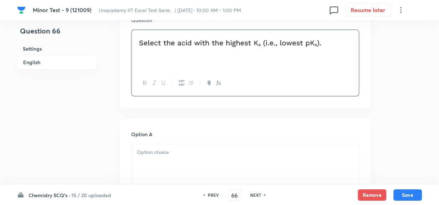
drag, startPoint x: 196, startPoint y: 152, endPoint x: 200, endPoint y: 155, distance: 4.5
click at [196, 153] on p at bounding box center [245, 152] width 217 height 8
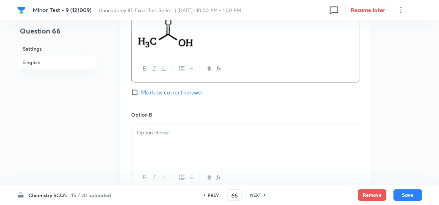
scroll to position [388, 0]
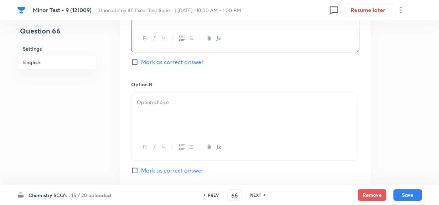
click at [181, 120] on div at bounding box center [244, 114] width 227 height 40
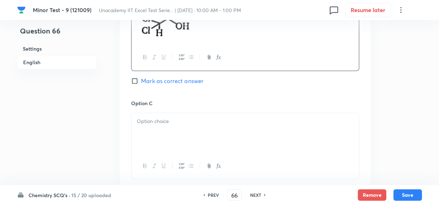
scroll to position [485, 0]
click at [169, 135] on div at bounding box center [244, 132] width 227 height 40
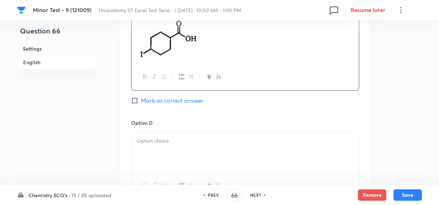
scroll to position [583, 0]
click at [170, 138] on p at bounding box center [245, 140] width 217 height 8
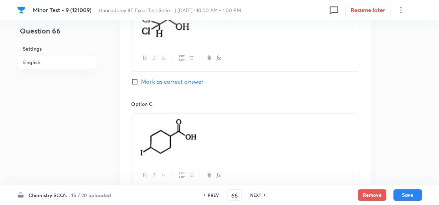
scroll to position [453, 0]
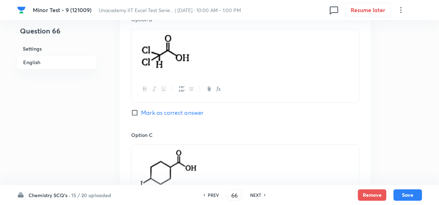
click at [134, 114] on input "Mark as correct answer" at bounding box center [136, 112] width 10 height 7
checkbox input "true"
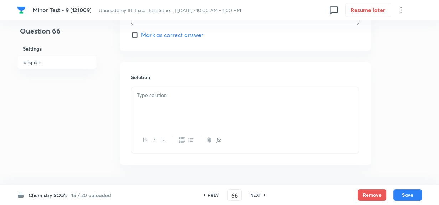
scroll to position [787, 0]
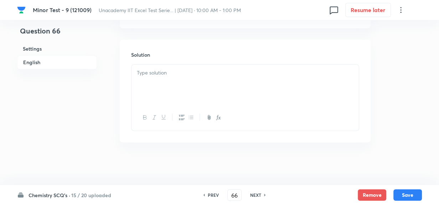
click at [164, 81] on div at bounding box center [244, 84] width 227 height 40
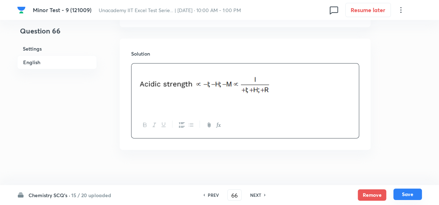
click at [401, 192] on button "Save" at bounding box center [407, 193] width 28 height 11
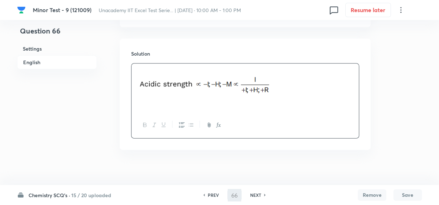
type input "67"
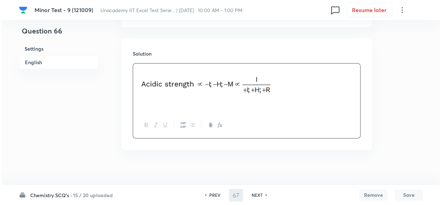
scroll to position [0, 0]
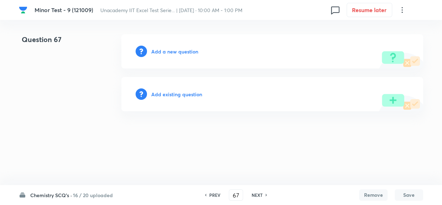
click at [184, 48] on h6 "Add a new question" at bounding box center [174, 51] width 47 height 7
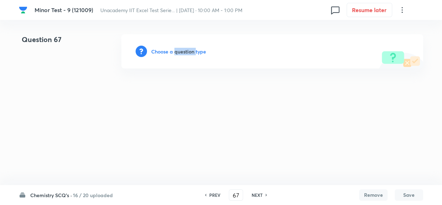
click at [184, 48] on h6 "Choose a question type" at bounding box center [178, 51] width 55 height 7
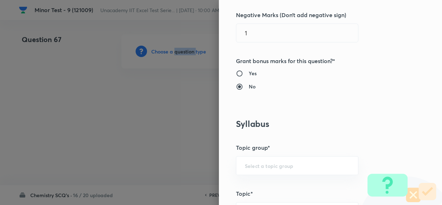
scroll to position [291, 0]
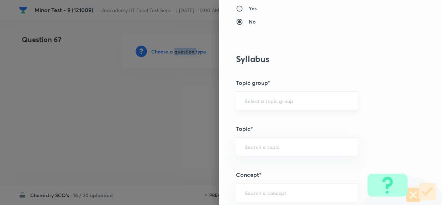
click at [297, 95] on div "​" at bounding box center [297, 100] width 123 height 19
click at [274, 101] on input "text" at bounding box center [297, 100] width 105 height 7
click at [262, 121] on li "Chemistry" at bounding box center [292, 120] width 122 height 13
type input "Chemistry"
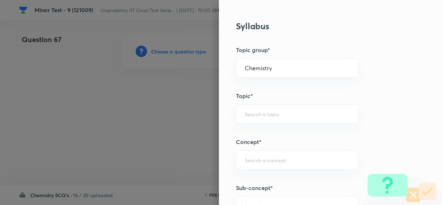
scroll to position [324, 0]
click at [255, 111] on input "text" at bounding box center [297, 114] width 105 height 7
click at [267, 146] on li "Organic Chemistry" at bounding box center [292, 146] width 122 height 13
type input "Organic Chemistry"
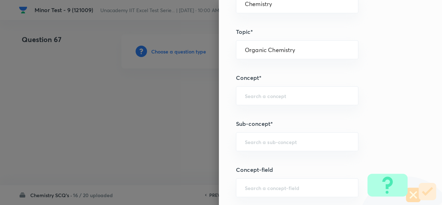
scroll to position [388, 0]
click at [260, 89] on div "​" at bounding box center [297, 95] width 123 height 19
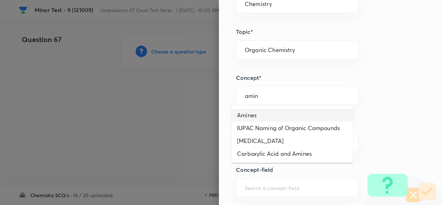
click at [289, 116] on li "Amines" at bounding box center [292, 115] width 122 height 13
type input "Amines"
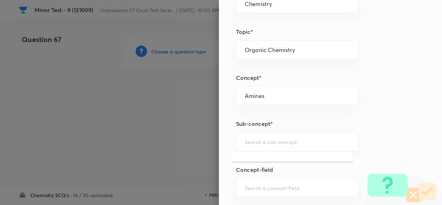
click at [276, 142] on input "text" at bounding box center [297, 141] width 105 height 7
paste input "Preparation Of Amines (HBD)"
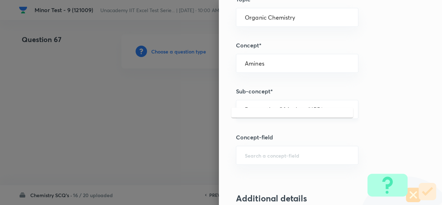
scroll to position [453, 0]
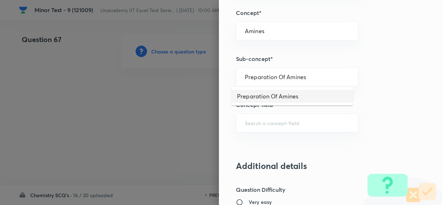
click at [291, 99] on li "Preparation Of Amines" at bounding box center [292, 96] width 122 height 13
type input "Preparation Of Amines"
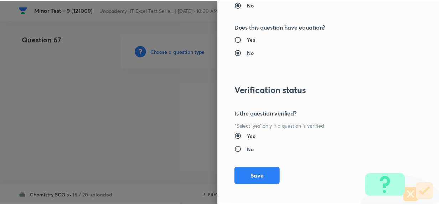
scroll to position [813, 0]
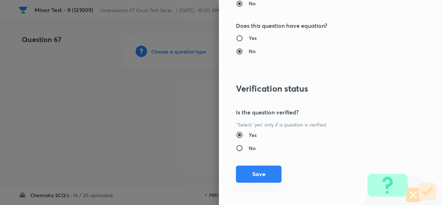
click at [255, 171] on button "Save" at bounding box center [259, 173] width 46 height 17
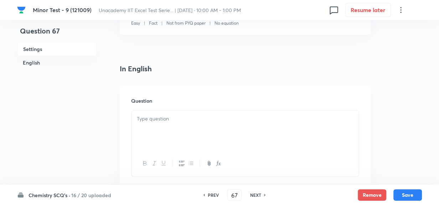
scroll to position [162, 0]
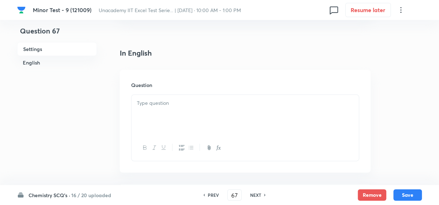
click at [174, 123] on div at bounding box center [244, 115] width 227 height 40
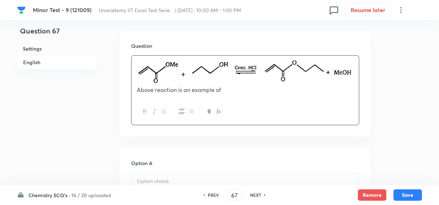
scroll to position [259, 0]
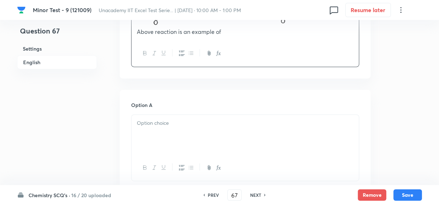
click at [208, 126] on p at bounding box center [245, 123] width 217 height 8
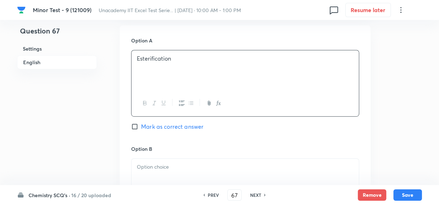
scroll to position [324, 0]
click at [167, 165] on p at bounding box center [245, 166] width 217 height 8
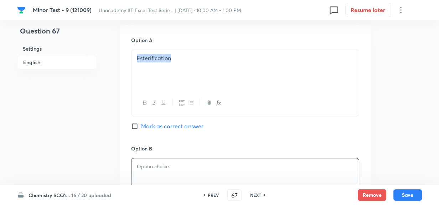
drag, startPoint x: 174, startPoint y: 60, endPoint x: 105, endPoint y: 60, distance: 69.1
click at [105, 60] on div "Question 67 Settings English Settings Type Single choice correct 4 options + 4 …" at bounding box center [219, 159] width 405 height 899
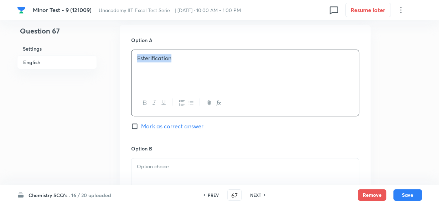
drag, startPoint x: 230, startPoint y: 63, endPoint x: 189, endPoint y: 66, distance: 41.1
click at [189, 62] on p "Esterification" at bounding box center [245, 58] width 217 height 8
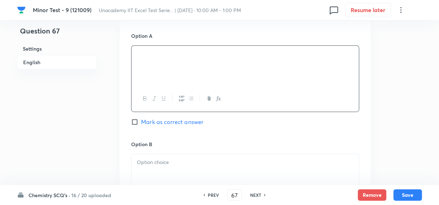
scroll to position [388, 0]
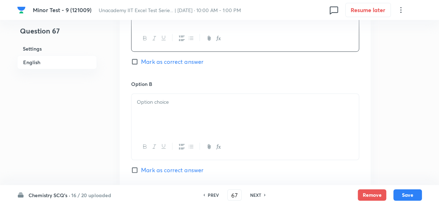
click at [171, 110] on div at bounding box center [244, 114] width 227 height 40
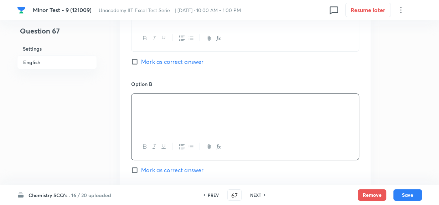
scroll to position [485, 0]
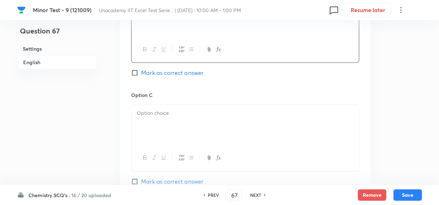
click at [199, 112] on p at bounding box center [245, 113] width 217 height 8
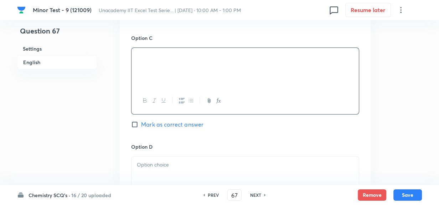
scroll to position [583, 0]
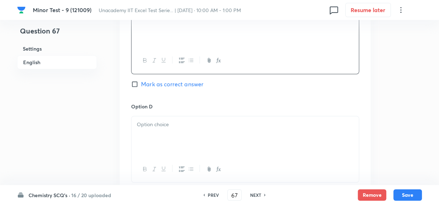
click at [165, 112] on div "Option D [PERSON_NAME] as correct answer" at bounding box center [245, 150] width 228 height 94
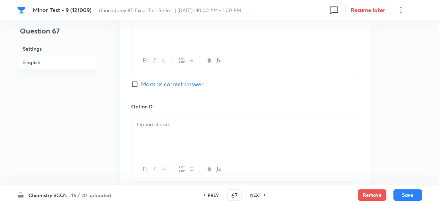
click at [160, 136] on div at bounding box center [244, 136] width 227 height 40
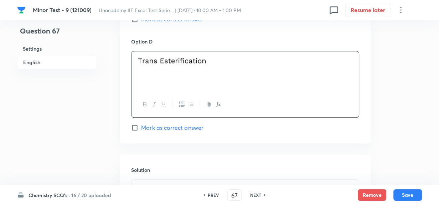
click at [136, 125] on input "Mark as correct answer" at bounding box center [136, 127] width 10 height 7
checkbox input "true"
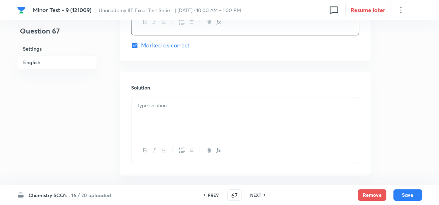
scroll to position [744, 0]
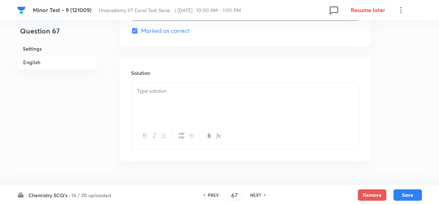
click at [176, 117] on div at bounding box center [244, 103] width 227 height 40
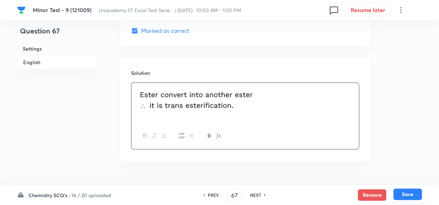
click at [403, 191] on button "Save" at bounding box center [407, 193] width 28 height 11
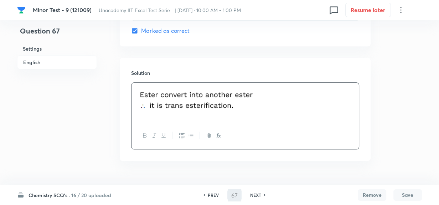
type input "68"
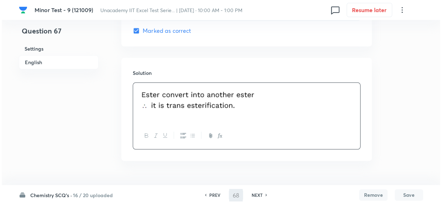
scroll to position [0, 0]
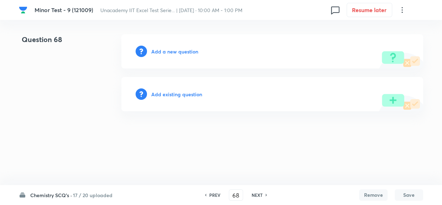
click at [186, 54] on h6 "Add a new question" at bounding box center [174, 51] width 47 height 7
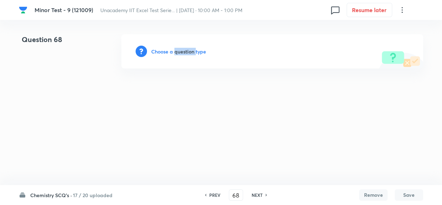
click at [186, 54] on h6 "Choose a question type" at bounding box center [178, 51] width 55 height 7
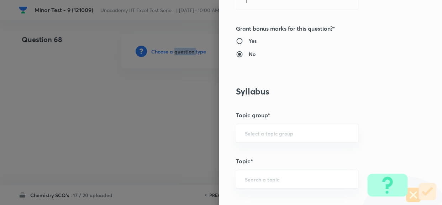
scroll to position [291, 0]
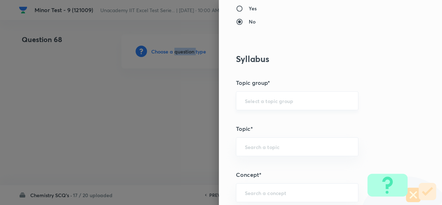
click at [261, 95] on div "​" at bounding box center [297, 100] width 123 height 19
click at [257, 107] on div "​" at bounding box center [297, 100] width 123 height 19
click at [254, 101] on input "text" at bounding box center [297, 100] width 105 height 7
click at [251, 118] on li "Chemistry" at bounding box center [292, 120] width 122 height 13
type input "Chemistry"
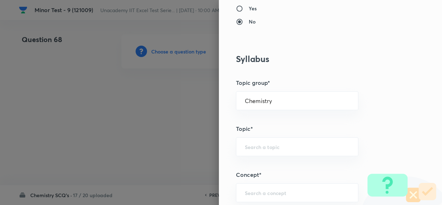
scroll to position [356, 0]
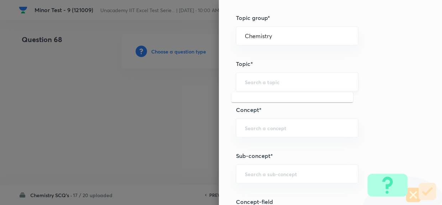
click at [276, 81] on input "text" at bounding box center [297, 81] width 105 height 7
click at [260, 111] on li "Organic Chemistry" at bounding box center [292, 114] width 122 height 13
type input "Organic Chemistry"
click at [265, 127] on input "text" at bounding box center [297, 127] width 105 height 7
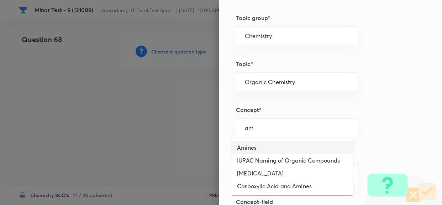
click at [250, 147] on li "Amines" at bounding box center [292, 147] width 122 height 13
type input "Amines"
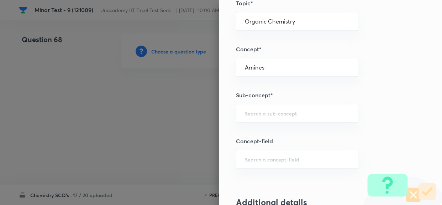
scroll to position [421, 0]
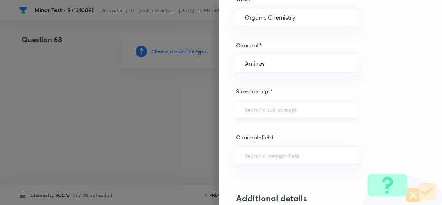
click at [285, 116] on div "​" at bounding box center [297, 109] width 123 height 19
paste input "Chemical Reaction of Amine"
drag, startPoint x: 323, startPoint y: 107, endPoint x: 172, endPoint y: 98, distance: 150.9
click at [172, 98] on div "Question settings Question type* Single choice correct Number of options* 2 3 4…" at bounding box center [221, 102] width 442 height 205
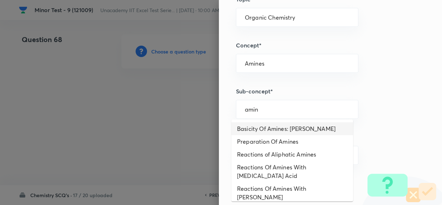
click at [319, 128] on li "Basicity Of Amines: [PERSON_NAME]" at bounding box center [292, 128] width 122 height 13
type input "Basicity Of Amines: [PERSON_NAME]"
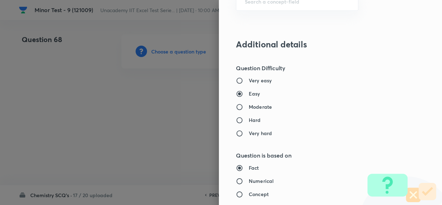
scroll to position [615, 0]
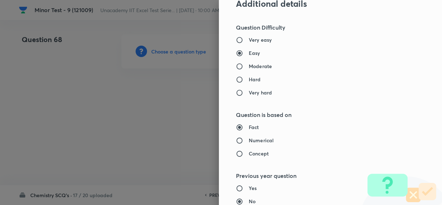
click at [249, 66] on h6 "Moderate" at bounding box center [260, 65] width 23 height 7
click at [249, 66] on input "Moderate" at bounding box center [242, 66] width 13 height 7
radio input "true"
radio input "false"
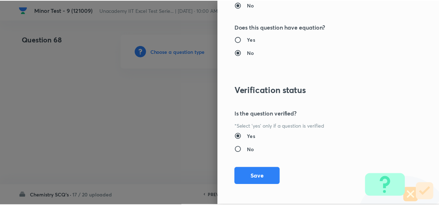
scroll to position [813, 0]
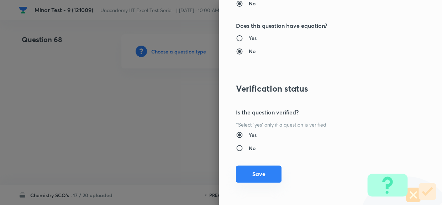
click at [260, 173] on button "Save" at bounding box center [259, 173] width 46 height 17
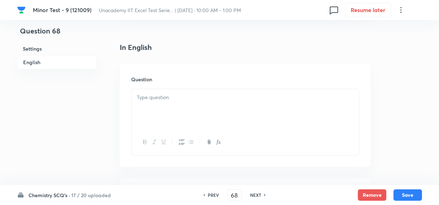
scroll to position [194, 0]
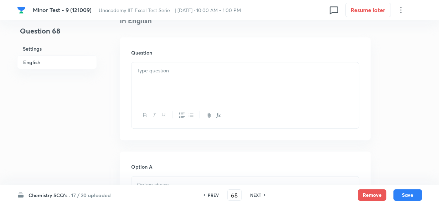
click at [214, 77] on div at bounding box center [244, 82] width 227 height 40
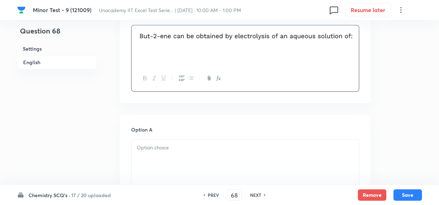
scroll to position [259, 0]
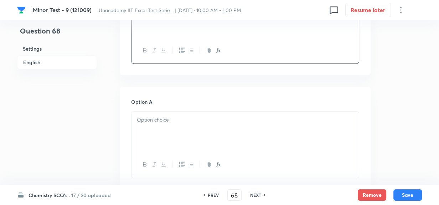
click at [163, 114] on div at bounding box center [244, 131] width 227 height 40
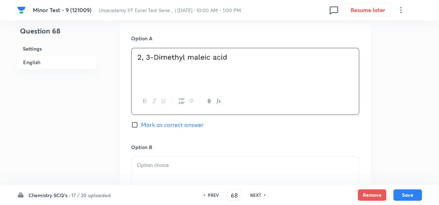
scroll to position [324, 0]
click at [170, 166] on p at bounding box center [245, 164] width 217 height 8
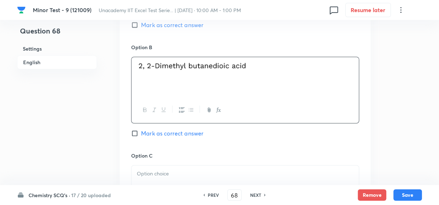
scroll to position [453, 0]
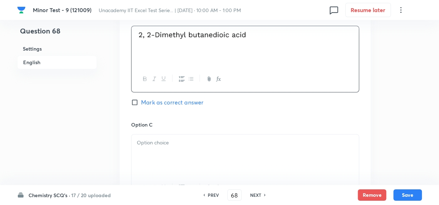
click at [173, 145] on p at bounding box center [245, 143] width 217 height 8
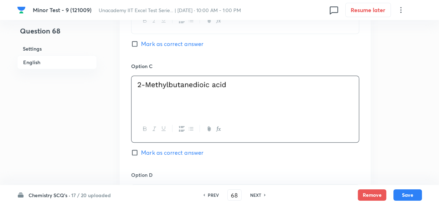
scroll to position [550, 0]
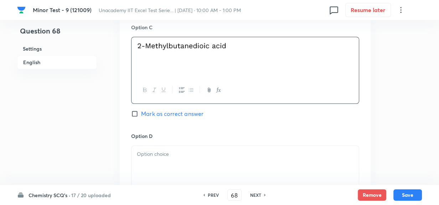
click at [167, 163] on div at bounding box center [244, 166] width 227 height 40
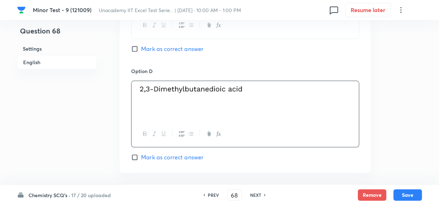
scroll to position [647, 0]
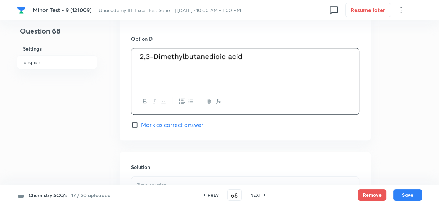
click at [132, 126] on input "Mark as correct answer" at bounding box center [136, 124] width 10 height 7
checkbox input "true"
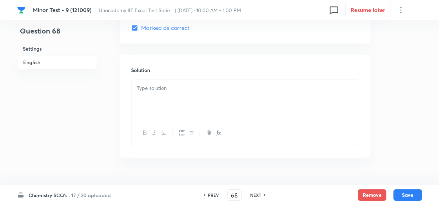
click at [178, 106] on div at bounding box center [244, 100] width 227 height 40
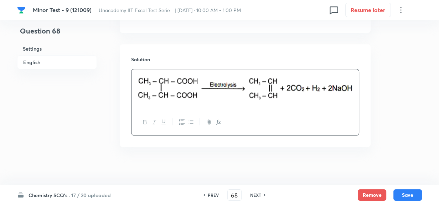
scroll to position [760, 0]
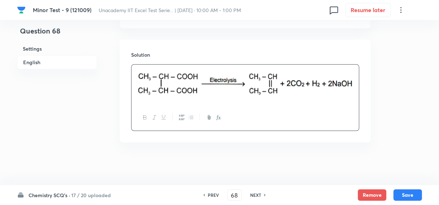
click at [415, 200] on div "Remove Save" at bounding box center [390, 194] width 64 height 11
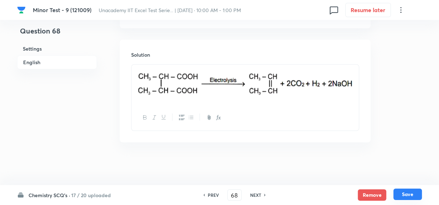
click at [411, 192] on button "Save" at bounding box center [407, 193] width 28 height 11
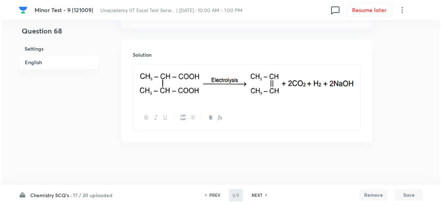
scroll to position [0, 0]
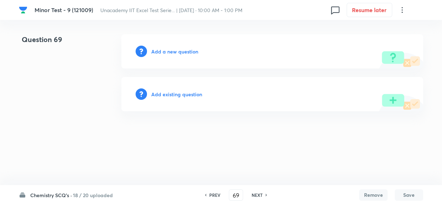
click at [181, 50] on h6 "Add a new question" at bounding box center [174, 51] width 47 height 7
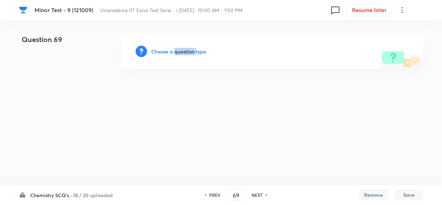
click at [181, 50] on h6 "Choose a question type" at bounding box center [178, 51] width 55 height 7
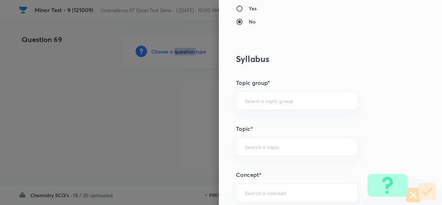
scroll to position [356, 0]
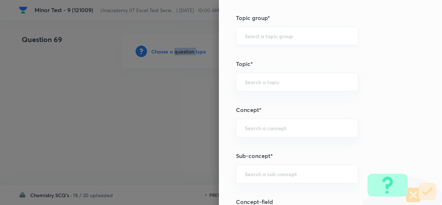
click at [264, 28] on div "​" at bounding box center [297, 35] width 123 height 19
click at [262, 39] on input "text" at bounding box center [297, 35] width 105 height 7
click at [259, 53] on li "Chemistry" at bounding box center [292, 55] width 122 height 13
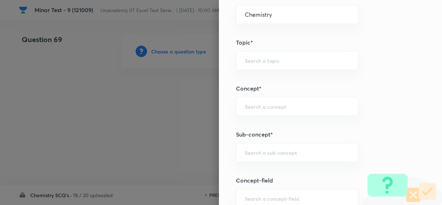
scroll to position [388, 0]
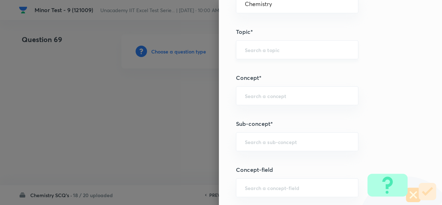
click at [262, 47] on input "text" at bounding box center [297, 49] width 105 height 7
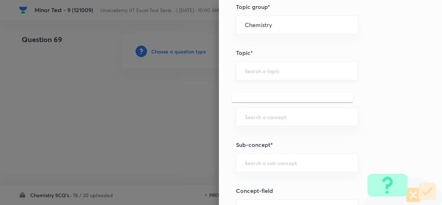
scroll to position [356, 0]
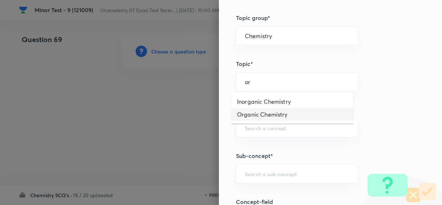
click at [260, 114] on li "Organic Chemistry" at bounding box center [292, 114] width 122 height 13
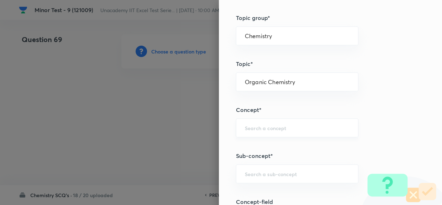
click at [260, 132] on div "​" at bounding box center [297, 127] width 123 height 19
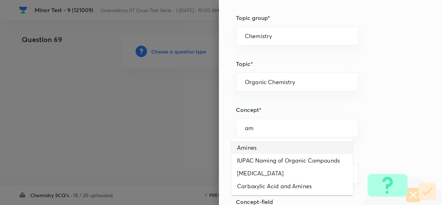
click at [266, 145] on li "Amines" at bounding box center [292, 147] width 122 height 13
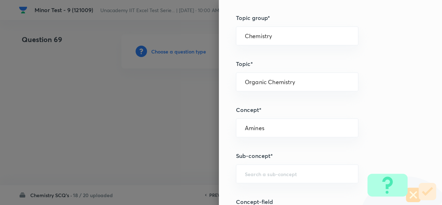
scroll to position [388, 0]
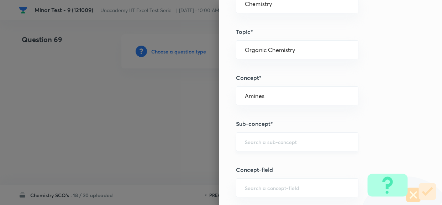
click at [264, 134] on div "​" at bounding box center [297, 141] width 123 height 19
paste input "Chemical Reaction of Aniline"
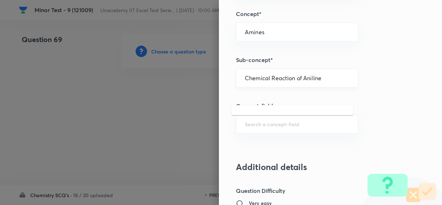
scroll to position [453, 0]
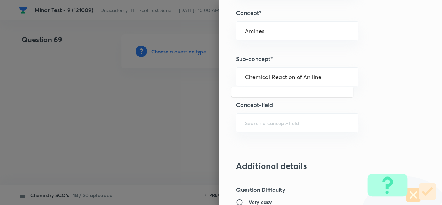
drag, startPoint x: 324, startPoint y: 75, endPoint x: 217, endPoint y: 75, distance: 107.2
click at [219, 75] on div "Question settings Question type* Single choice correct Number of options* 2 3 4…" at bounding box center [330, 102] width 223 height 205
click at [314, 75] on input "Chemical Reaction of Aniline" at bounding box center [297, 76] width 105 height 7
drag, startPoint x: 296, startPoint y: 75, endPoint x: 49, endPoint y: 54, distance: 248.0
click at [62, 54] on div "Question settings Question type* Single choice correct Number of options* 2 3 4…" at bounding box center [221, 102] width 442 height 205
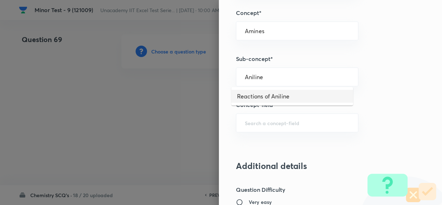
click at [255, 91] on li "Reactions of Aniline" at bounding box center [292, 96] width 122 height 13
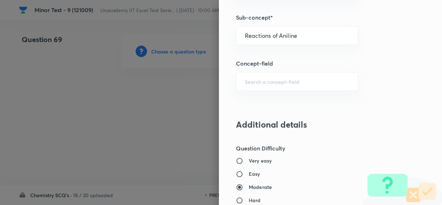
scroll to position [518, 0]
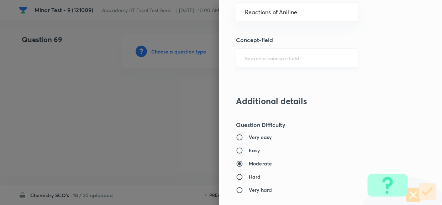
click at [273, 57] on input "text" at bounding box center [297, 57] width 105 height 7
click at [249, 147] on h6 "Easy" at bounding box center [254, 149] width 11 height 7
click at [246, 147] on input "Easy" at bounding box center [242, 150] width 13 height 7
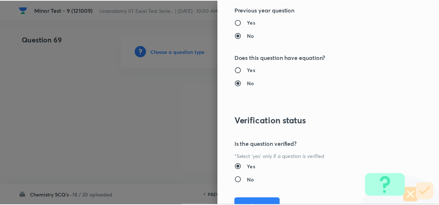
scroll to position [813, 0]
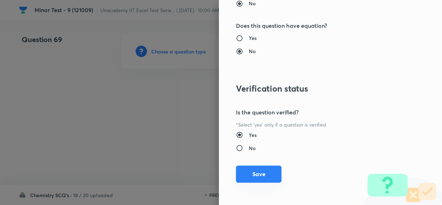
click at [256, 172] on button "Save" at bounding box center [259, 173] width 46 height 17
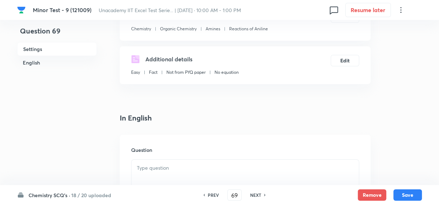
scroll to position [162, 0]
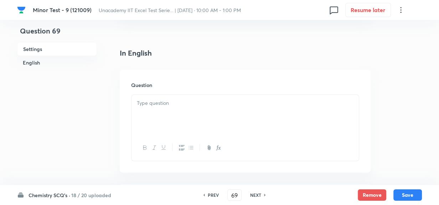
click at [161, 103] on p at bounding box center [245, 103] width 217 height 8
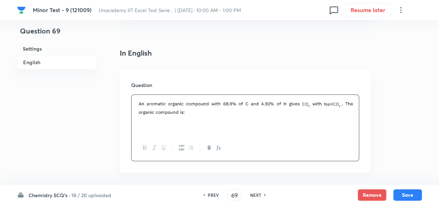
scroll to position [226, 0]
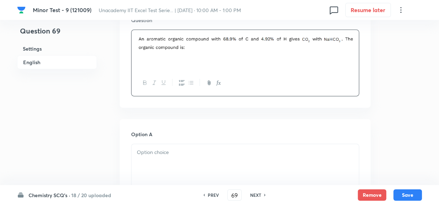
click at [212, 156] on div at bounding box center [244, 164] width 227 height 40
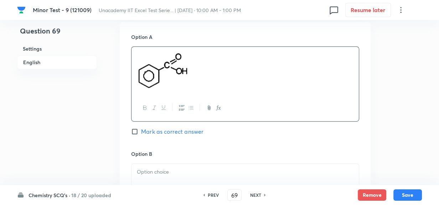
scroll to position [356, 0]
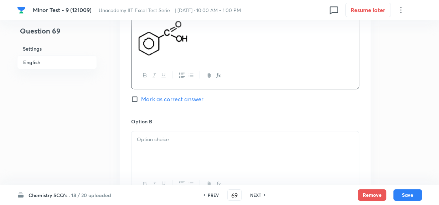
click at [171, 145] on div at bounding box center [244, 151] width 227 height 40
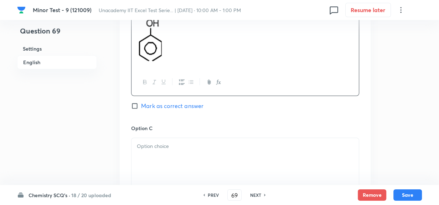
scroll to position [518, 0]
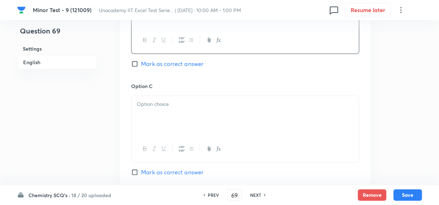
click at [147, 115] on div at bounding box center [244, 116] width 227 height 40
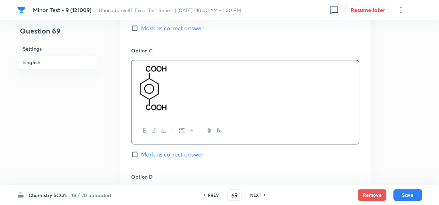
scroll to position [615, 0]
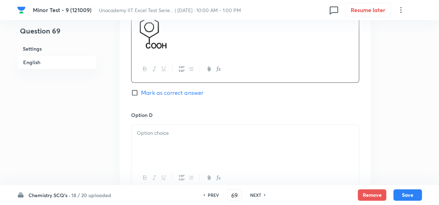
click at [158, 139] on div at bounding box center [244, 145] width 227 height 40
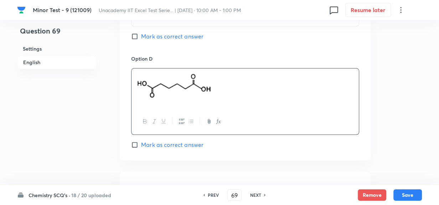
scroll to position [712, 0]
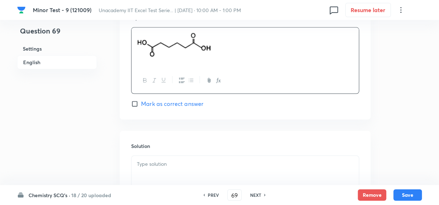
click at [155, 153] on div "Solution" at bounding box center [245, 182] width 251 height 103
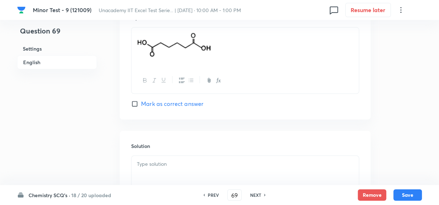
click at [165, 165] on p at bounding box center [245, 164] width 217 height 8
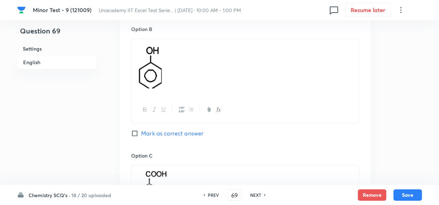
scroll to position [351, 0]
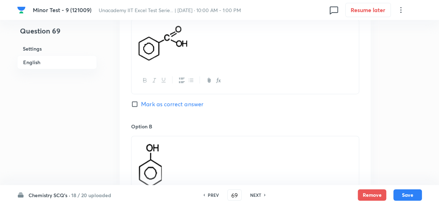
click at [132, 103] on input "Mark as correct answer" at bounding box center [136, 103] width 10 height 7
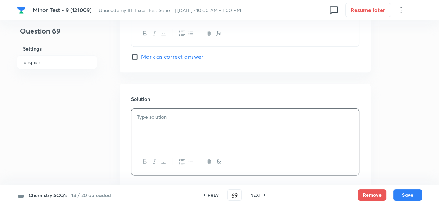
scroll to position [804, 0]
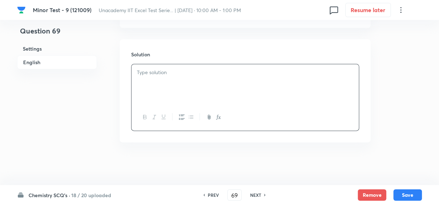
click at [185, 89] on div at bounding box center [244, 84] width 227 height 40
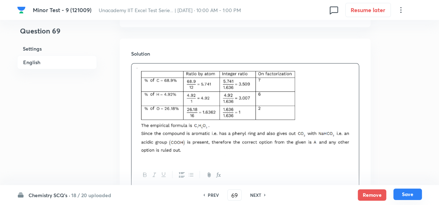
click at [412, 195] on button "Save" at bounding box center [407, 193] width 28 height 11
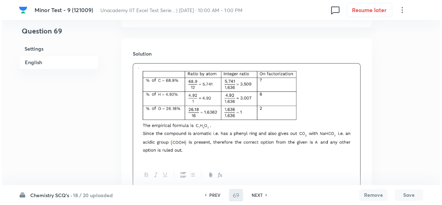
scroll to position [0, 0]
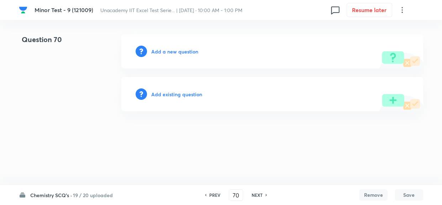
click at [192, 59] on div "Add a new question" at bounding box center [272, 51] width 302 height 34
click at [189, 52] on h6 "Add a new question" at bounding box center [174, 51] width 47 height 7
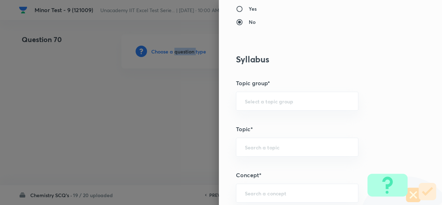
scroll to position [291, 0]
click at [316, 98] on input "text" at bounding box center [297, 100] width 105 height 7
click at [280, 122] on li "Chemistry" at bounding box center [292, 120] width 122 height 13
click at [265, 145] on input "text" at bounding box center [297, 146] width 105 height 7
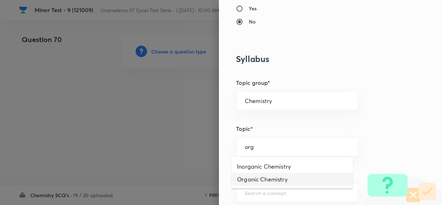
click at [265, 180] on li "Organic Chemistry" at bounding box center [292, 179] width 122 height 13
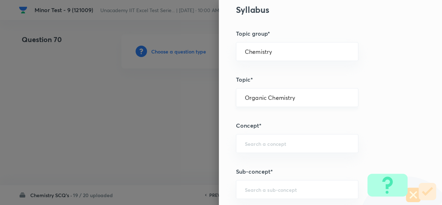
scroll to position [388, 0]
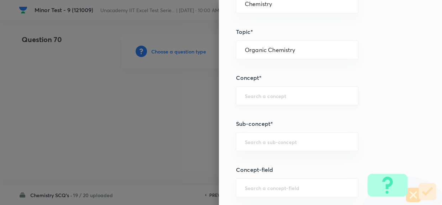
click at [263, 94] on input "text" at bounding box center [297, 95] width 105 height 7
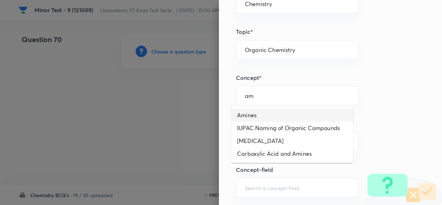
click at [274, 116] on li "Amines" at bounding box center [292, 115] width 122 height 13
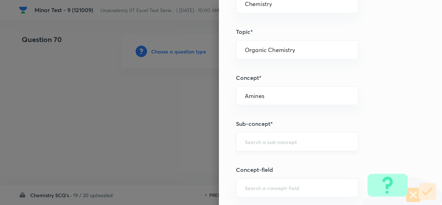
click at [261, 140] on input "text" at bounding box center [297, 141] width 105 height 7
paste input "Preperation of Amine"
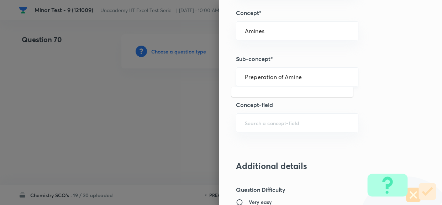
click at [297, 82] on div "Preperation of Amine ​" at bounding box center [297, 76] width 123 height 19
drag, startPoint x: 276, startPoint y: 76, endPoint x: 359, endPoint y: 71, distance: 83.9
click at [342, 74] on input "Preperation of Amine" at bounding box center [297, 76] width 105 height 7
click at [291, 80] on div "Preperation ​" at bounding box center [297, 76] width 123 height 19
click at [304, 78] on input "text" at bounding box center [297, 76] width 105 height 7
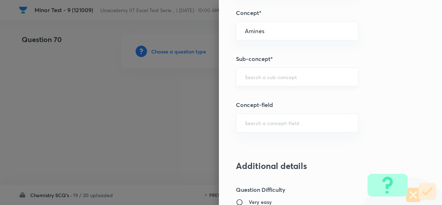
scroll to position [421, 0]
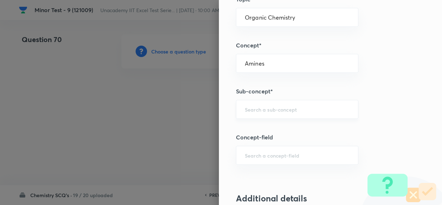
click at [277, 108] on input "text" at bounding box center [297, 109] width 105 height 7
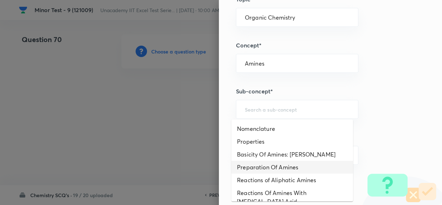
click at [311, 167] on li "Preparation Of Amines" at bounding box center [292, 167] width 122 height 13
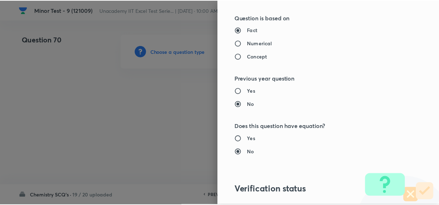
scroll to position [813, 0]
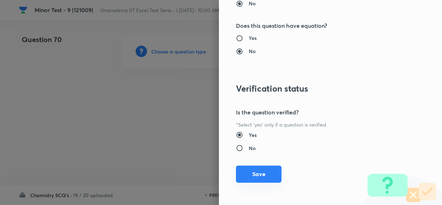
click at [260, 167] on button "Save" at bounding box center [259, 173] width 46 height 17
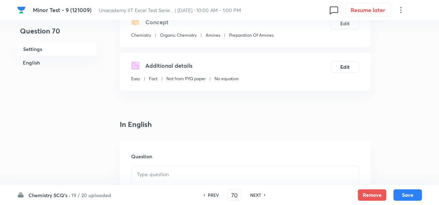
scroll to position [129, 0]
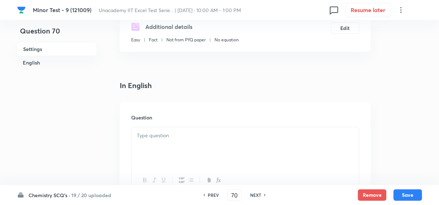
click at [191, 139] on p at bounding box center [245, 135] width 217 height 8
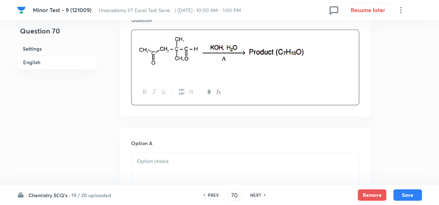
scroll to position [291, 0]
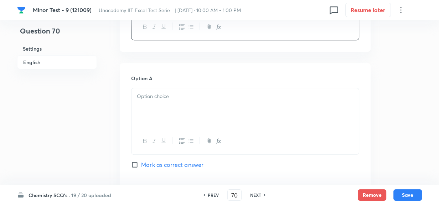
click at [181, 103] on div at bounding box center [244, 108] width 227 height 40
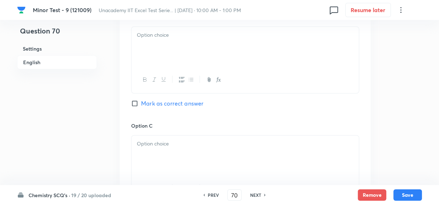
scroll to position [453, 0]
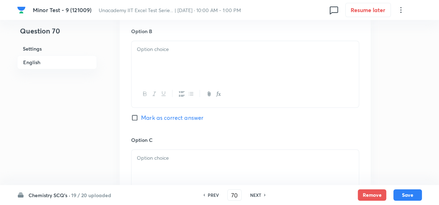
click at [162, 62] on div at bounding box center [244, 61] width 227 height 40
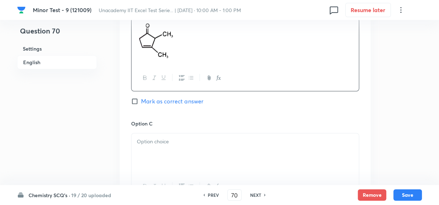
scroll to position [485, 0]
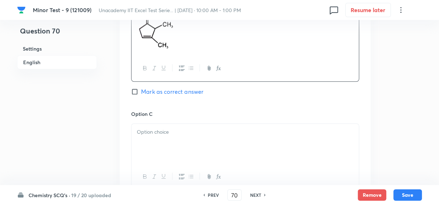
click at [163, 141] on div at bounding box center [244, 144] width 227 height 40
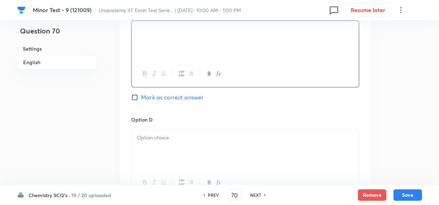
scroll to position [615, 0]
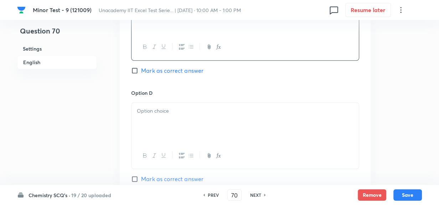
click at [179, 125] on div at bounding box center [244, 123] width 227 height 40
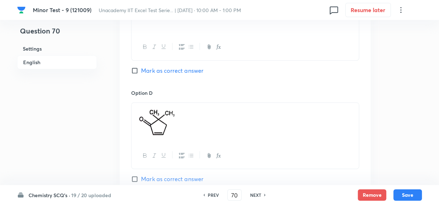
click at [137, 72] on input "Mark as correct answer" at bounding box center [136, 70] width 10 height 7
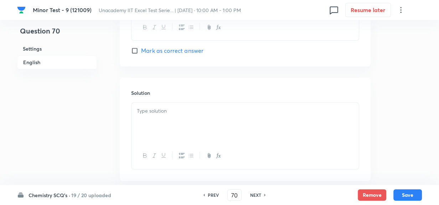
scroll to position [782, 0]
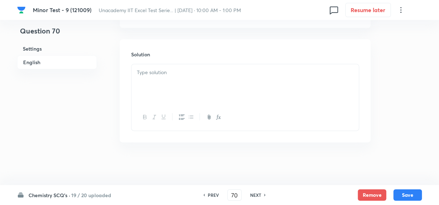
click at [223, 76] on p at bounding box center [245, 72] width 217 height 8
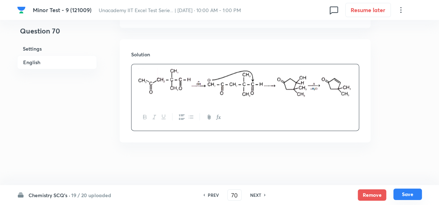
click at [401, 189] on button "Save" at bounding box center [407, 193] width 28 height 11
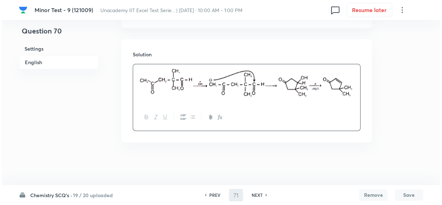
scroll to position [0, 0]
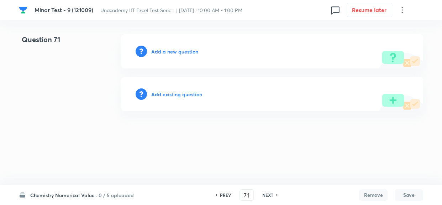
click at [167, 48] on h6 "Add a new question" at bounding box center [174, 51] width 47 height 7
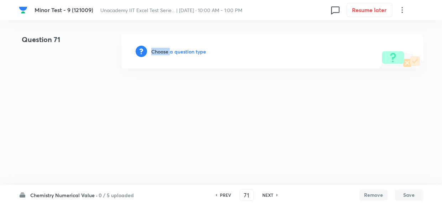
click at [167, 48] on h6 "Choose a question type" at bounding box center [178, 51] width 55 height 7
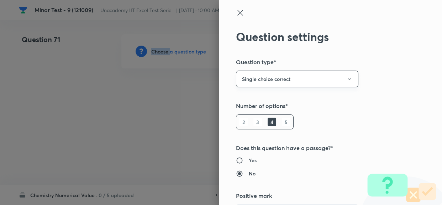
click at [287, 80] on button "Single choice correct" at bounding box center [297, 79] width 123 height 17
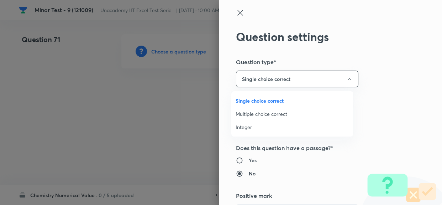
click at [254, 126] on span "Integer" at bounding box center [292, 126] width 113 height 7
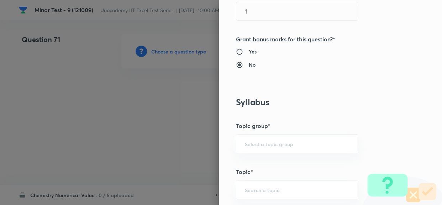
scroll to position [226, 0]
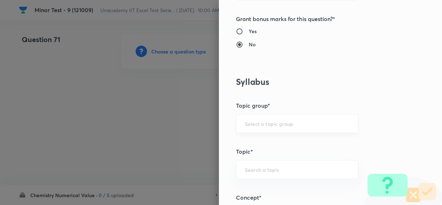
click at [293, 126] on div "​" at bounding box center [297, 123] width 123 height 19
click at [285, 126] on div "​" at bounding box center [297, 123] width 123 height 19
click at [258, 122] on input "text" at bounding box center [297, 123] width 105 height 7
click at [250, 139] on li "Chemistry" at bounding box center [292, 143] width 122 height 13
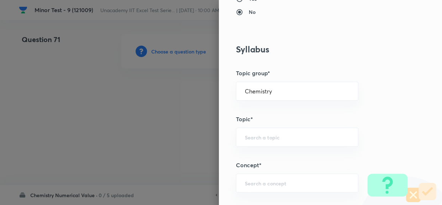
scroll to position [324, 0]
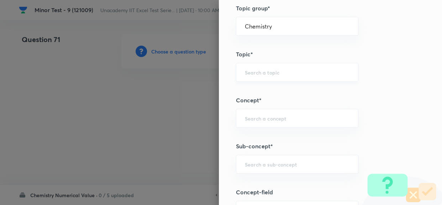
click at [264, 75] on input "text" at bounding box center [297, 72] width 105 height 7
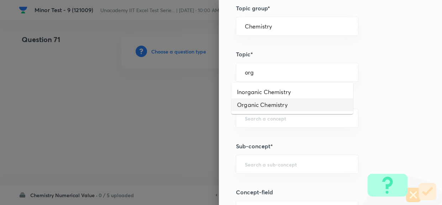
click at [272, 106] on li "Organic Chemistry" at bounding box center [292, 104] width 122 height 13
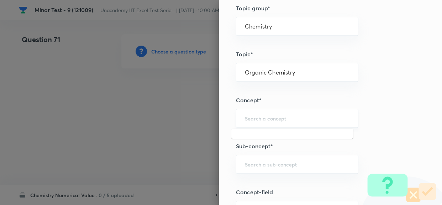
click at [268, 120] on input "text" at bounding box center [297, 118] width 105 height 7
click at [251, 140] on li "Biomolecules" at bounding box center [292, 137] width 122 height 13
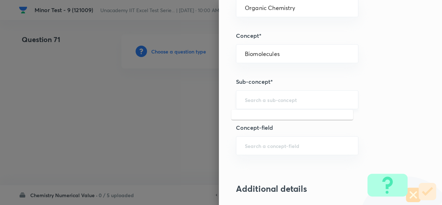
click at [265, 100] on input "text" at bounding box center [297, 99] width 105 height 7
paste input "Isoelectric point"
drag, startPoint x: 295, startPoint y: 99, endPoint x: 188, endPoint y: 97, distance: 106.8
click at [129, 89] on div "Question settings Question type* Integer Does this question have a passage?* Ye…" at bounding box center [221, 102] width 442 height 205
click at [260, 116] on li "Biomolecules" at bounding box center [292, 119] width 122 height 13
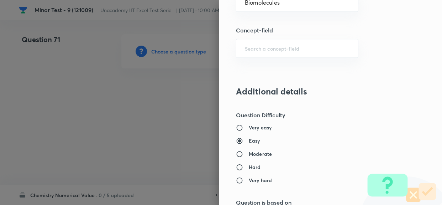
scroll to position [583, 0]
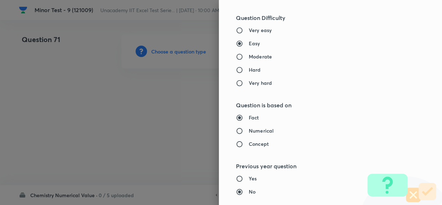
click at [249, 57] on h6 "Moderate" at bounding box center [260, 56] width 23 height 7
click at [248, 57] on input "Moderate" at bounding box center [242, 56] width 13 height 7
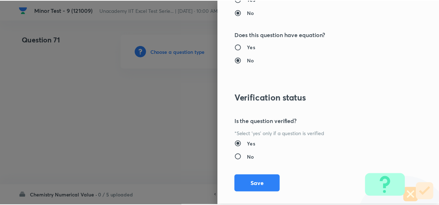
scroll to position [771, 0]
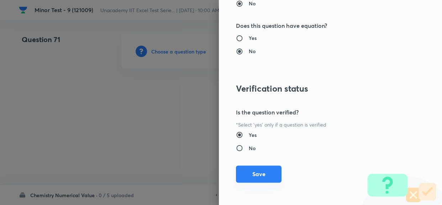
click at [255, 173] on button "Save" at bounding box center [259, 173] width 46 height 17
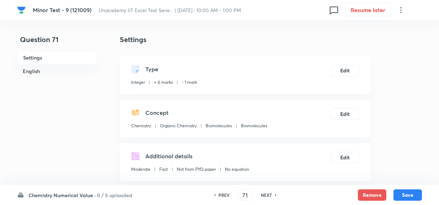
scroll to position [129, 0]
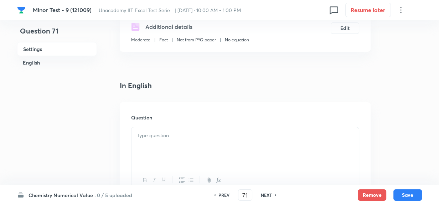
click at [178, 147] on div at bounding box center [244, 147] width 227 height 40
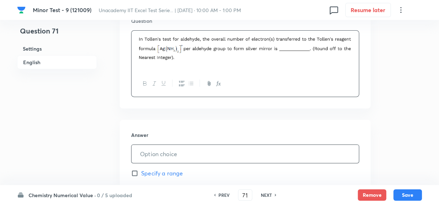
scroll to position [259, 0]
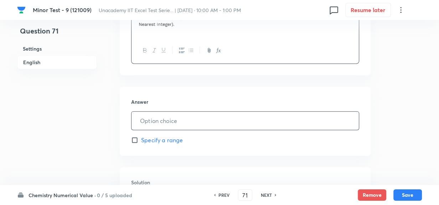
click at [159, 124] on input "text" at bounding box center [244, 120] width 227 height 18
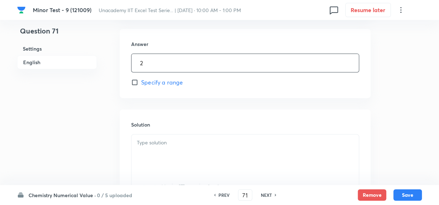
scroll to position [356, 0]
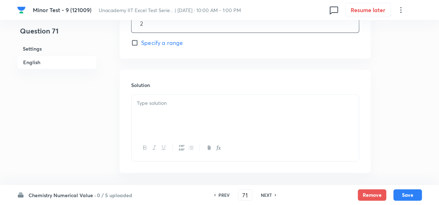
click at [172, 111] on div at bounding box center [244, 115] width 227 height 40
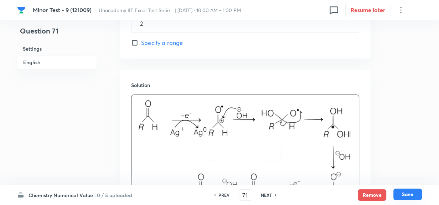
click at [406, 195] on button "Save" at bounding box center [407, 193] width 28 height 11
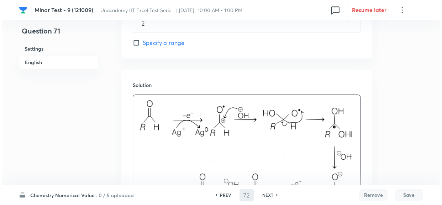
scroll to position [0, 0]
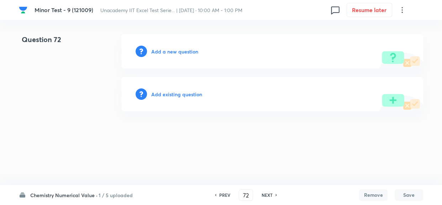
click at [162, 40] on div "Add a new question" at bounding box center [272, 51] width 302 height 34
click at [166, 53] on h6 "Add a new question" at bounding box center [174, 51] width 47 height 7
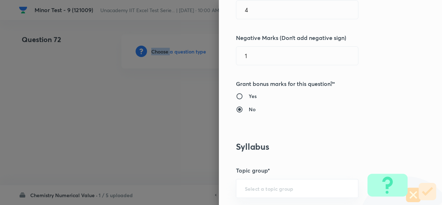
scroll to position [259, 0]
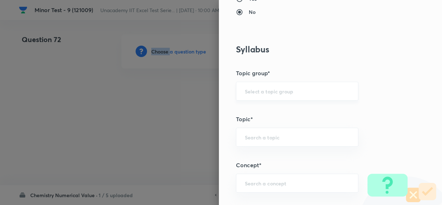
click at [296, 95] on div "​" at bounding box center [297, 91] width 123 height 19
click at [295, 90] on input "text" at bounding box center [297, 91] width 105 height 7
click at [278, 111] on li "Chemistry" at bounding box center [292, 110] width 122 height 13
click at [271, 142] on div "​" at bounding box center [297, 136] width 123 height 19
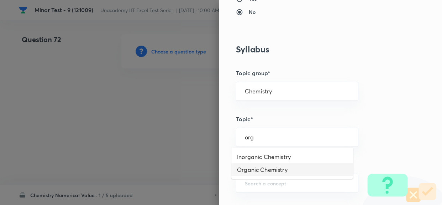
click at [270, 171] on li "Organic Chemistry" at bounding box center [292, 169] width 122 height 13
click at [269, 178] on div "​" at bounding box center [297, 182] width 123 height 19
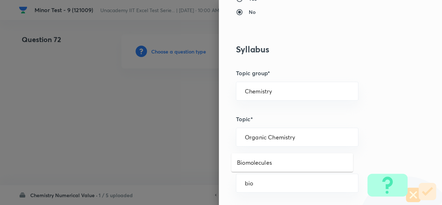
click at [265, 167] on li "Biomolecules" at bounding box center [292, 162] width 122 height 13
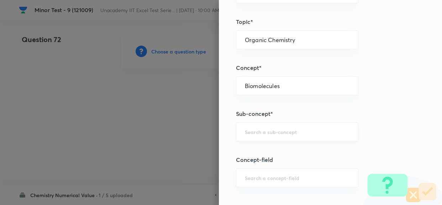
click at [267, 136] on div "​" at bounding box center [297, 131] width 123 height 19
click at [257, 154] on li "Biomolecules" at bounding box center [292, 151] width 122 height 13
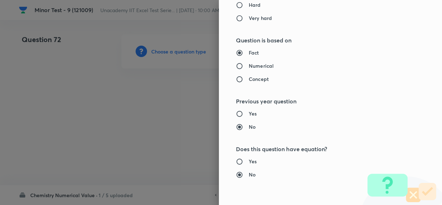
scroll to position [583, 0]
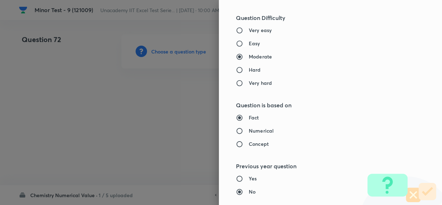
click at [236, 41] on input "Easy" at bounding box center [242, 43] width 13 height 7
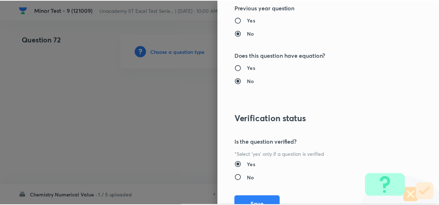
scroll to position [771, 0]
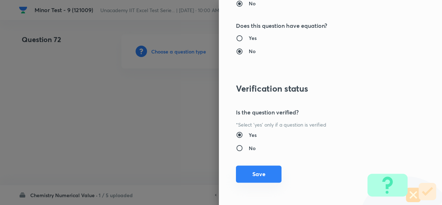
click at [261, 168] on button "Save" at bounding box center [259, 173] width 46 height 17
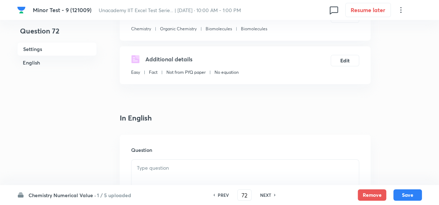
scroll to position [162, 0]
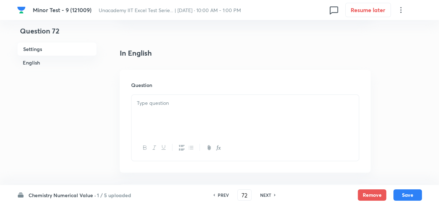
click at [190, 115] on div at bounding box center [244, 115] width 227 height 40
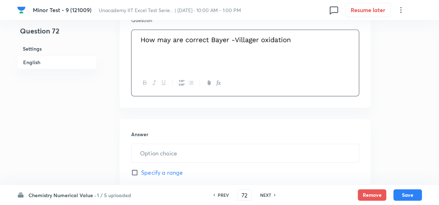
scroll to position [291, 0]
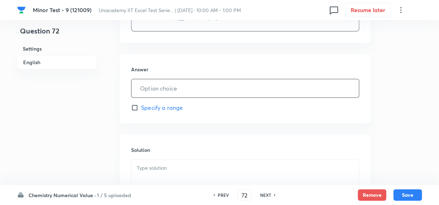
click at [189, 83] on input "text" at bounding box center [244, 88] width 227 height 18
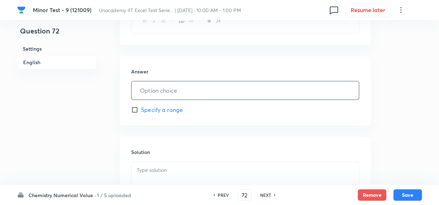
scroll to position [226, 0]
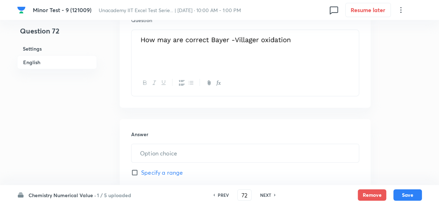
drag, startPoint x: 290, startPoint y: 45, endPoint x: 162, endPoint y: 46, distance: 127.5
click at [162, 46] on p at bounding box center [245, 41] width 217 height 14
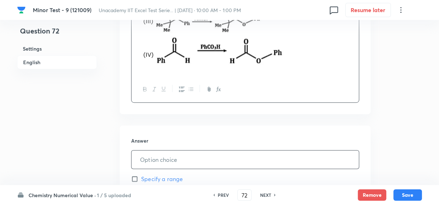
scroll to position [356, 0]
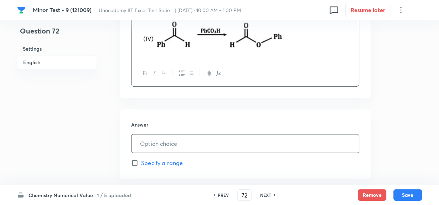
click at [152, 139] on input "text" at bounding box center [244, 143] width 227 height 18
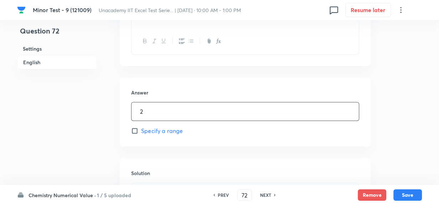
scroll to position [453, 0]
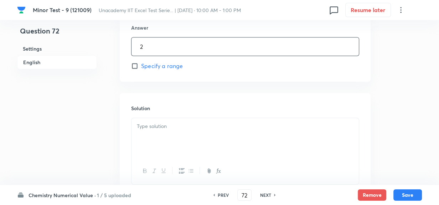
click at [174, 134] on div at bounding box center [244, 138] width 227 height 40
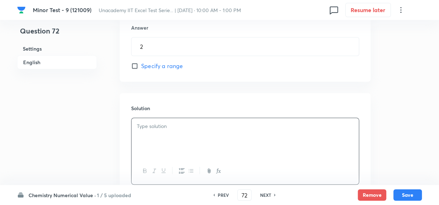
click at [210, 148] on div at bounding box center [244, 138] width 227 height 40
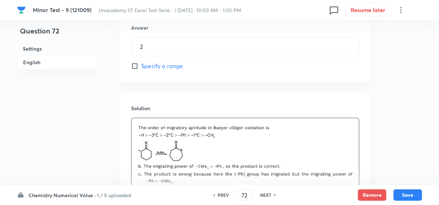
scroll to position [548, 0]
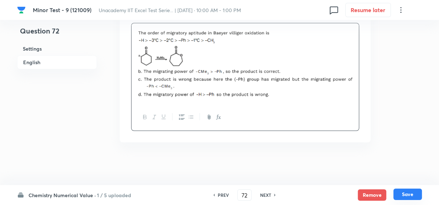
click at [408, 194] on button "Save" at bounding box center [407, 193] width 28 height 11
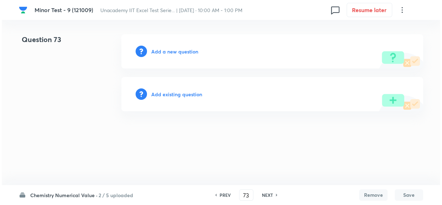
scroll to position [0, 0]
click at [163, 49] on h6 "Add a new question" at bounding box center [174, 51] width 47 height 7
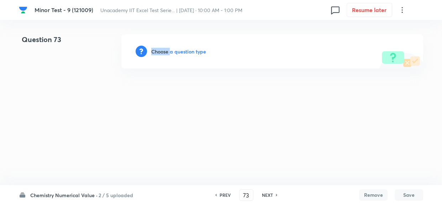
click at [163, 49] on h6 "Choose a question type" at bounding box center [178, 51] width 55 height 7
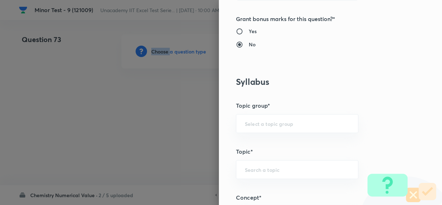
scroll to position [259, 0]
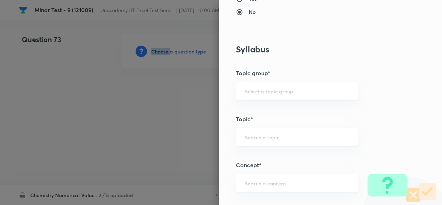
click at [280, 100] on div "Question settings Question type* Integer Does this question have a passage?* Ye…" at bounding box center [330, 102] width 223 height 205
click at [278, 89] on input "text" at bounding box center [297, 91] width 105 height 7
click at [272, 110] on li "Chemistry" at bounding box center [292, 110] width 122 height 13
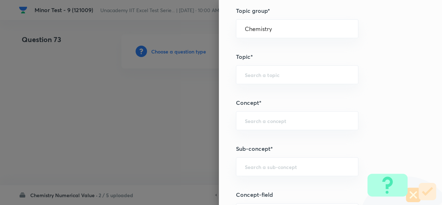
scroll to position [324, 0]
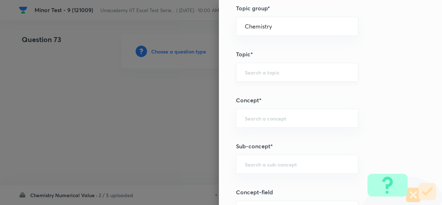
click at [284, 74] on input "text" at bounding box center [297, 72] width 105 height 7
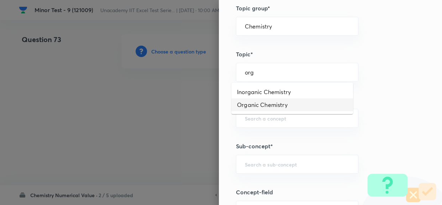
click at [288, 103] on li "Organic Chemistry" at bounding box center [292, 104] width 122 height 13
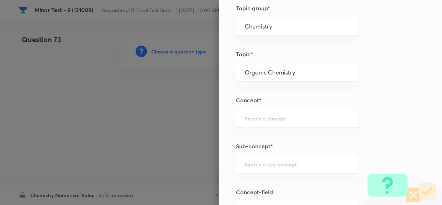
scroll to position [356, 0]
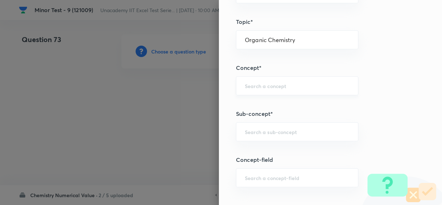
click at [299, 84] on input "text" at bounding box center [297, 85] width 105 height 7
click at [278, 109] on li "Biomolecules" at bounding box center [292, 105] width 122 height 13
click at [264, 132] on input "text" at bounding box center [297, 131] width 105 height 7
click at [264, 151] on li "Biomolecules" at bounding box center [292, 151] width 122 height 13
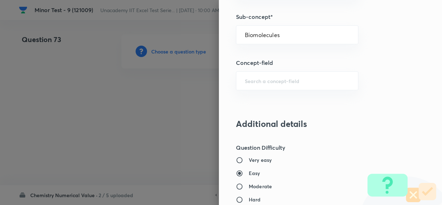
scroll to position [518, 0]
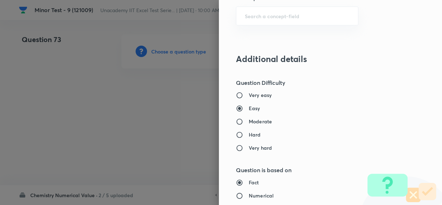
click at [255, 122] on h6 "Moderate" at bounding box center [260, 121] width 23 height 7
click at [249, 122] on input "Moderate" at bounding box center [242, 121] width 13 height 7
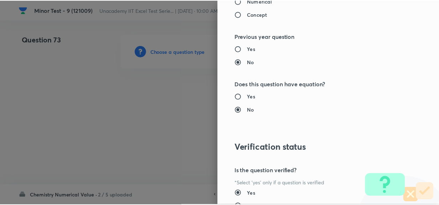
scroll to position [771, 0]
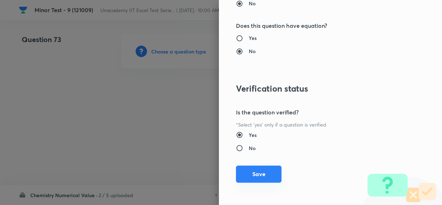
click at [261, 176] on button "Save" at bounding box center [259, 173] width 46 height 17
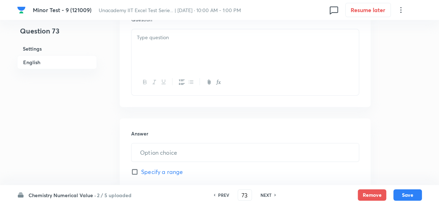
scroll to position [194, 0]
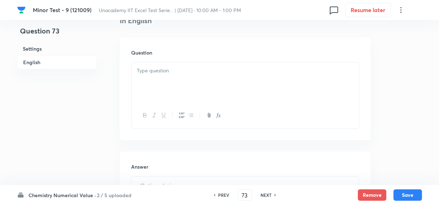
click at [192, 86] on div at bounding box center [244, 82] width 227 height 40
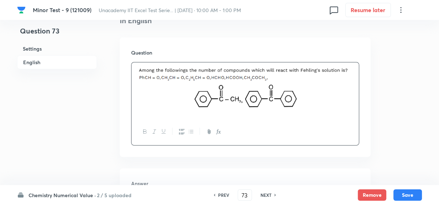
scroll to position [291, 0]
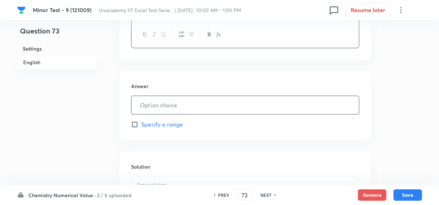
click at [157, 109] on input "text" at bounding box center [244, 105] width 227 height 18
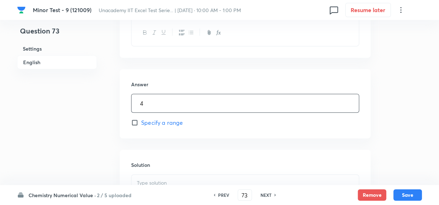
scroll to position [388, 0]
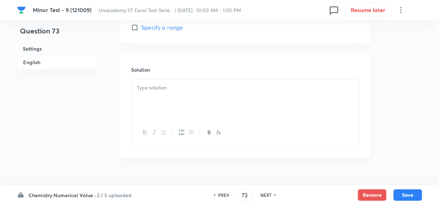
click at [163, 101] on div at bounding box center [244, 99] width 227 height 40
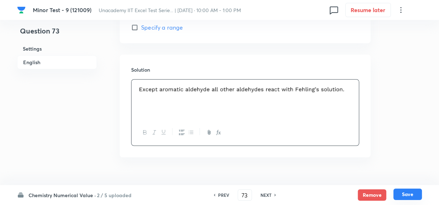
click at [411, 193] on button "Save" at bounding box center [407, 193] width 28 height 11
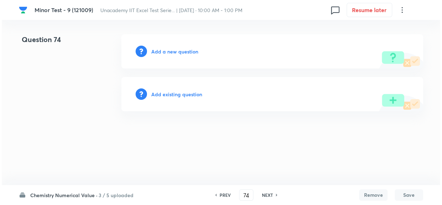
scroll to position [0, 0]
click at [181, 54] on h6 "Add a new question" at bounding box center [174, 51] width 47 height 7
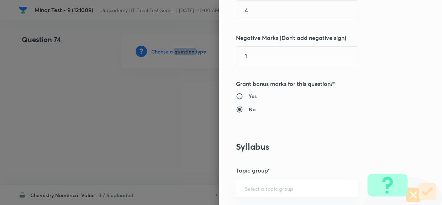
scroll to position [226, 0]
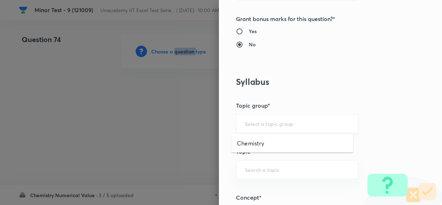
click at [290, 125] on input "text" at bounding box center [297, 123] width 105 height 7
click at [279, 139] on li "Chemistry" at bounding box center [292, 143] width 122 height 13
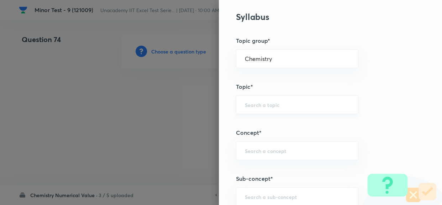
click at [295, 106] on input "text" at bounding box center [297, 104] width 105 height 7
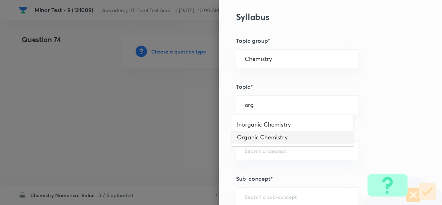
click at [277, 138] on li "Organic Chemistry" at bounding box center [292, 137] width 122 height 13
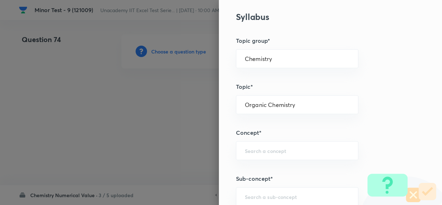
scroll to position [388, 0]
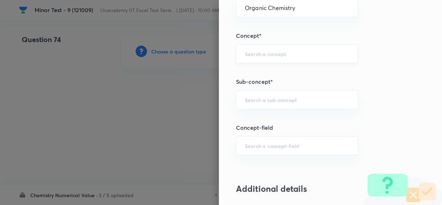
click at [299, 53] on input "text" at bounding box center [297, 53] width 105 height 7
click at [282, 71] on li "Biomolecules" at bounding box center [292, 73] width 122 height 13
click at [286, 103] on div "​" at bounding box center [297, 99] width 123 height 19
click at [272, 124] on li "Biomolecules" at bounding box center [292, 119] width 122 height 13
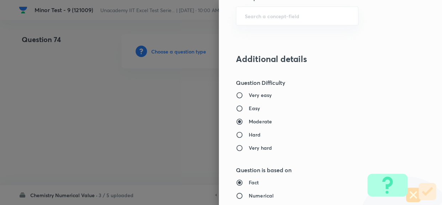
click at [255, 105] on label "Easy" at bounding box center [316, 107] width 160 height 7
click at [249, 105] on input "Easy" at bounding box center [242, 108] width 13 height 7
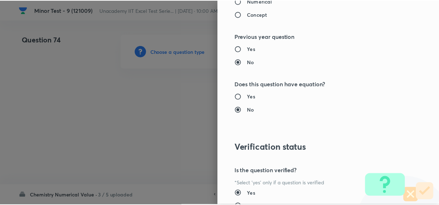
scroll to position [771, 0]
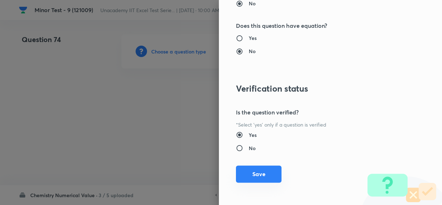
click at [243, 172] on button "Save" at bounding box center [259, 173] width 46 height 17
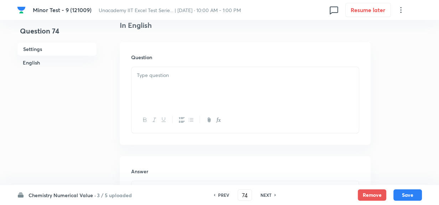
scroll to position [226, 0]
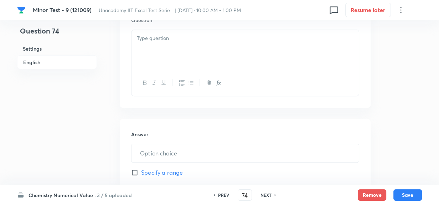
click at [217, 45] on div at bounding box center [244, 50] width 227 height 40
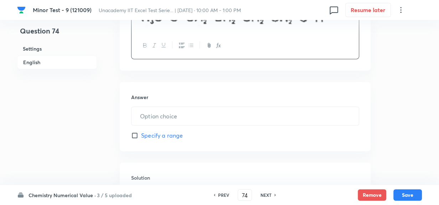
scroll to position [324, 0]
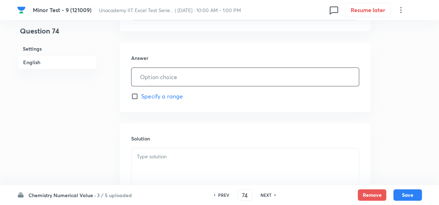
click at [174, 75] on input "text" at bounding box center [244, 77] width 227 height 18
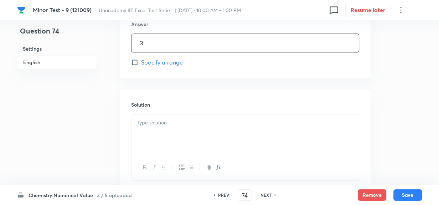
scroll to position [388, 0]
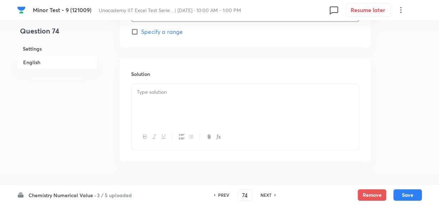
click at [183, 108] on div at bounding box center [244, 104] width 227 height 40
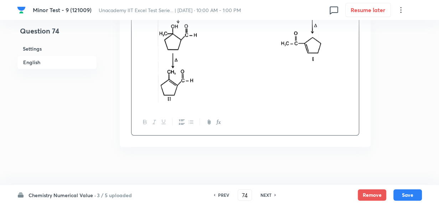
scroll to position [566, 0]
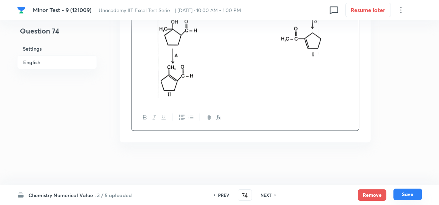
click at [407, 192] on button "Save" at bounding box center [407, 193] width 28 height 11
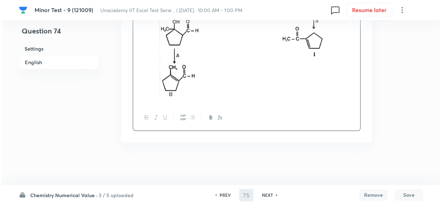
scroll to position [0, 0]
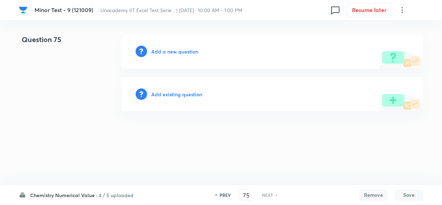
click at [174, 53] on h6 "Add a new question" at bounding box center [174, 51] width 47 height 7
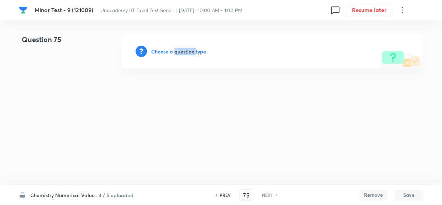
click at [174, 53] on h6 "Choose a question type" at bounding box center [178, 51] width 55 height 7
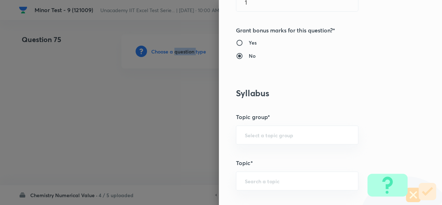
scroll to position [226, 0]
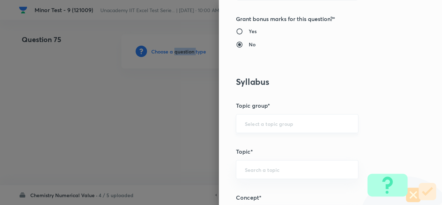
click at [293, 118] on div "​" at bounding box center [297, 123] width 123 height 19
click at [286, 119] on div "​" at bounding box center [297, 123] width 123 height 19
click at [286, 125] on input "text" at bounding box center [297, 123] width 105 height 7
click at [279, 142] on li "Chemistry" at bounding box center [292, 143] width 122 height 13
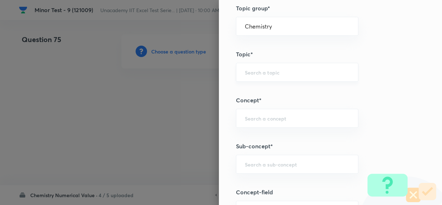
click at [290, 73] on input "text" at bounding box center [297, 72] width 105 height 7
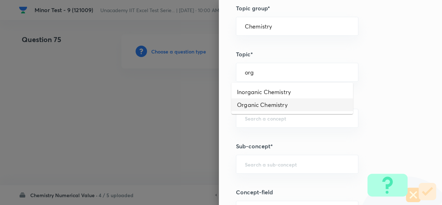
click at [264, 104] on li "Organic Chemistry" at bounding box center [292, 104] width 122 height 13
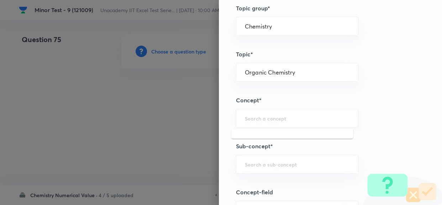
click at [269, 120] on input "text" at bounding box center [297, 118] width 105 height 7
click at [266, 140] on li "Biomolecules" at bounding box center [292, 137] width 122 height 13
click at [267, 164] on input "text" at bounding box center [297, 164] width 105 height 7
paste input "Muta Rotation"
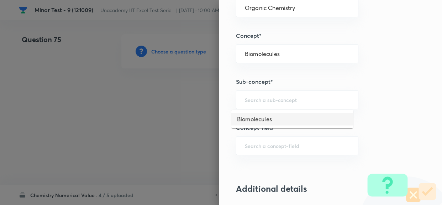
click at [253, 118] on li "Biomolecules" at bounding box center [292, 119] width 122 height 13
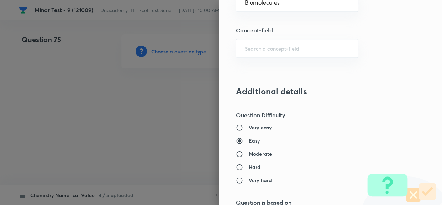
click at [251, 156] on h6 "Moderate" at bounding box center [260, 153] width 23 height 7
click at [249, 156] on input "Moderate" at bounding box center [242, 153] width 13 height 7
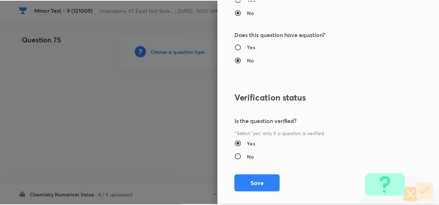
scroll to position [771, 0]
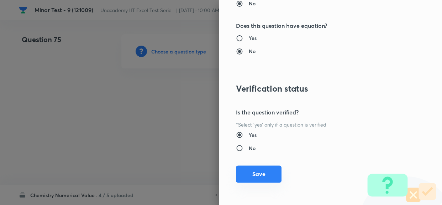
click at [256, 169] on button "Save" at bounding box center [259, 173] width 46 height 17
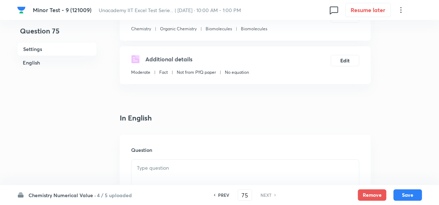
scroll to position [226, 0]
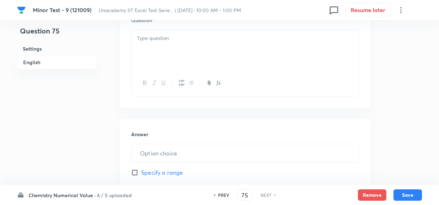
click at [215, 61] on div at bounding box center [244, 50] width 227 height 40
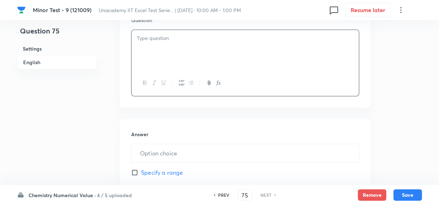
click at [219, 52] on div at bounding box center [244, 50] width 227 height 40
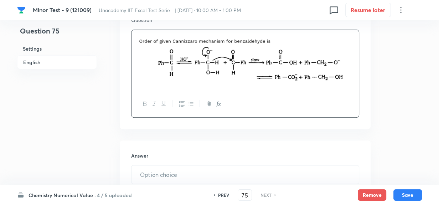
scroll to position [324, 0]
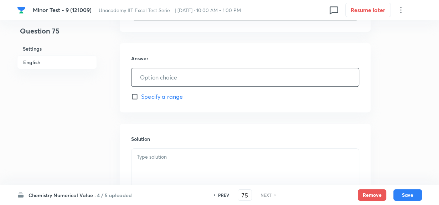
click at [179, 74] on input "text" at bounding box center [244, 77] width 227 height 18
click at [184, 156] on p at bounding box center [245, 157] width 217 height 8
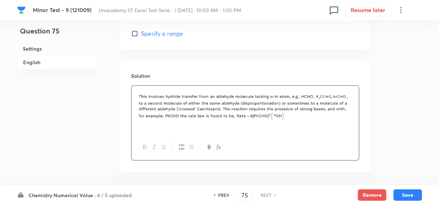
scroll to position [417, 0]
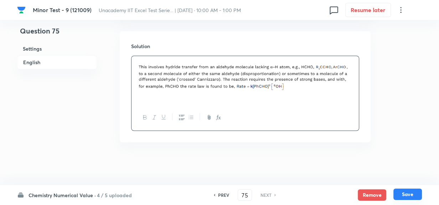
click at [410, 195] on button "Save" at bounding box center [407, 193] width 28 height 11
click at [411, 192] on button "Save" at bounding box center [407, 193] width 28 height 11
drag, startPoint x: 251, startPoint y: 196, endPoint x: 239, endPoint y: 196, distance: 11.4
click at [241, 197] on div "PREV 75 ​ NEXT" at bounding box center [245, 194] width 92 height 11
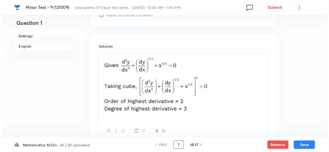
scroll to position [773, 0]
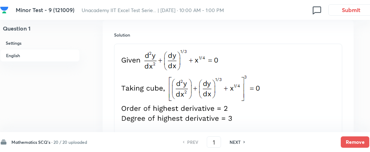
click at [233, 142] on h6 "NEXT" at bounding box center [234, 142] width 11 height 6
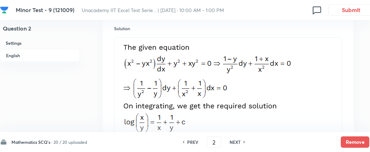
click at [235, 144] on h6 "NEXT" at bounding box center [234, 142] width 11 height 6
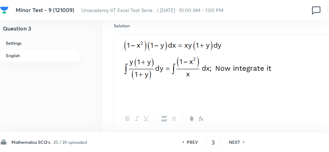
click at [240, 141] on h6 "NEXT" at bounding box center [234, 142] width 11 height 6
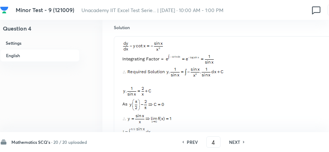
click at [233, 144] on h6 "NEXT" at bounding box center [234, 142] width 11 height 6
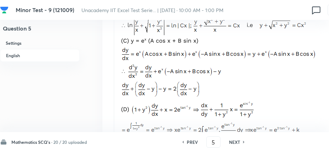
scroll to position [915, 0]
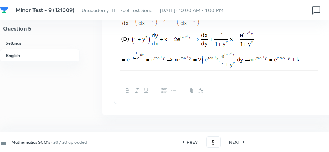
click at [238, 146] on div "PREV 5 ​ NEXT" at bounding box center [214, 142] width 92 height 11
click at [240, 144] on h6 "NEXT" at bounding box center [234, 142] width 11 height 6
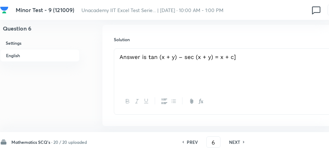
scroll to position [724, 0]
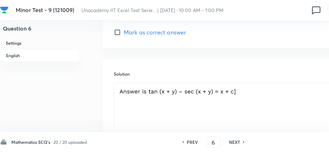
click at [239, 144] on h6 "NEXT" at bounding box center [234, 142] width 11 height 6
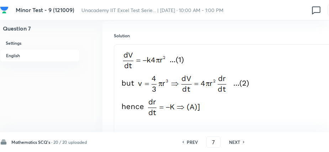
scroll to position [760, 0]
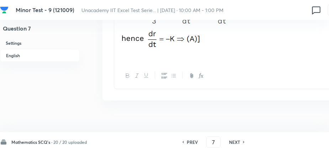
click at [239, 139] on h6 "NEXT" at bounding box center [234, 142] width 11 height 6
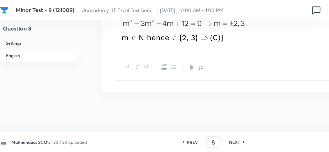
scroll to position [807, 0]
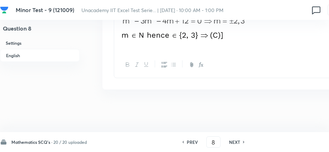
click at [239, 144] on h6 "NEXT" at bounding box center [234, 142] width 11 height 6
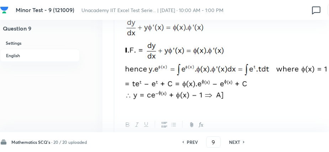
scroll to position [831, 0]
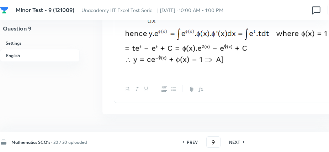
click at [238, 141] on h6 "NEXT" at bounding box center [234, 142] width 11 height 6
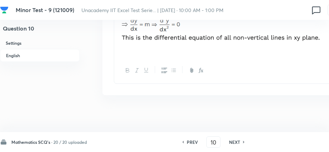
click at [238, 143] on h6 "NEXT" at bounding box center [234, 142] width 11 height 6
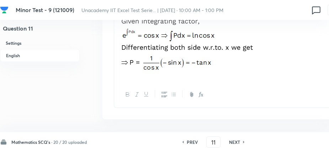
scroll to position [825, 0]
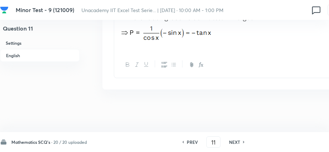
click at [240, 145] on h6 "NEXT" at bounding box center [234, 142] width 11 height 6
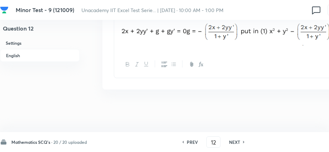
scroll to position [766, 0]
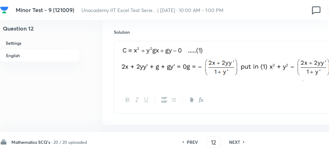
click at [236, 142] on h6 "NEXT" at bounding box center [234, 142] width 11 height 6
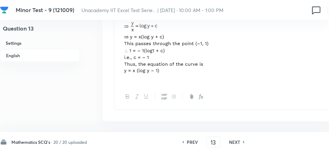
scroll to position [940, 0]
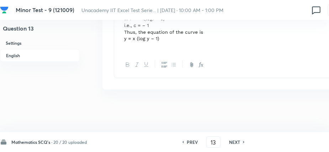
click at [228, 145] on div "NEXT" at bounding box center [235, 142] width 19 height 6
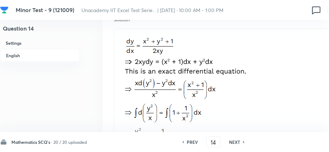
scroll to position [752, 0]
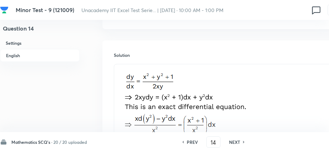
click at [237, 142] on h6 "NEXT" at bounding box center [234, 142] width 11 height 6
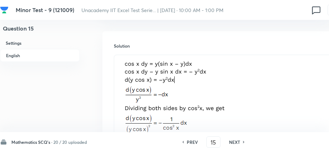
click at [236, 141] on h6 "NEXT" at bounding box center [234, 142] width 11 height 6
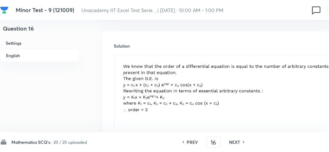
click at [235, 145] on h6 "NEXT" at bounding box center [234, 142] width 11 height 6
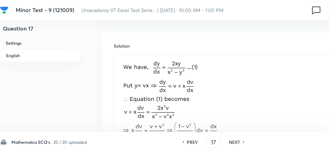
click at [234, 143] on h6 "NEXT" at bounding box center [234, 142] width 11 height 6
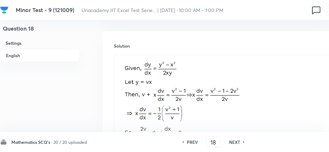
click at [237, 144] on h6 "NEXT" at bounding box center [234, 142] width 11 height 6
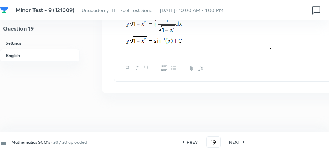
scroll to position [875, 0]
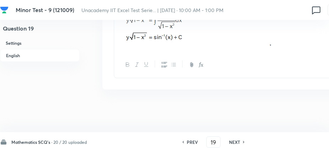
click at [238, 141] on h6 "NEXT" at bounding box center [234, 142] width 11 height 6
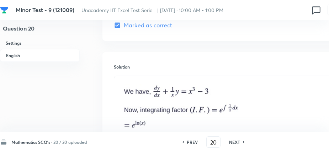
scroll to position [731, 0]
click at [239, 142] on h6 "NEXT" at bounding box center [234, 142] width 11 height 6
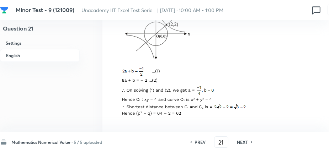
scroll to position [533, 0]
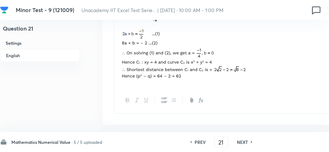
click at [242, 142] on h6 "NEXT" at bounding box center [242, 142] width 11 height 6
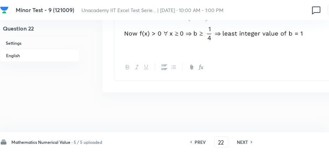
click at [242, 144] on h6 "NEXT" at bounding box center [242, 142] width 11 height 6
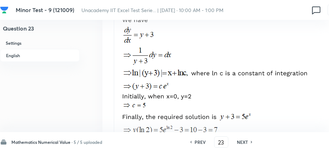
scroll to position [532, 0]
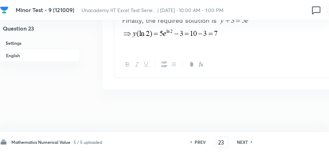
click at [245, 143] on h6 "NEXT" at bounding box center [242, 142] width 11 height 6
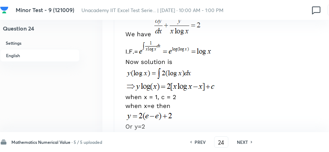
scroll to position [519, 0]
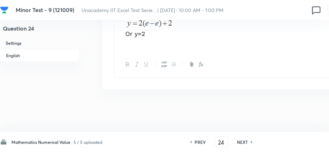
click at [241, 144] on h6 "NEXT" at bounding box center [242, 142] width 11 height 6
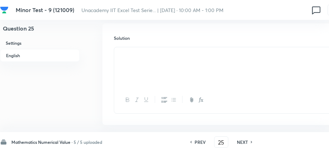
click at [245, 140] on h6 "NEXT" at bounding box center [242, 142] width 11 height 6
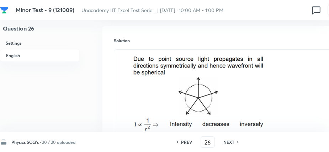
scroll to position [793, 0]
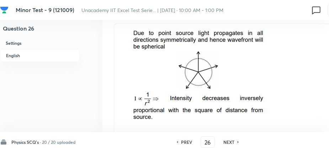
click at [229, 143] on h6 "NEXT" at bounding box center [229, 142] width 11 height 6
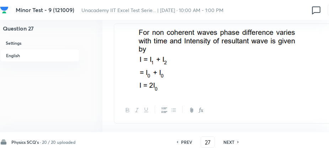
click at [235, 145] on h6 "NEXT" at bounding box center [229, 142] width 11 height 6
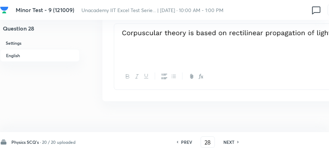
click at [237, 142] on div "NEXT" at bounding box center [230, 142] width 19 height 6
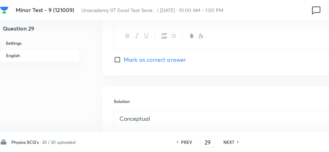
click at [236, 142] on div "NEXT" at bounding box center [230, 142] width 19 height 6
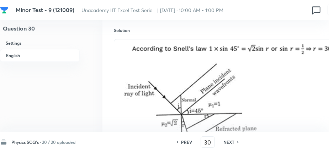
scroll to position [971, 0]
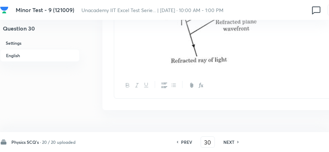
click at [230, 144] on h6 "NEXT" at bounding box center [229, 142] width 11 height 6
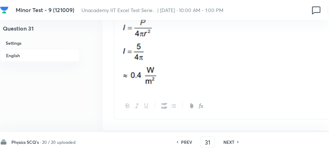
scroll to position [846, 0]
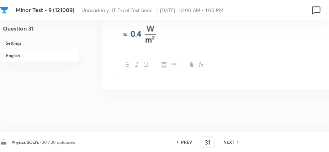
click at [237, 147] on div "PREV 31 ​ NEXT" at bounding box center [208, 142] width 92 height 11
click at [235, 141] on h6 "NEXT" at bounding box center [229, 142] width 11 height 6
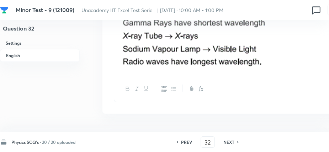
scroll to position [829, 0]
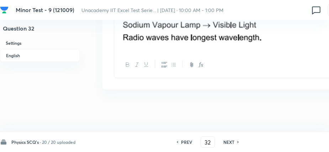
click at [229, 141] on h6 "NEXT" at bounding box center [229, 142] width 11 height 6
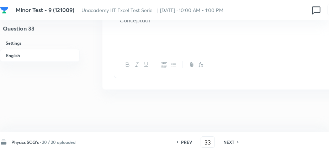
click at [234, 142] on h6 "NEXT" at bounding box center [229, 142] width 11 height 6
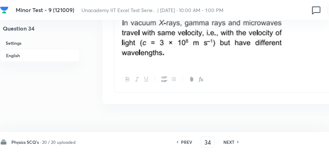
scroll to position [819, 0]
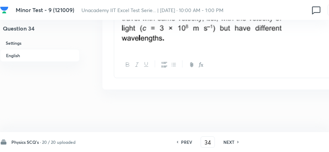
click at [232, 141] on h6 "NEXT" at bounding box center [229, 142] width 11 height 6
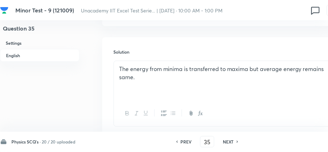
scroll to position [734, 0]
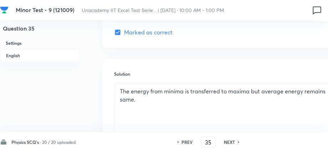
click at [192, 141] on h6 "PREV" at bounding box center [186, 142] width 11 height 6
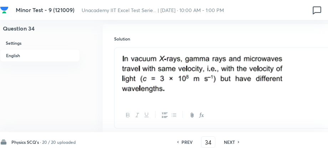
scroll to position [769, 0]
click at [228, 140] on h6 "NEXT" at bounding box center [229, 142] width 11 height 6
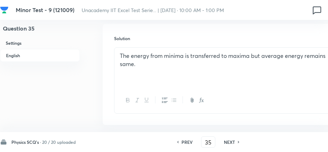
click at [234, 141] on h6 "NEXT" at bounding box center [229, 142] width 11 height 6
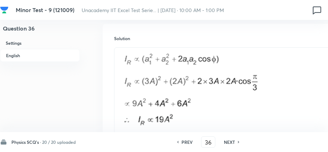
scroll to position [805, 0]
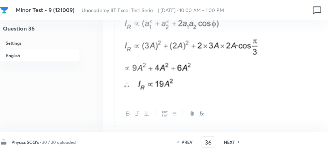
click at [228, 140] on h6 "NEXT" at bounding box center [229, 142] width 11 height 6
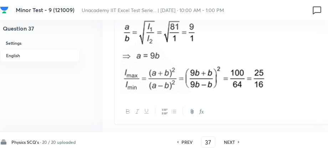
click at [231, 141] on h6 "NEXT" at bounding box center [229, 142] width 11 height 6
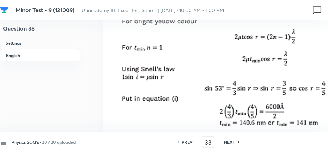
click at [225, 141] on h6 "NEXT" at bounding box center [229, 142] width 11 height 6
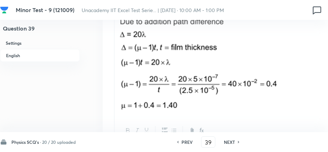
click at [234, 142] on h6 "NEXT" at bounding box center [229, 142] width 11 height 6
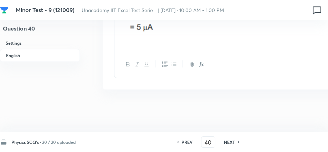
click at [229, 140] on h6 "NEXT" at bounding box center [229, 142] width 11 height 6
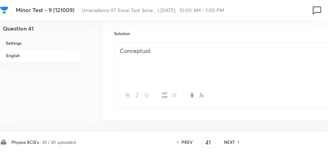
scroll to position [734, 0]
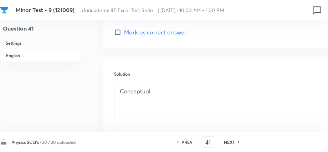
click at [230, 143] on h6 "NEXT" at bounding box center [229, 142] width 11 height 6
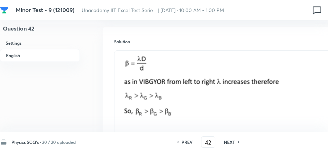
scroll to position [805, 0]
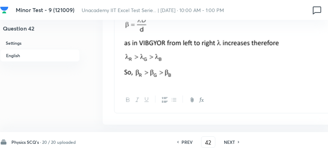
click at [231, 144] on h6 "NEXT" at bounding box center [229, 142] width 11 height 6
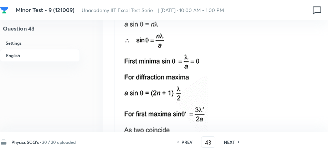
scroll to position [912, 0]
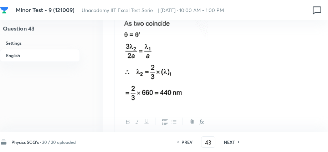
click at [229, 140] on h6 "NEXT" at bounding box center [229, 142] width 11 height 6
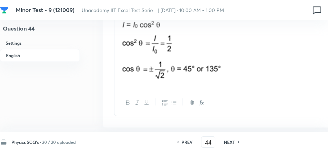
scroll to position [843, 0]
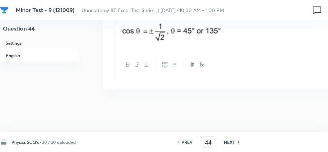
click at [234, 143] on h6 "NEXT" at bounding box center [229, 142] width 11 height 6
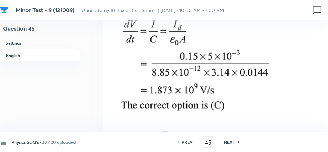
scroll to position [875, 0]
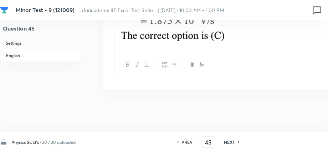
click at [231, 142] on h6 "NEXT" at bounding box center [229, 142] width 11 height 6
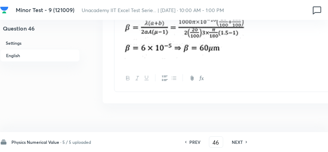
scroll to position [449, 0]
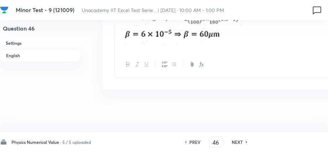
click at [236, 141] on h6 "NEXT" at bounding box center [236, 142] width 11 height 6
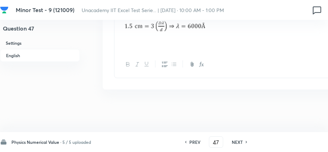
click at [236, 141] on h6 "NEXT" at bounding box center [236, 142] width 11 height 6
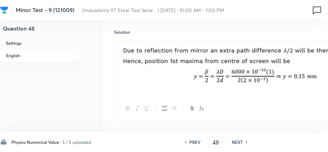
scroll to position [479, 0]
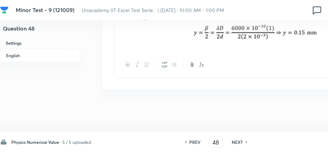
click at [241, 141] on h6 "NEXT" at bounding box center [236, 142] width 11 height 6
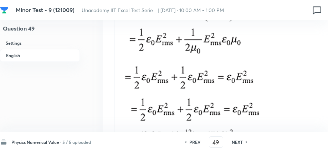
scroll to position [629, 0]
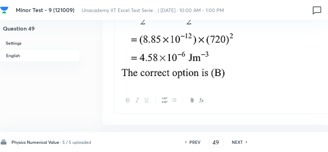
click at [235, 144] on h6 "NEXT" at bounding box center [236, 142] width 11 height 6
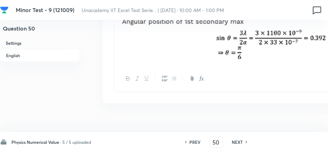
scroll to position [449, 0]
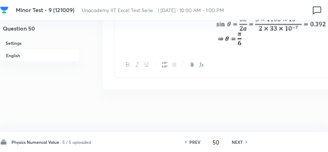
click at [235, 142] on h6 "NEXT" at bounding box center [236, 142] width 11 height 6
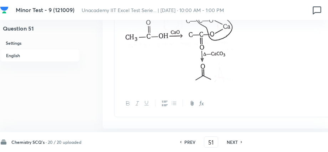
scroll to position [802, 0]
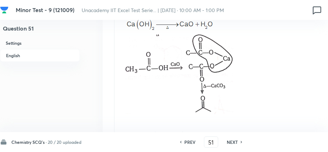
click at [233, 143] on h6 "NEXT" at bounding box center [231, 142] width 11 height 6
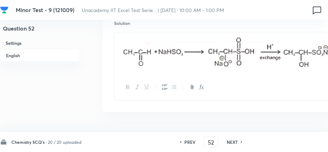
click at [234, 142] on h6 "NEXT" at bounding box center [231, 142] width 11 height 6
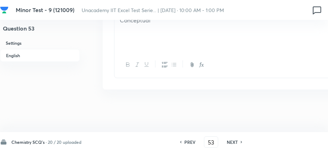
scroll to position [790, 0]
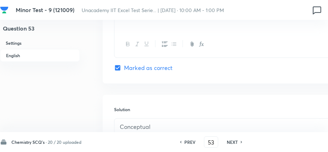
click at [232, 144] on h6 "NEXT" at bounding box center [231, 142] width 11 height 6
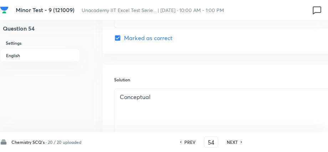
click at [234, 143] on h6 "NEXT" at bounding box center [231, 142] width 11 height 6
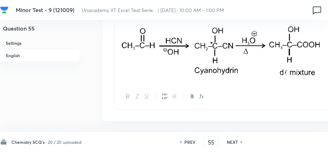
click at [238, 142] on h6 "NEXT" at bounding box center [231, 142] width 11 height 6
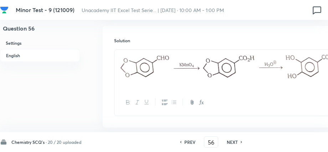
click at [238, 142] on h6 "NEXT" at bounding box center [231, 142] width 11 height 6
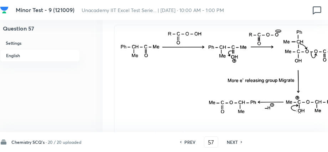
click at [237, 142] on h6 "NEXT" at bounding box center [231, 142] width 11 height 6
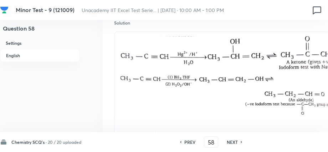
click at [233, 143] on h6 "NEXT" at bounding box center [231, 142] width 11 height 6
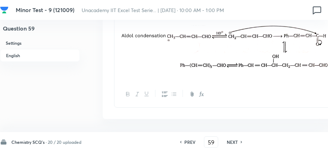
click at [236, 144] on h6 "NEXT" at bounding box center [231, 142] width 11 height 6
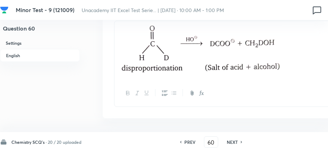
click at [228, 142] on h6 "NEXT" at bounding box center [231, 142] width 11 height 6
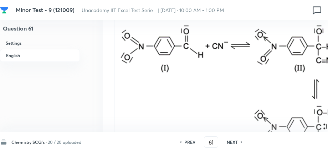
click at [234, 142] on h6 "NEXT" at bounding box center [231, 142] width 11 height 6
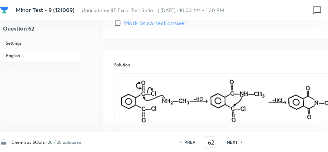
click at [234, 142] on h6 "NEXT" at bounding box center [231, 142] width 11 height 6
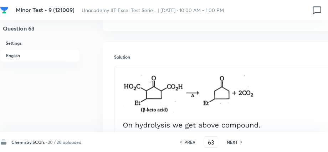
click at [233, 143] on h6 "NEXT" at bounding box center [231, 142] width 11 height 6
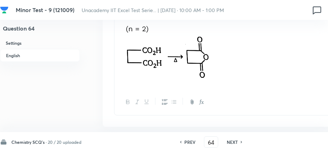
click at [230, 144] on h6 "NEXT" at bounding box center [231, 142] width 11 height 6
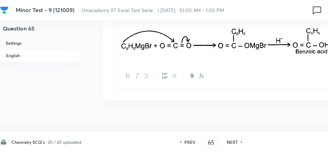
click at [230, 140] on h6 "NEXT" at bounding box center [231, 142] width 11 height 6
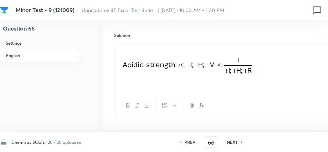
click at [225, 144] on div "NEXT" at bounding box center [233, 142] width 19 height 6
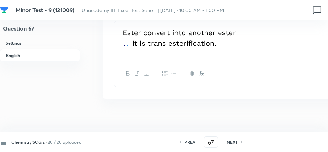
click at [236, 145] on h6 "NEXT" at bounding box center [231, 142] width 11 height 6
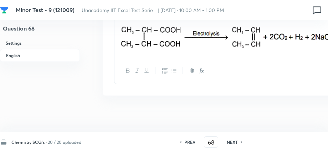
click at [235, 142] on h6 "NEXT" at bounding box center [231, 142] width 11 height 6
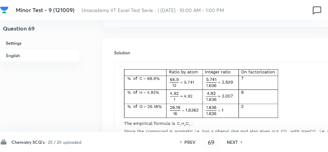
click at [230, 146] on div "PREV 69 ​ NEXT" at bounding box center [211, 142] width 92 height 11
click at [233, 144] on h6 "NEXT" at bounding box center [231, 142] width 11 height 6
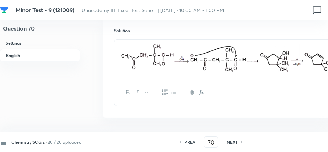
click at [234, 145] on h6 "NEXT" at bounding box center [231, 142] width 11 height 6
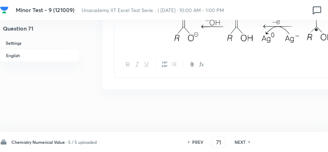
scroll to position [505, 0]
click at [234, 145] on div "NEXT" at bounding box center [240, 142] width 19 height 6
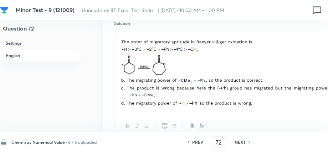
scroll to position [516, 0]
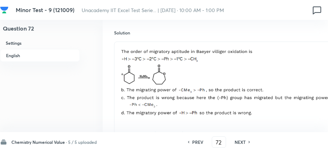
click at [241, 143] on h6 "NEXT" at bounding box center [239, 142] width 11 height 6
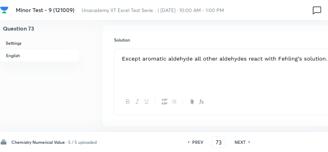
scroll to position [371, 0]
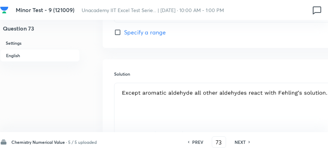
click at [199, 145] on h6 "PREV" at bounding box center [197, 142] width 11 height 6
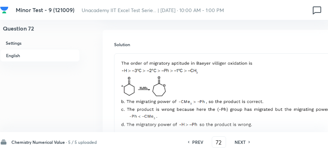
scroll to position [514, 0]
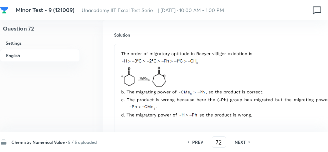
click at [244, 142] on h6 "NEXT" at bounding box center [239, 142] width 11 height 6
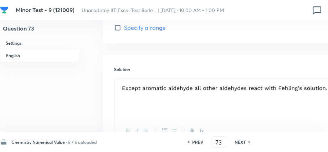
scroll to position [407, 0]
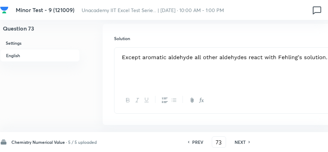
click at [237, 139] on h6 "NEXT" at bounding box center [239, 142] width 11 height 6
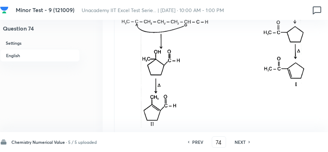
scroll to position [427, 0]
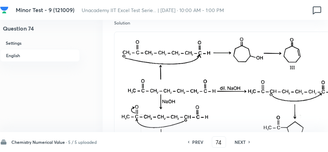
click at [242, 141] on h6 "NEXT" at bounding box center [239, 142] width 11 height 6
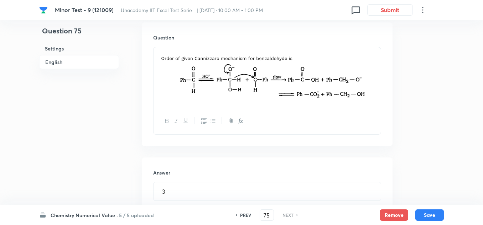
scroll to position [111, 0]
